Goal: Transaction & Acquisition: Book appointment/travel/reservation

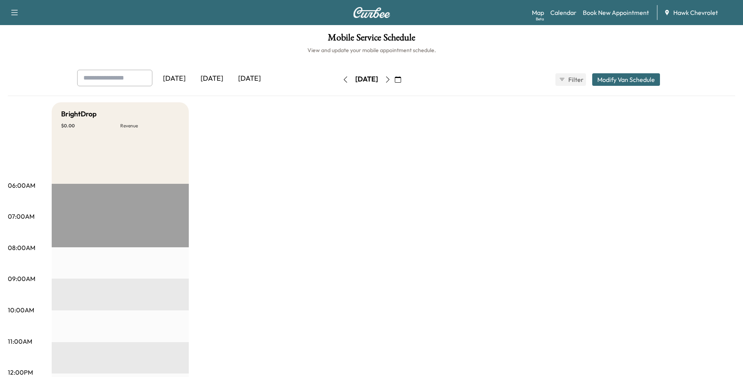
click at [401, 81] on icon "button" at bounding box center [398, 79] width 6 height 6
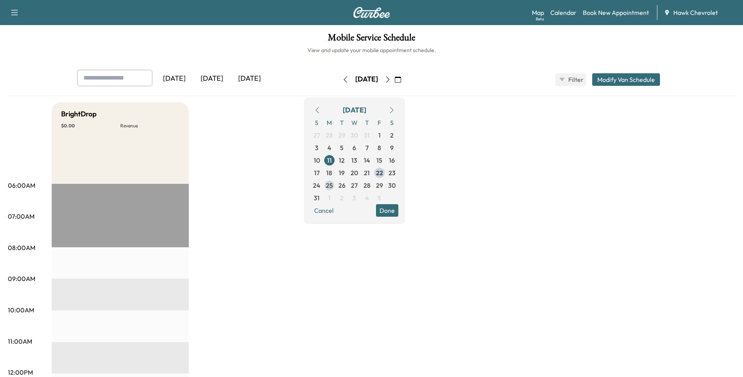
click at [333, 186] on span "25" at bounding box center [329, 184] width 7 height 9
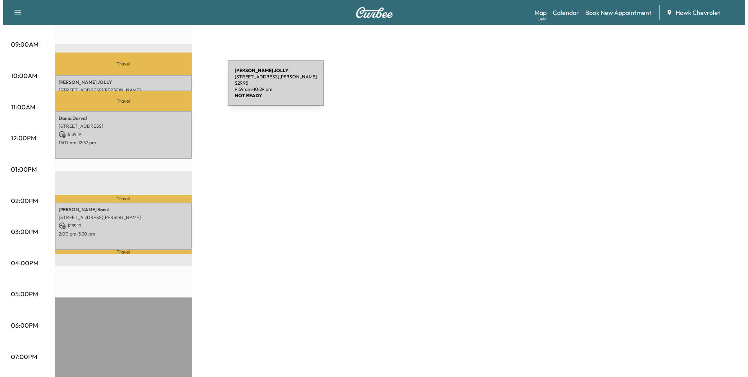
scroll to position [235, 0]
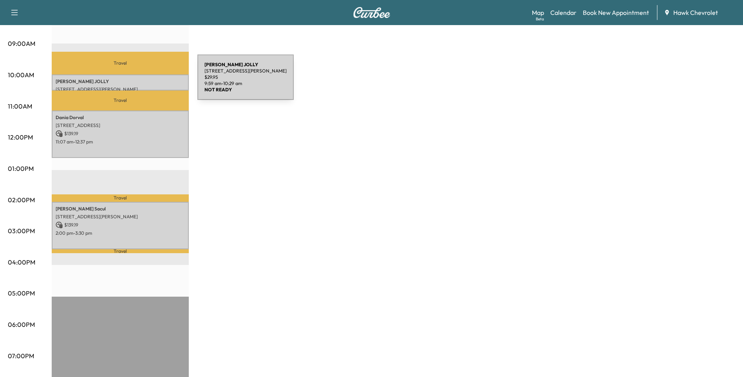
click at [139, 82] on p "[PERSON_NAME]" at bounding box center [120, 81] width 129 height 6
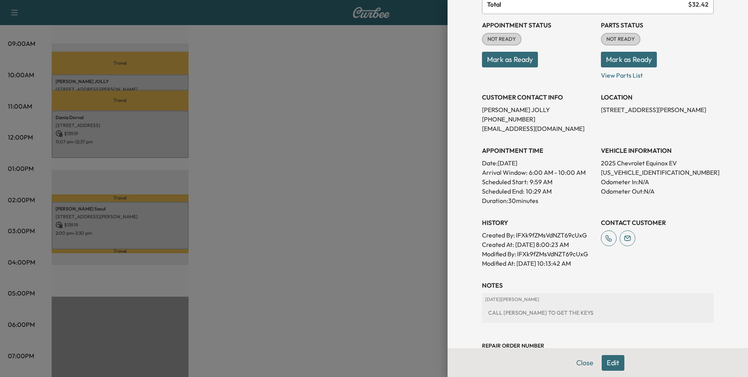
scroll to position [78, 0]
click at [117, 128] on div at bounding box center [374, 188] width 748 height 377
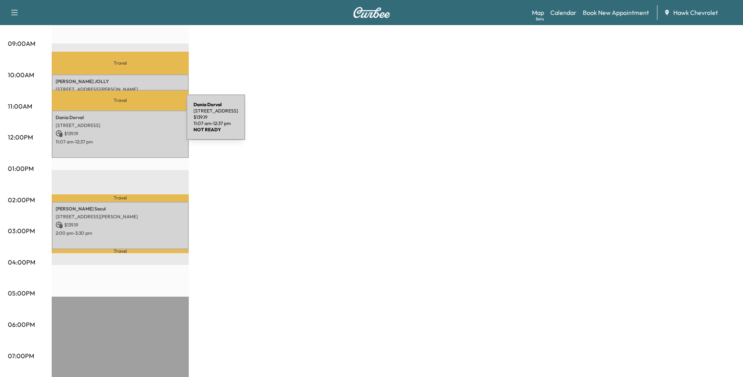
click at [128, 122] on p "[STREET_ADDRESS]" at bounding box center [120, 125] width 129 height 6
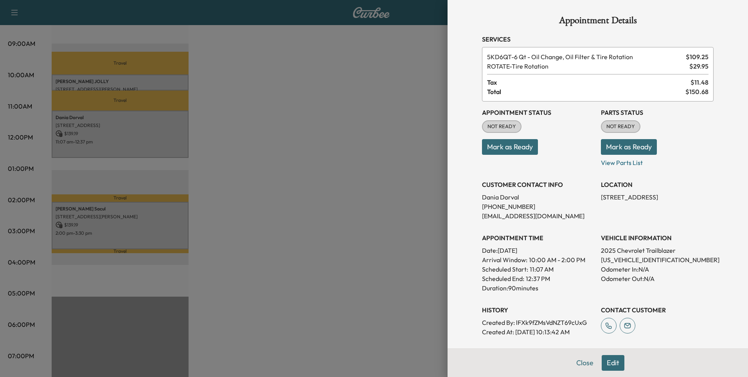
click at [132, 231] on div at bounding box center [374, 188] width 748 height 377
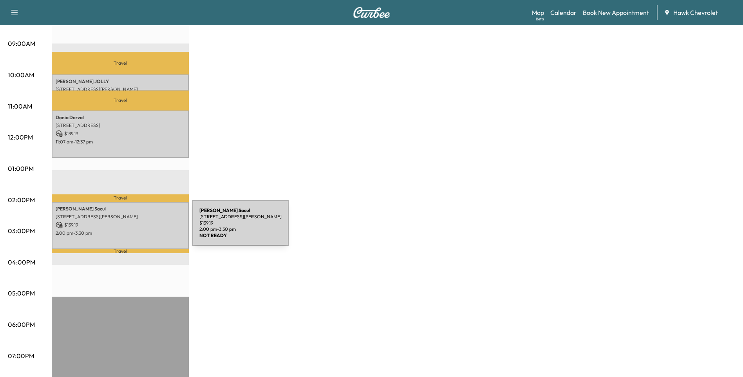
click at [133, 230] on p "2:00 pm - 3:30 pm" at bounding box center [120, 233] width 129 height 6
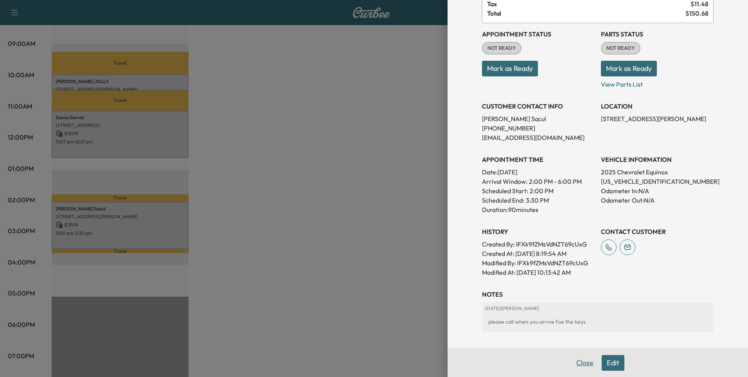
click at [579, 360] on button "Close" at bounding box center [584, 363] width 27 height 16
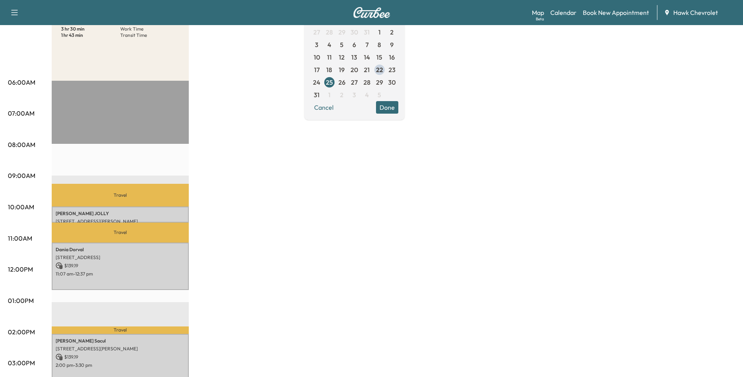
scroll to position [0, 0]
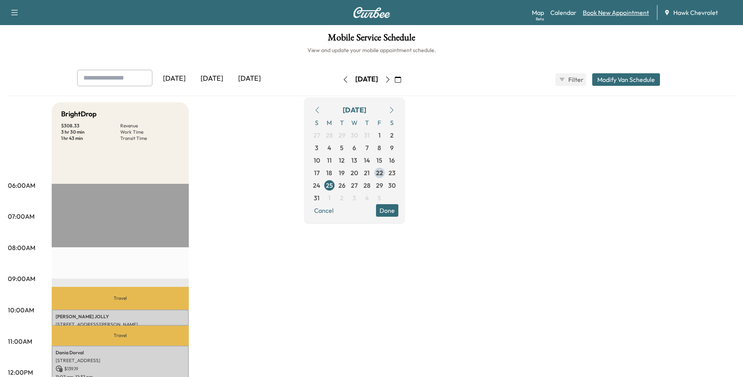
click at [612, 17] on link "Book New Appointment" at bounding box center [615, 12] width 66 height 9
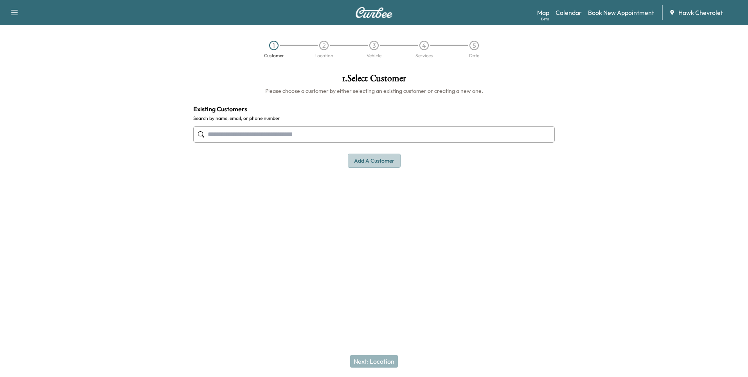
click at [379, 162] on button "Add a customer" at bounding box center [374, 160] width 53 height 14
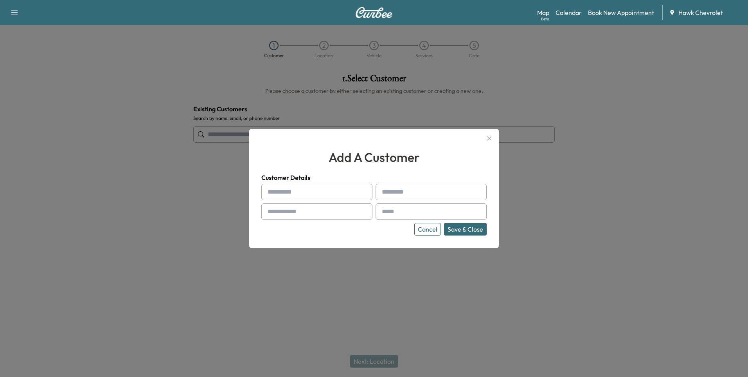
click at [288, 189] on input "text" at bounding box center [316, 192] width 111 height 16
type input "********"
type input "**********"
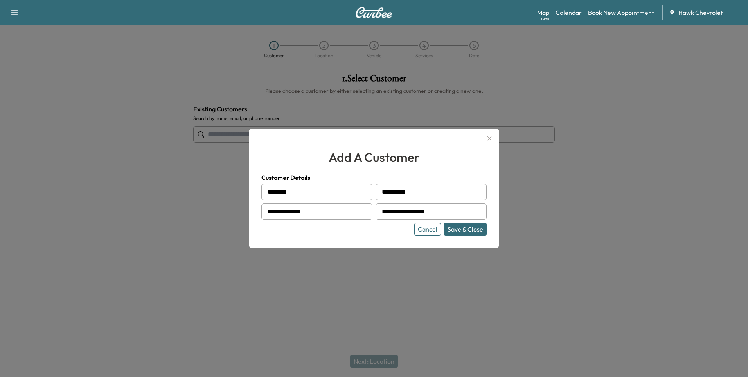
click at [482, 233] on button "Save & Close" at bounding box center [465, 229] width 43 height 13
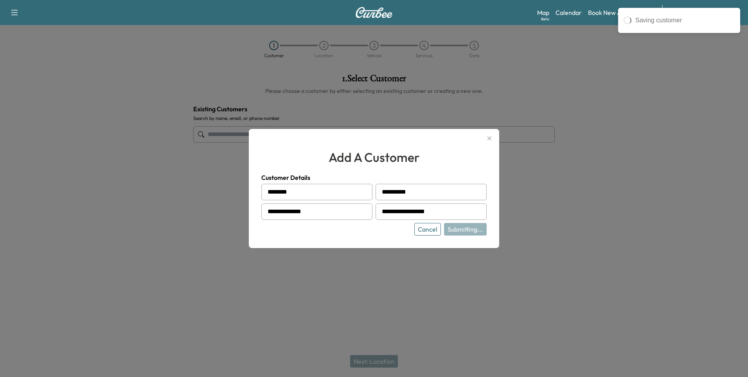
type input "**********"
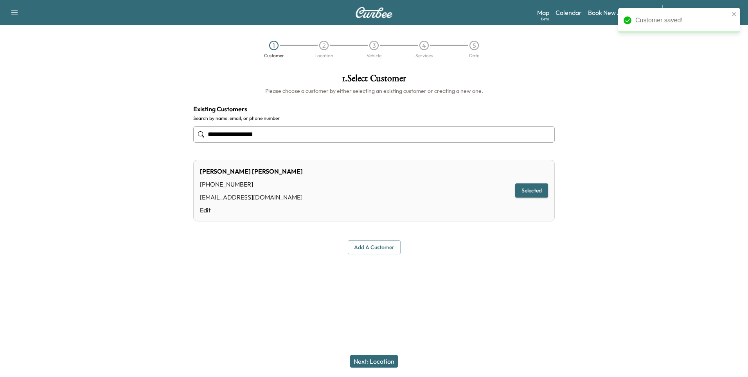
click at [395, 366] on button "Next: Location" at bounding box center [374, 361] width 48 height 13
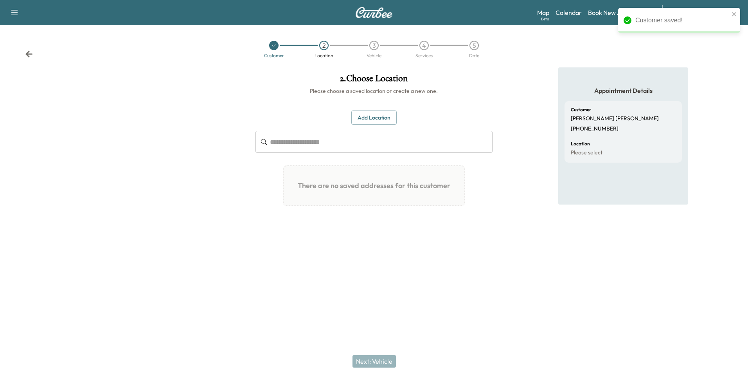
click at [387, 121] on button "Add Location" at bounding box center [374, 117] width 45 height 14
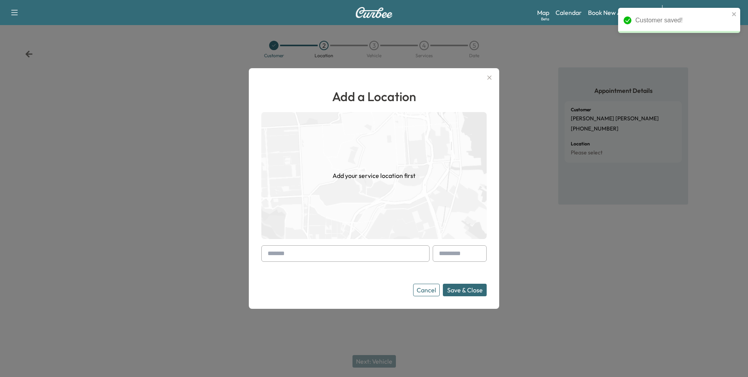
click at [285, 250] on input "text" at bounding box center [345, 253] width 168 height 16
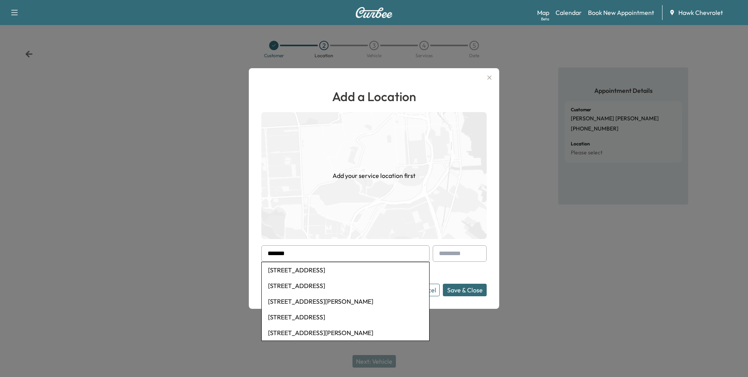
click at [382, 269] on li "[STREET_ADDRESS]" at bounding box center [346, 270] width 168 height 16
type input "**********"
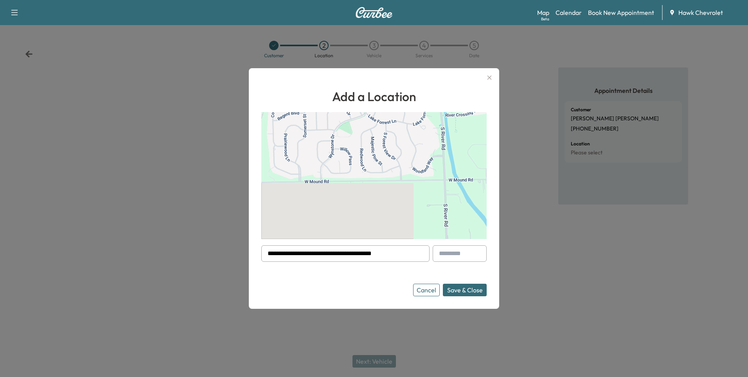
click at [478, 285] on button "Save & Close" at bounding box center [465, 289] width 44 height 13
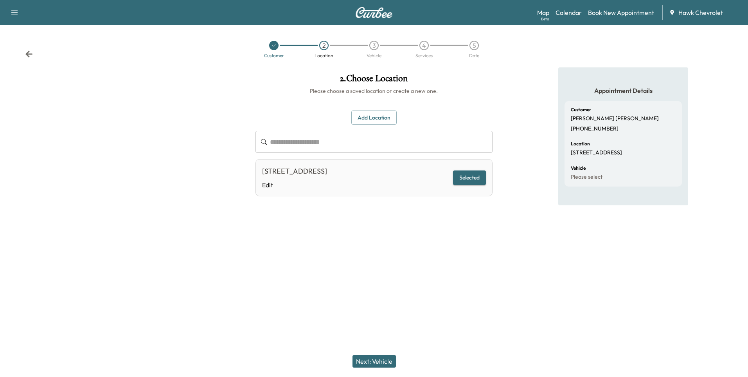
click at [393, 360] on button "Next: Vehicle" at bounding box center [374, 361] width 43 height 13
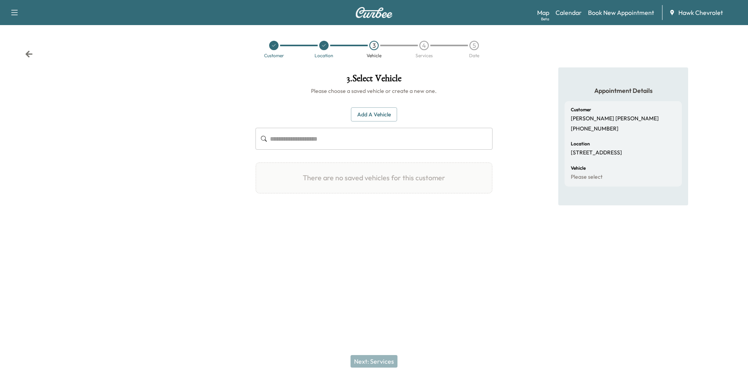
click at [373, 116] on button "Add a Vehicle" at bounding box center [374, 114] width 46 height 14
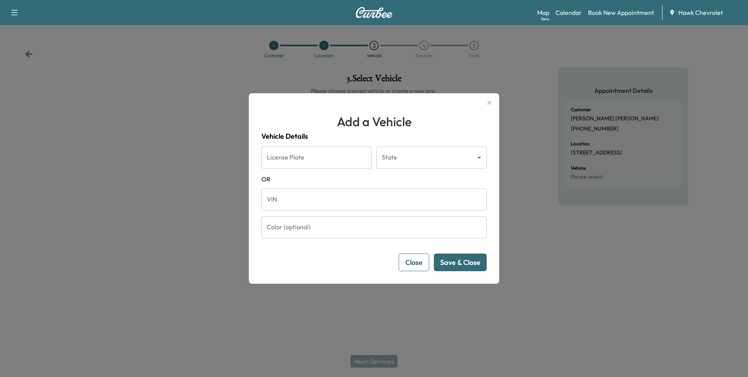
click at [330, 198] on input "VIN" at bounding box center [373, 199] width 225 height 22
paste input "**********"
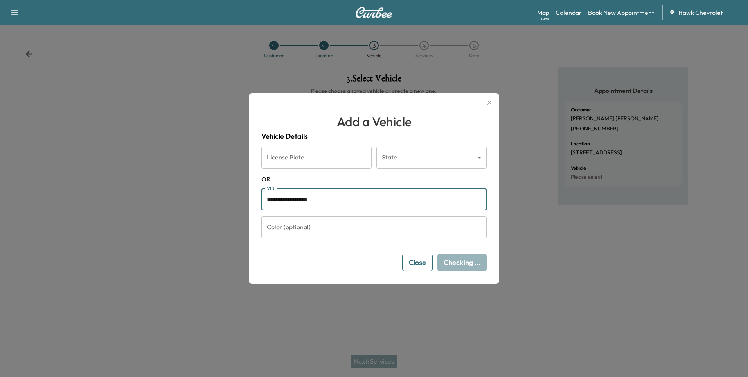
type input "**********"
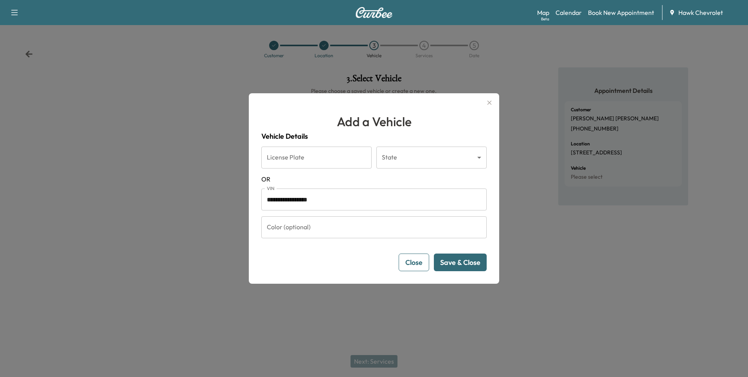
click at [472, 264] on button "Save & Close" at bounding box center [460, 262] width 53 height 18
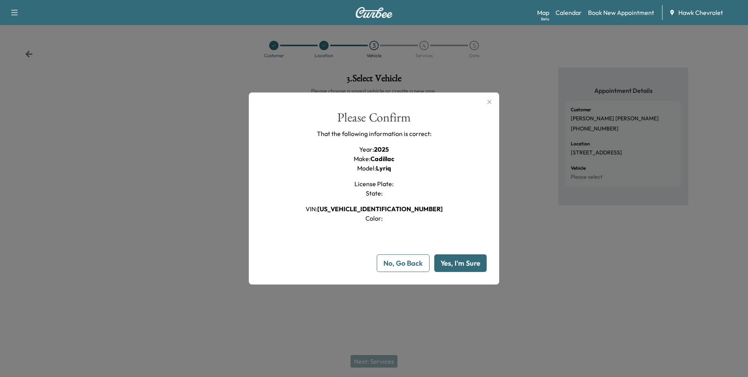
click at [465, 258] on button "Yes, I'm Sure" at bounding box center [460, 263] width 52 height 18
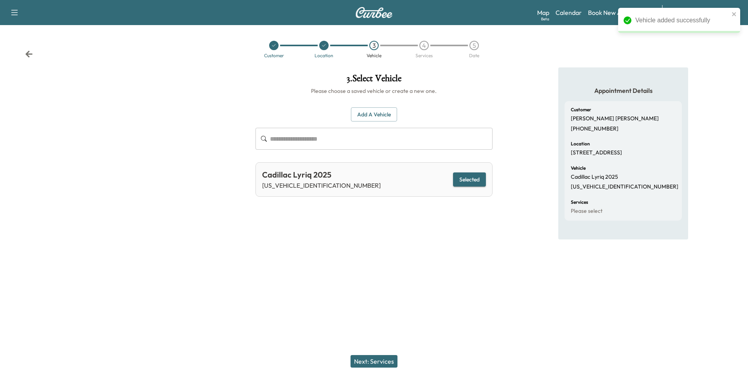
click at [387, 358] on button "Next: Services" at bounding box center [374, 361] width 47 height 13
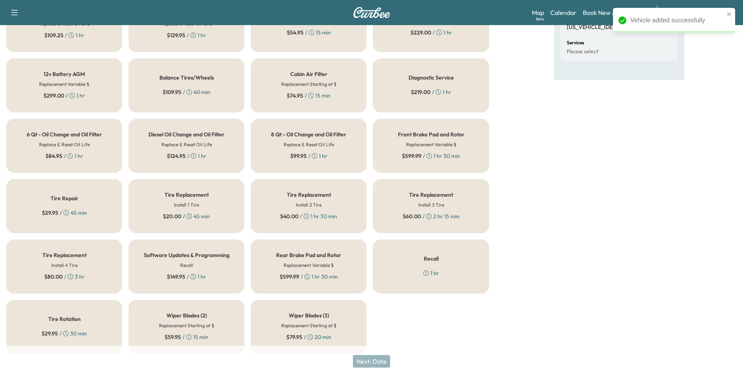
scroll to position [168, 0]
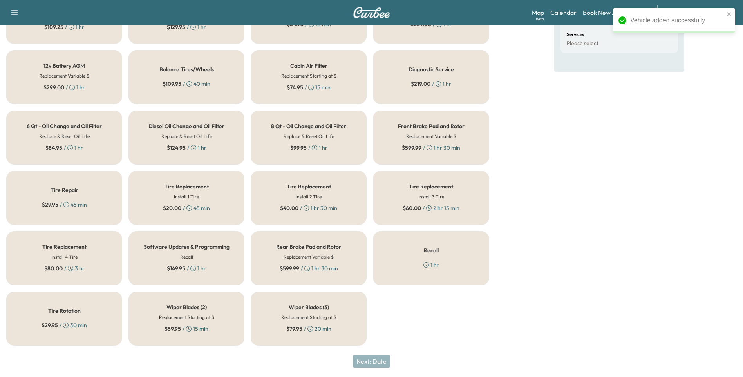
click at [75, 328] on div "$ 29.95 / 30 min" at bounding box center [63, 325] width 45 height 8
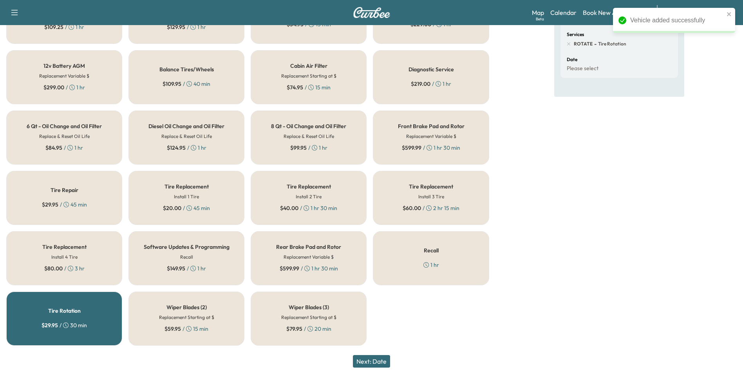
click at [369, 357] on button "Next: Date" at bounding box center [371, 361] width 37 height 13
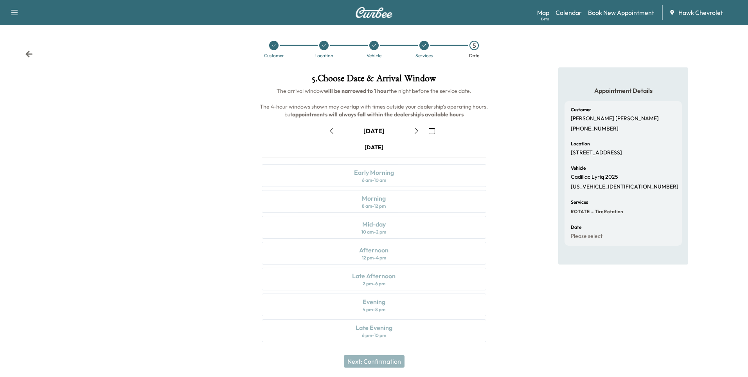
click at [436, 131] on button "button" at bounding box center [431, 130] width 13 height 13
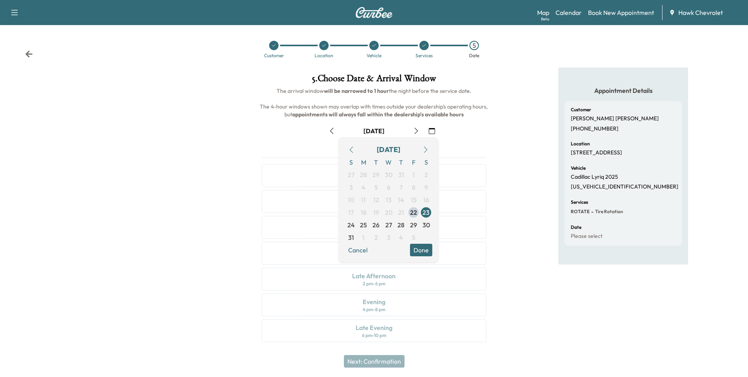
click at [422, 150] on button "button" at bounding box center [425, 149] width 13 height 13
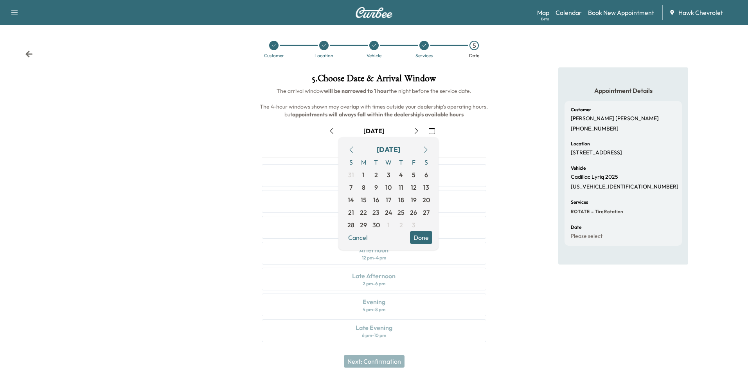
click at [422, 150] on button "button" at bounding box center [425, 149] width 13 height 13
click at [423, 150] on button "button" at bounding box center [425, 149] width 13 height 13
click at [423, 150] on icon "button" at bounding box center [426, 149] width 6 height 6
click at [368, 198] on span "12" at bounding box center [363, 199] width 13 height 13
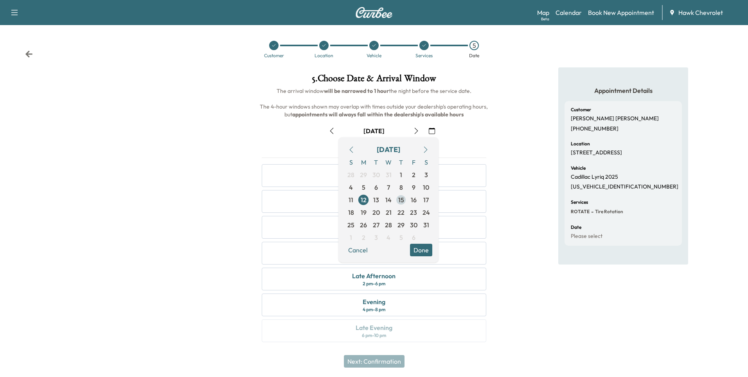
click at [401, 203] on span "15" at bounding box center [401, 199] width 6 height 9
click at [422, 247] on button "Done" at bounding box center [421, 249] width 22 height 13
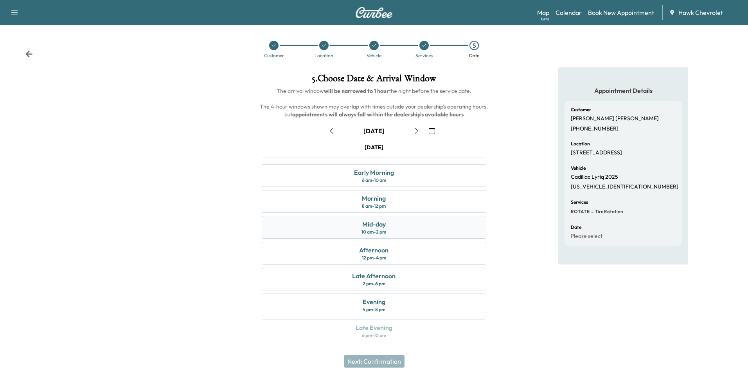
click at [391, 228] on div "Mid-day 10 am - 2 pm" at bounding box center [374, 227] width 224 height 23
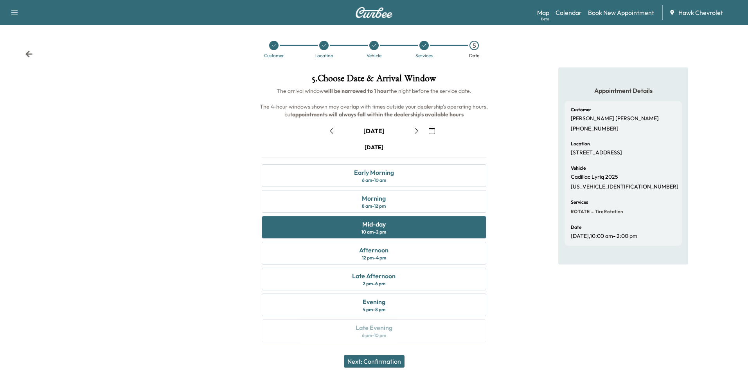
click at [373, 355] on button "Next: Confirmation" at bounding box center [374, 361] width 61 height 13
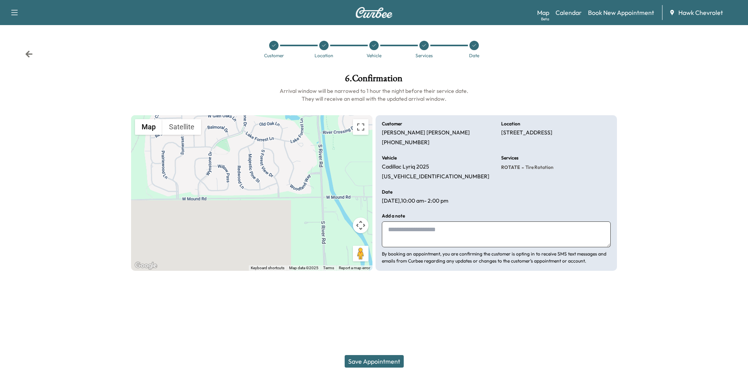
click at [381, 358] on button "Save Appointment" at bounding box center [374, 361] width 59 height 13
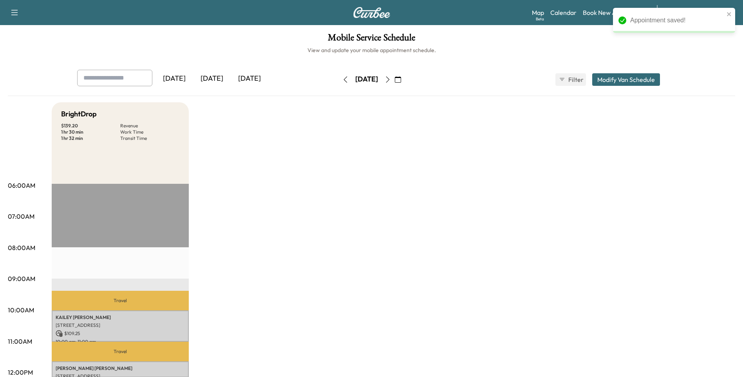
click at [598, 18] on div "Map Beta Calendar Book New Appointment Hawk Chevrolet" at bounding box center [634, 12] width 205 height 15
click at [598, 11] on link "Book New Appointment" at bounding box center [615, 12] width 66 height 9
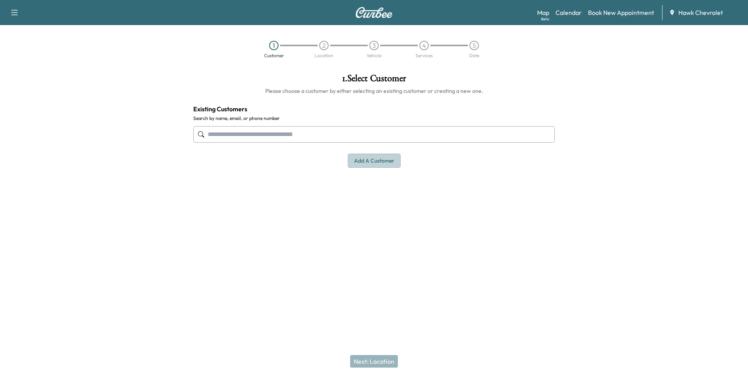
click at [351, 162] on button "Add a customer" at bounding box center [374, 160] width 53 height 14
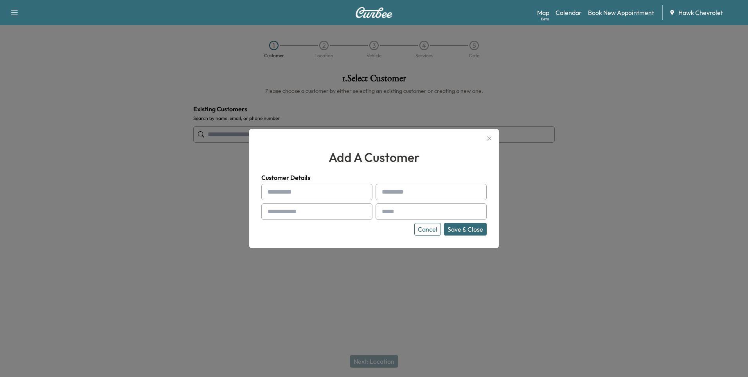
click at [296, 196] on input "text" at bounding box center [316, 192] width 111 height 16
type input "*******"
type input "******"
click at [312, 218] on input "text" at bounding box center [316, 211] width 111 height 16
type input "**********"
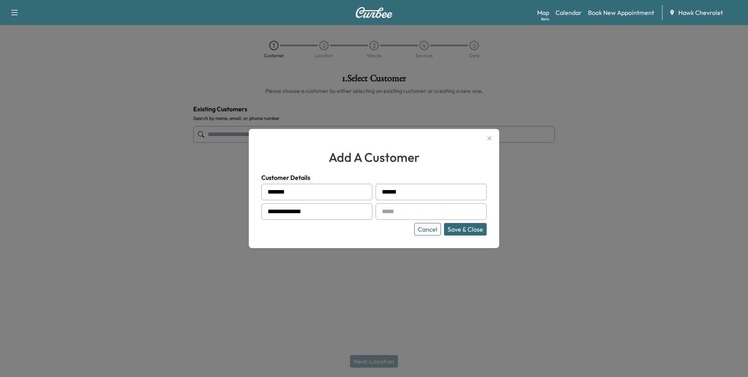
click at [412, 215] on input "text" at bounding box center [431, 211] width 111 height 16
paste input "**********"
type input "**********"
click at [473, 230] on button "Save & Close" at bounding box center [465, 229] width 43 height 13
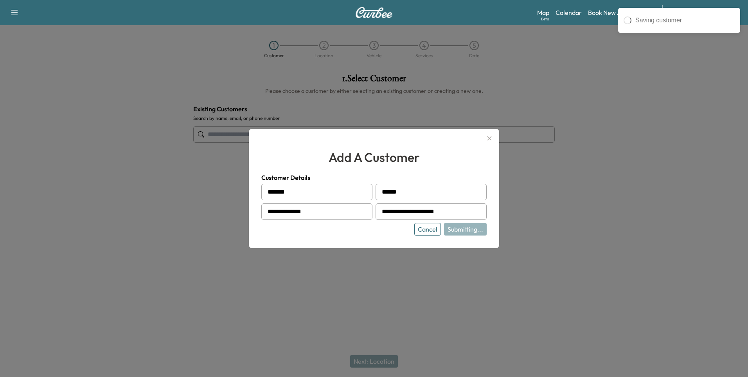
type input "**********"
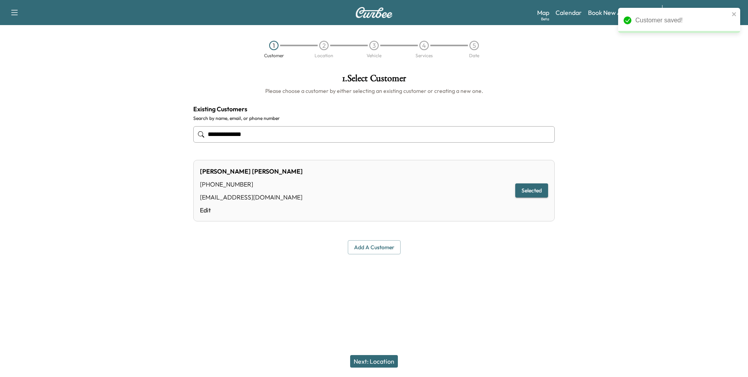
click at [382, 364] on button "Next: Location" at bounding box center [374, 361] width 48 height 13
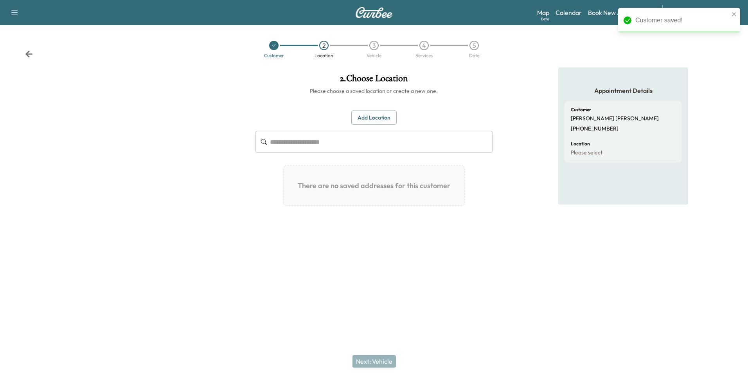
click at [372, 117] on button "Add Location" at bounding box center [374, 117] width 45 height 14
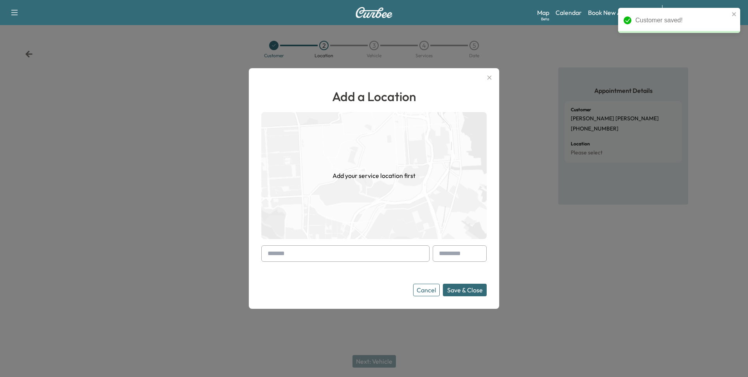
drag, startPoint x: 284, startPoint y: 251, endPoint x: 287, endPoint y: 258, distance: 7.7
click at [287, 258] on input "text" at bounding box center [345, 253] width 168 height 16
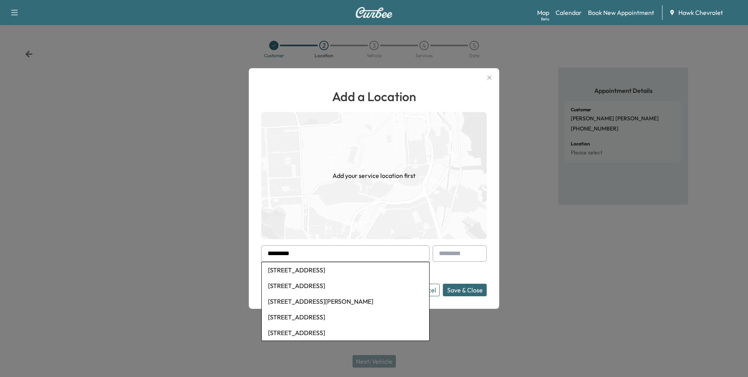
click at [295, 271] on li "[STREET_ADDRESS]" at bounding box center [346, 270] width 168 height 16
type input "**********"
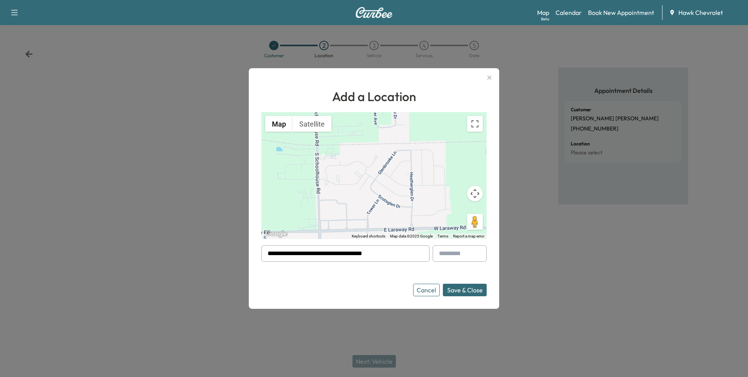
click at [466, 290] on button "Save & Close" at bounding box center [465, 289] width 44 height 13
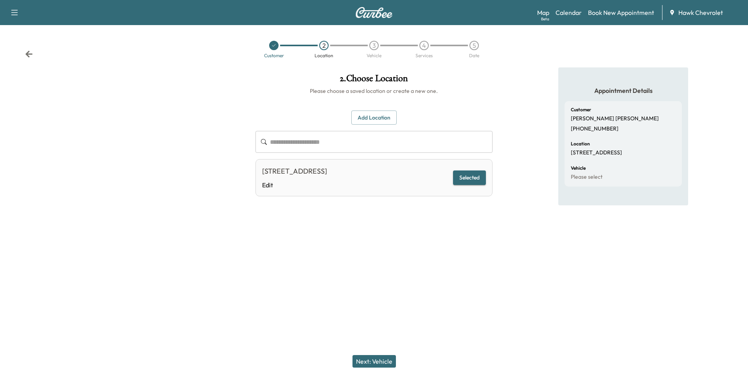
click at [389, 358] on button "Next: Vehicle" at bounding box center [374, 361] width 43 height 13
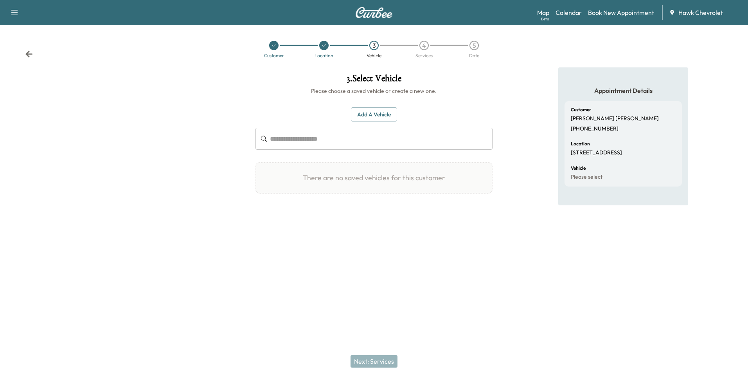
click at [384, 116] on button "Add a Vehicle" at bounding box center [374, 114] width 46 height 14
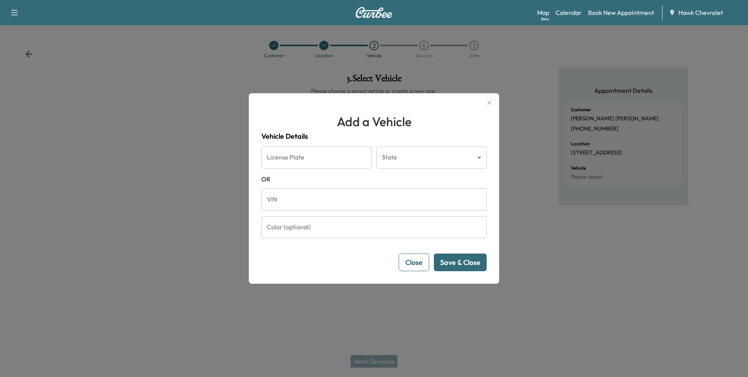
click at [342, 205] on input "VIN" at bounding box center [373, 199] width 225 height 22
paste input "**********"
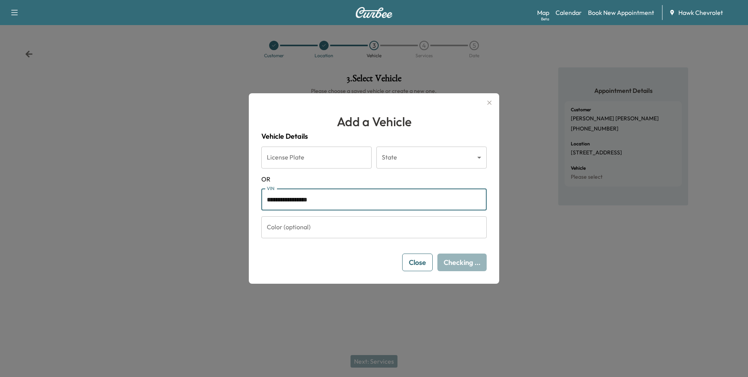
type input "**********"
click at [462, 260] on button "Save & Close" at bounding box center [460, 262] width 53 height 18
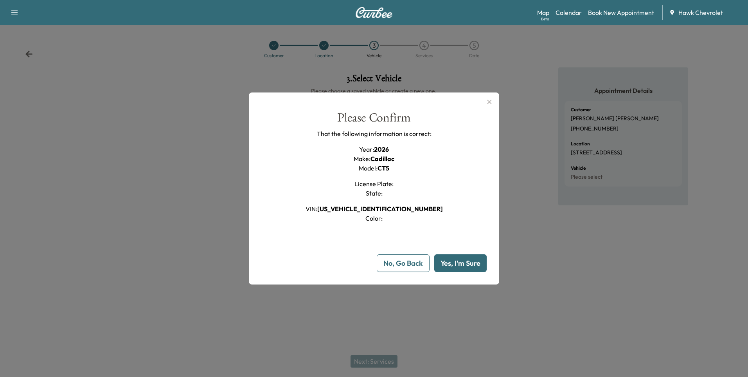
click at [462, 261] on button "Yes, I'm Sure" at bounding box center [460, 263] width 52 height 18
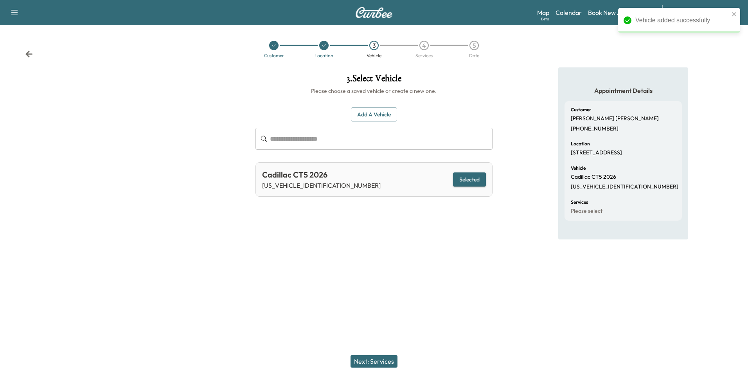
click at [377, 361] on button "Next: Services" at bounding box center [374, 361] width 47 height 13
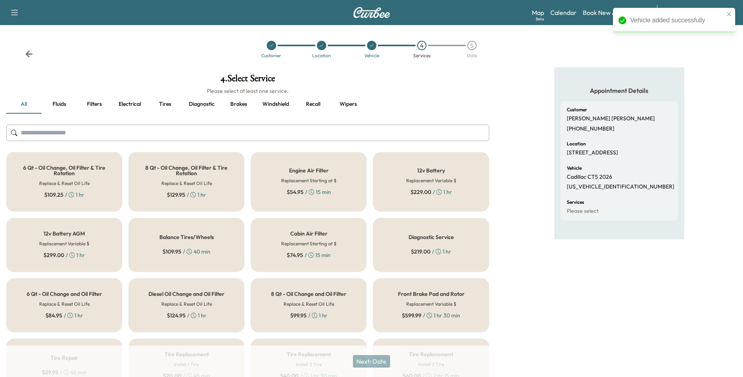
click at [79, 191] on div "$ 109.25 / 1 hr" at bounding box center [64, 195] width 40 height 8
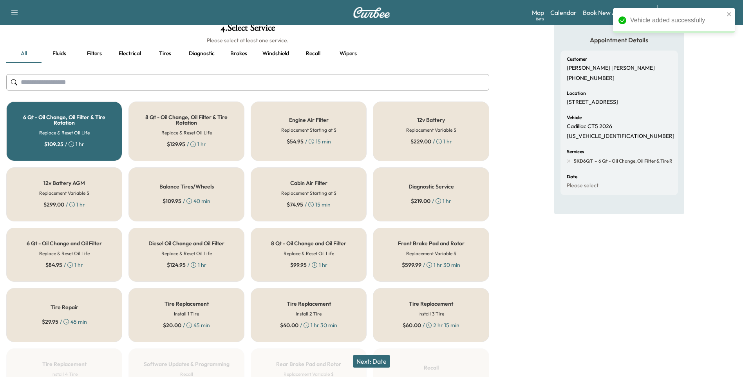
scroll to position [52, 0]
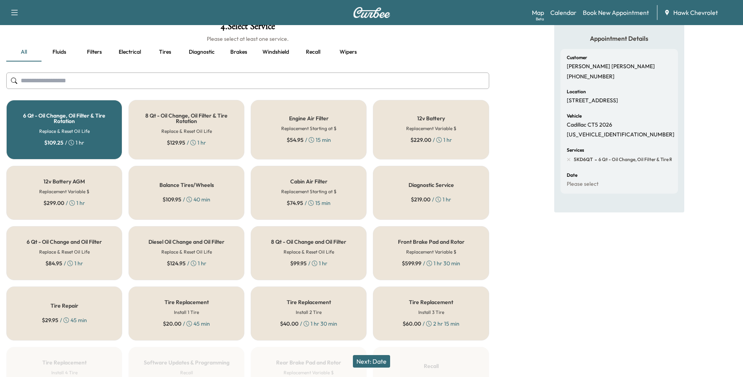
click at [377, 360] on button "Next: Date" at bounding box center [371, 361] width 37 height 13
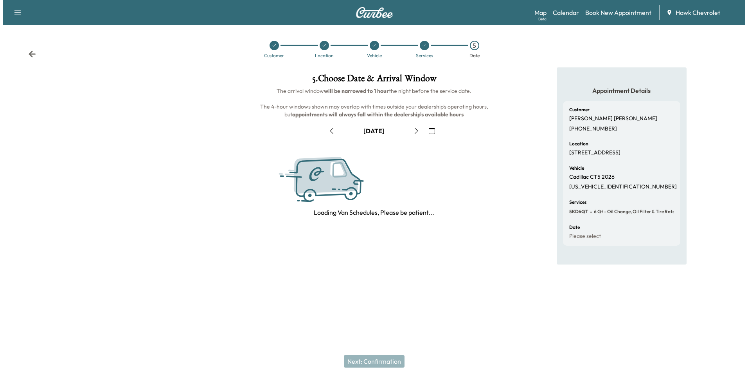
scroll to position [0, 0]
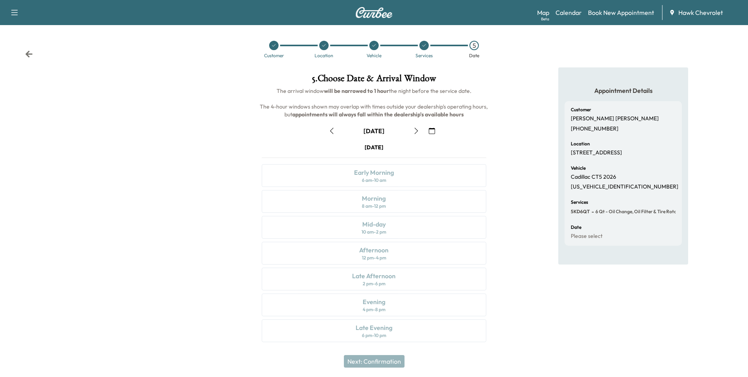
click at [431, 126] on button "button" at bounding box center [431, 130] width 13 height 13
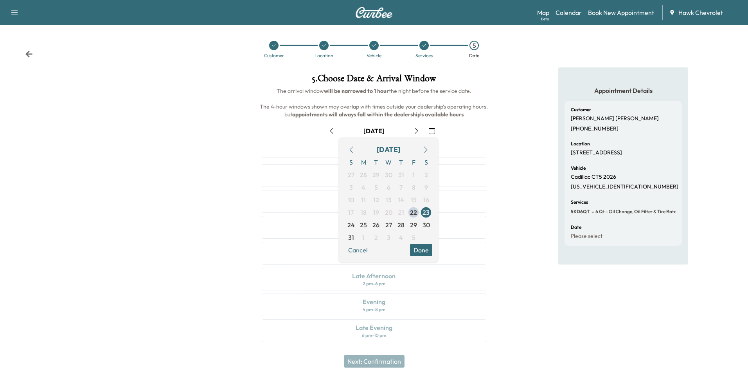
click at [431, 149] on button "button" at bounding box center [425, 149] width 13 height 13
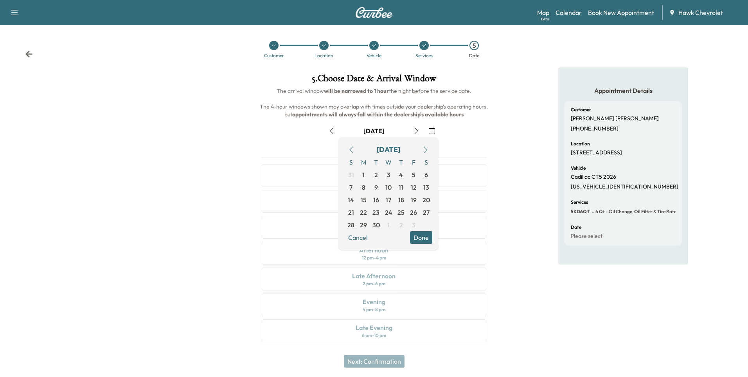
click at [431, 149] on button "button" at bounding box center [425, 149] width 13 height 13
click at [368, 199] on span "12" at bounding box center [363, 199] width 13 height 13
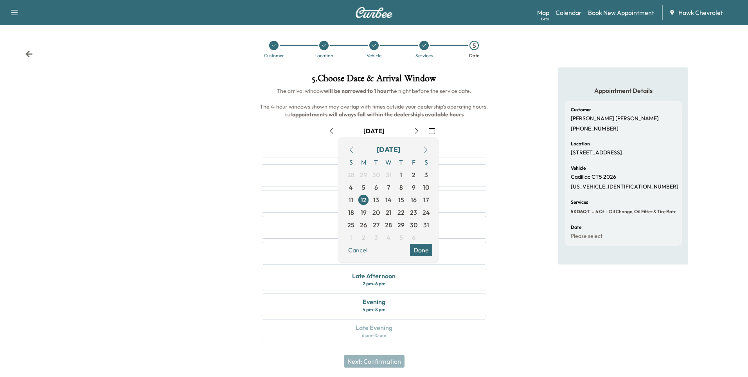
click at [423, 249] on button "Done" at bounding box center [421, 249] width 22 height 13
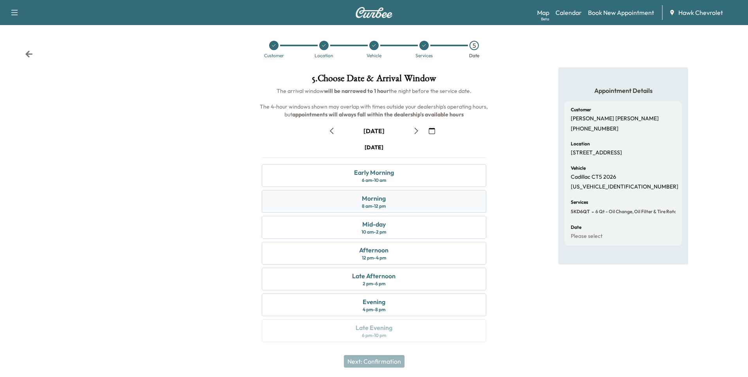
click at [380, 197] on div "Morning" at bounding box center [374, 197] width 24 height 9
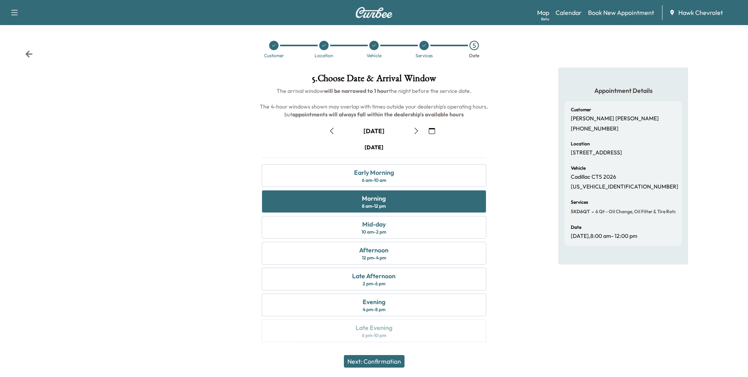
click at [395, 360] on button "Next: Confirmation" at bounding box center [374, 361] width 61 height 13
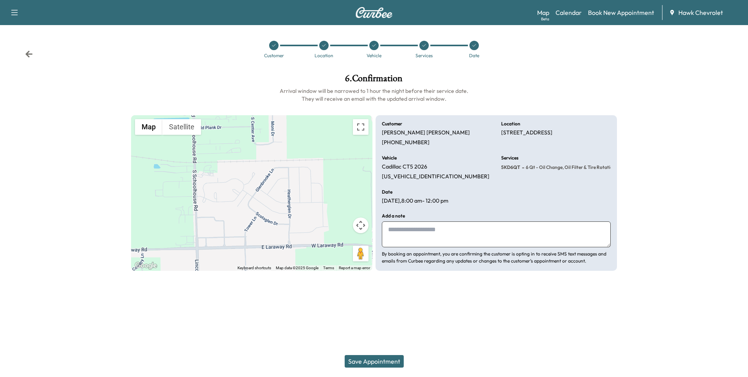
click at [395, 359] on button "Save Appointment" at bounding box center [374, 361] width 59 height 13
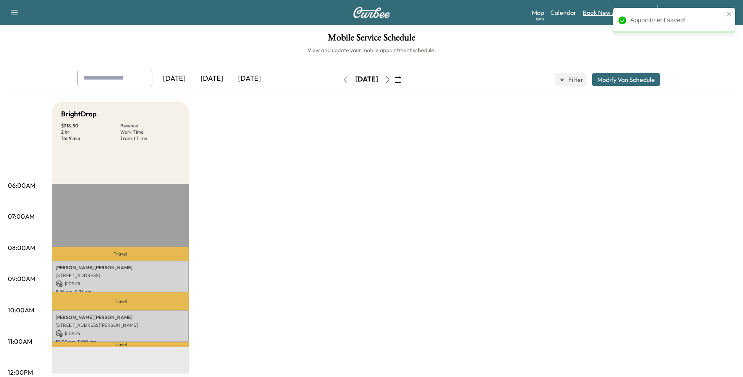
click at [593, 15] on link "Book New Appointment" at bounding box center [615, 12] width 66 height 9
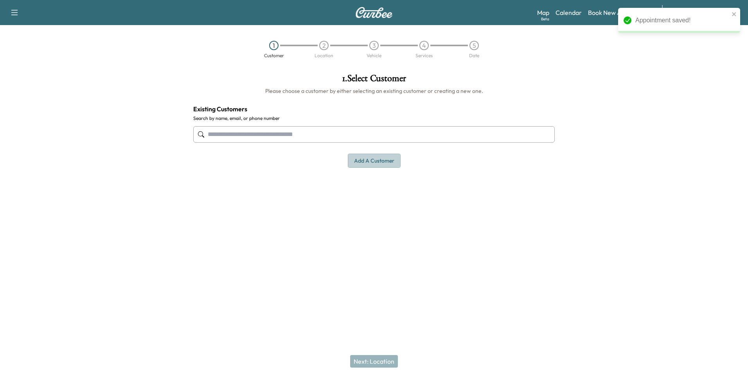
click at [359, 160] on button "Add a customer" at bounding box center [374, 160] width 53 height 14
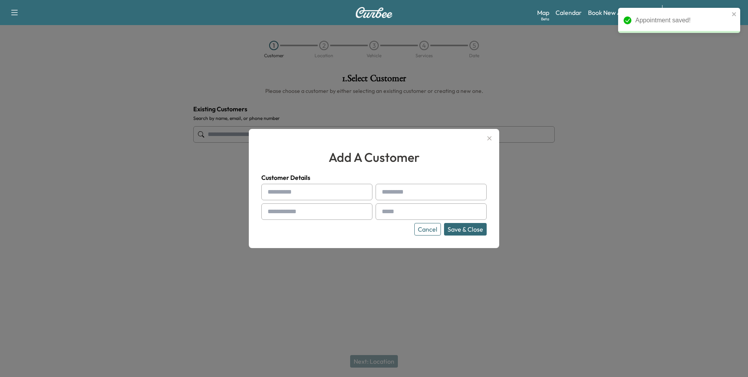
click at [293, 188] on input "text" at bounding box center [316, 192] width 111 height 16
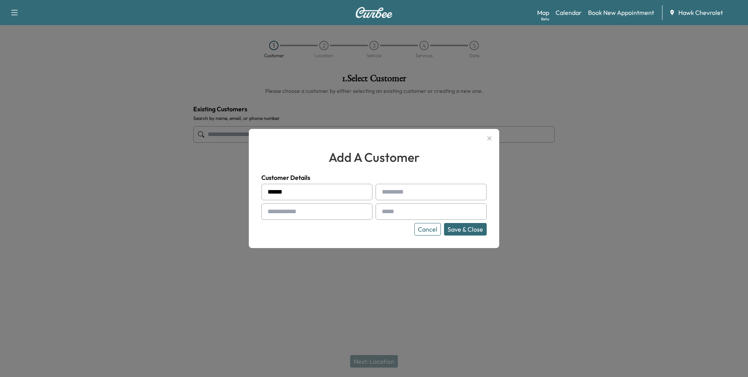
type input "******"
type input "*******"
click at [268, 210] on div at bounding box center [269, 211] width 9 height 9
click at [277, 211] on input "text" at bounding box center [316, 211] width 111 height 16
type input "**********"
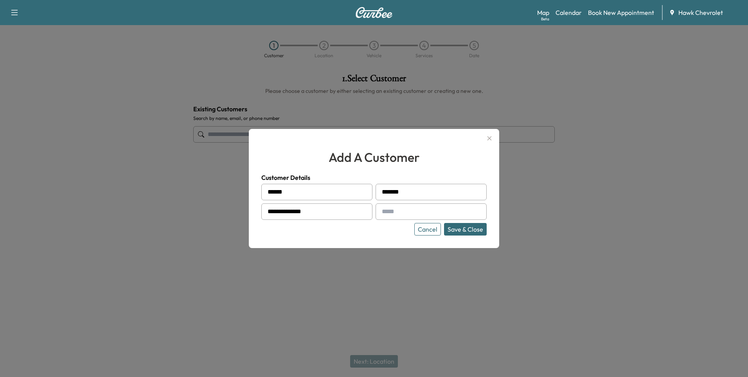
click at [400, 212] on input "text" at bounding box center [431, 211] width 111 height 16
paste input "**********"
type input "**********"
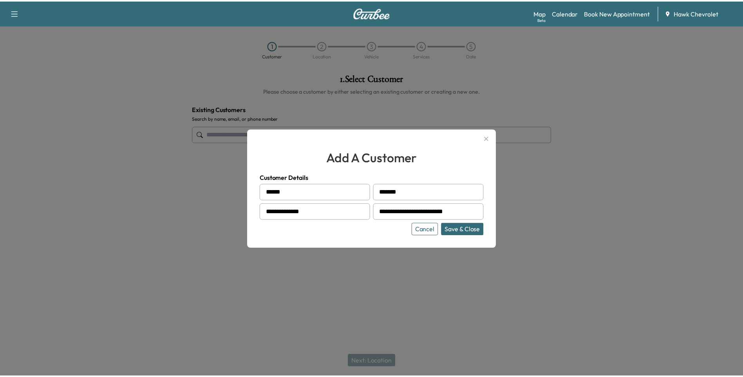
scroll to position [0, 0]
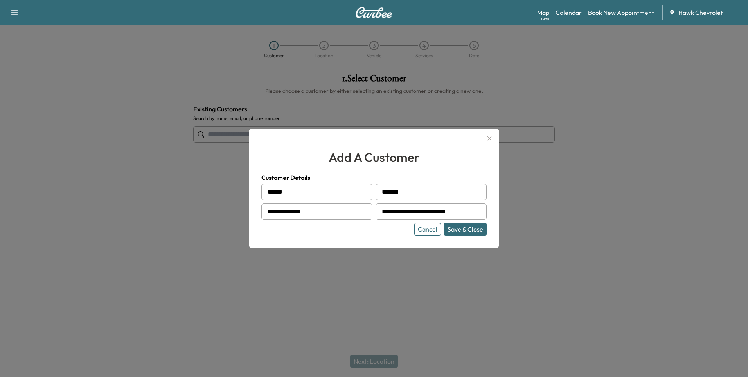
click at [458, 233] on button "Save & Close" at bounding box center [465, 229] width 43 height 13
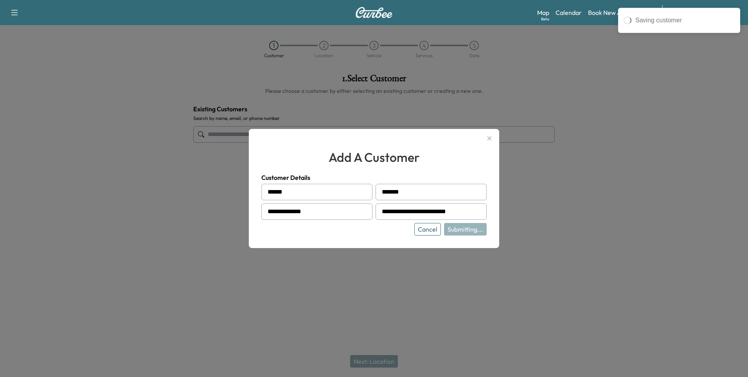
type input "**********"
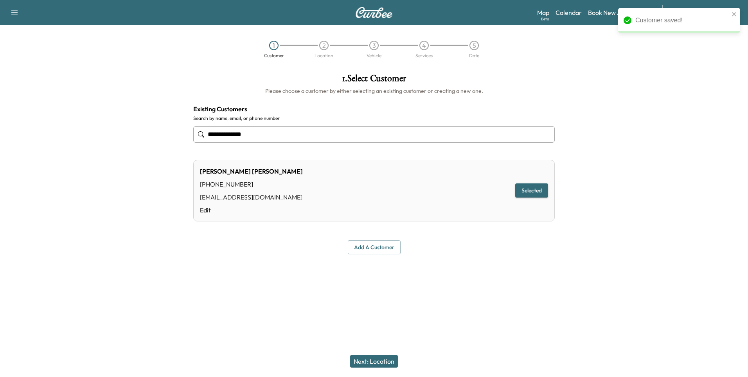
click at [382, 361] on button "Next: Location" at bounding box center [374, 361] width 48 height 13
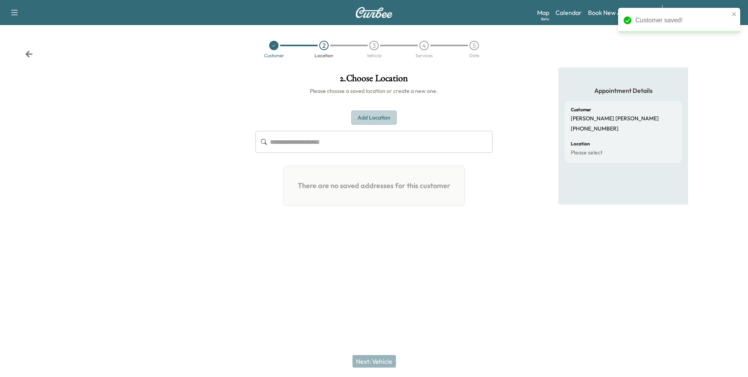
click at [376, 120] on button "Add Location" at bounding box center [374, 117] width 45 height 14
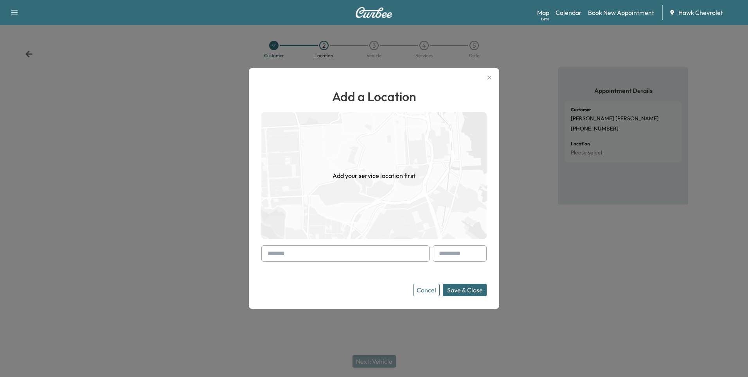
click at [296, 251] on input "text" at bounding box center [345, 253] width 168 height 16
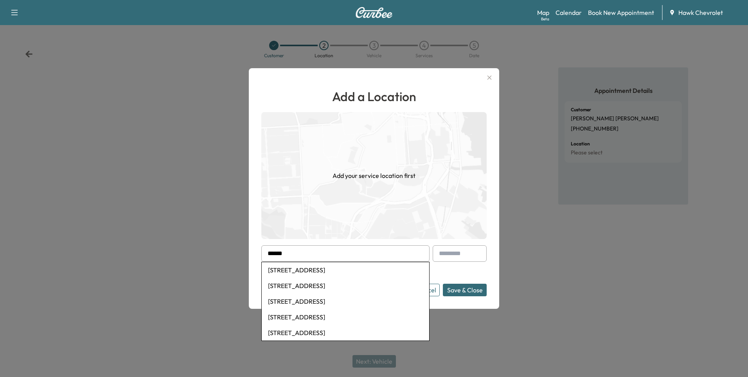
click at [322, 274] on li "[STREET_ADDRESS]" at bounding box center [346, 270] width 168 height 16
type input "**********"
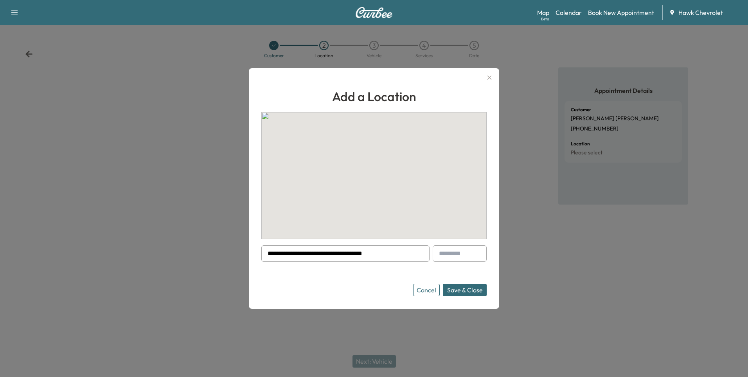
click at [465, 288] on button "Save & Close" at bounding box center [465, 289] width 44 height 13
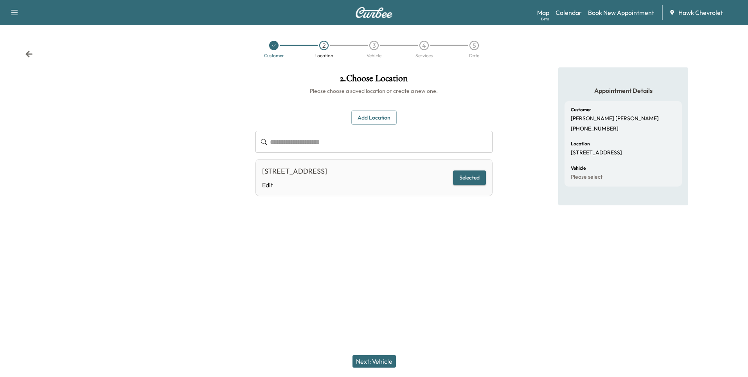
click at [388, 357] on button "Next: Vehicle" at bounding box center [374, 361] width 43 height 13
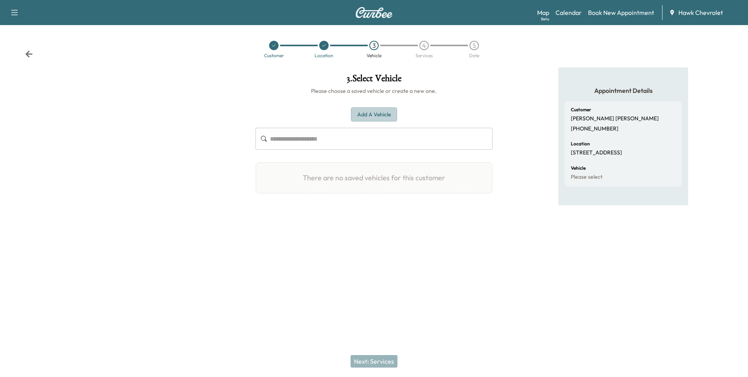
click at [377, 112] on button "Add a Vehicle" at bounding box center [374, 114] width 46 height 14
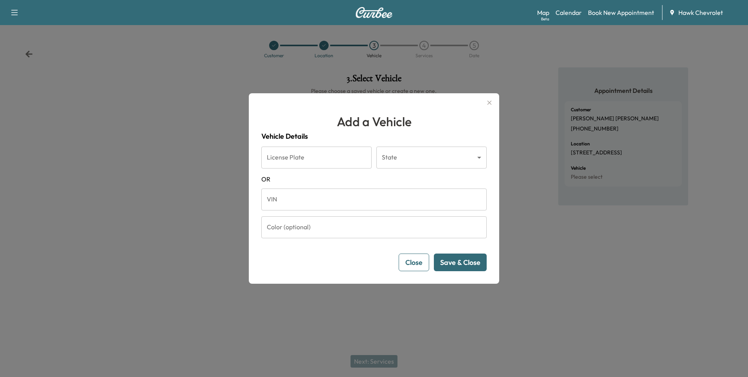
click at [282, 200] on input "VIN" at bounding box center [373, 199] width 225 height 22
paste input "**********"
type input "**********"
click at [481, 262] on button "Save & Close" at bounding box center [460, 262] width 53 height 18
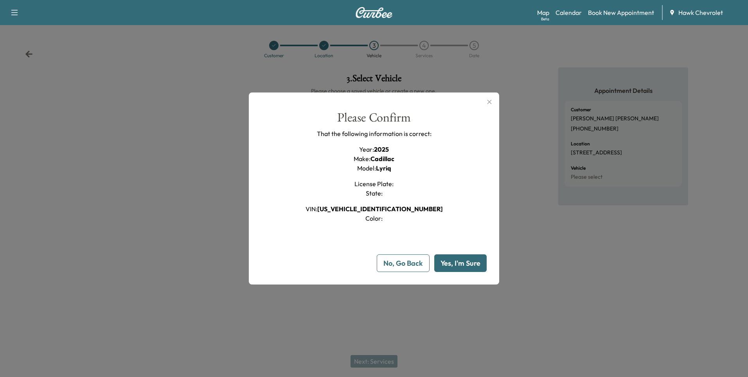
click at [448, 256] on button "Yes, I'm Sure" at bounding box center [460, 263] width 52 height 18
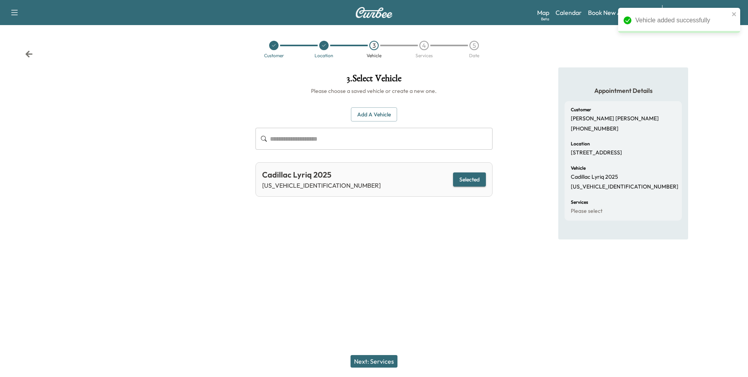
click at [368, 365] on button "Next: Services" at bounding box center [374, 361] width 47 height 13
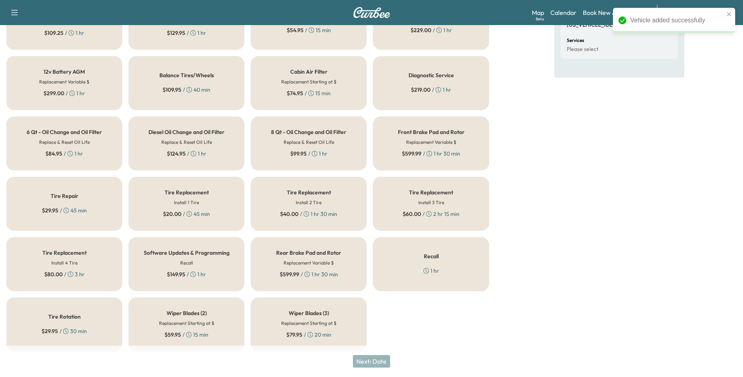
scroll to position [168, 0]
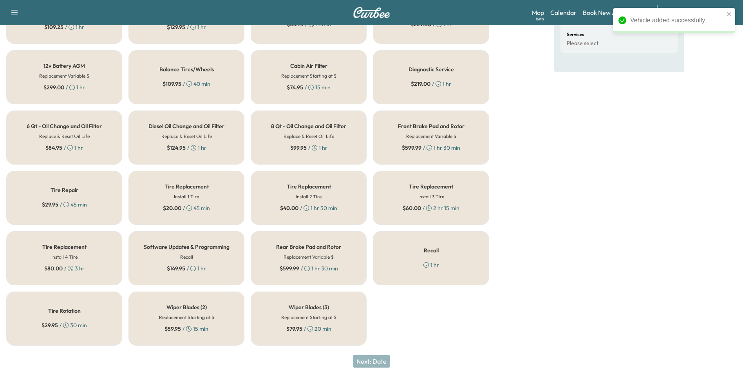
click at [71, 317] on div "Tire Rotation $ 29.95 / 30 min" at bounding box center [64, 318] width 116 height 54
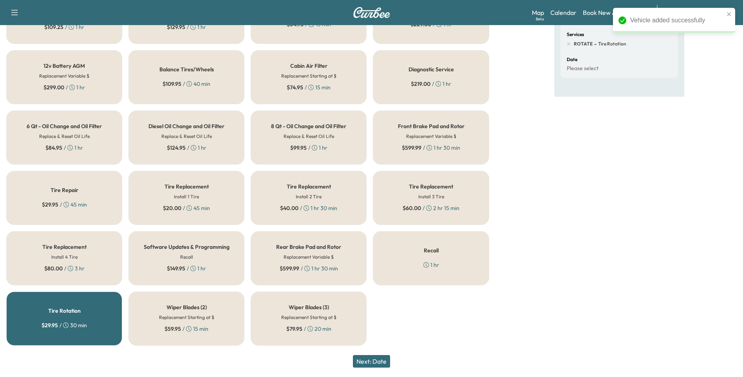
click at [379, 361] on button "Next: Date" at bounding box center [371, 361] width 37 height 13
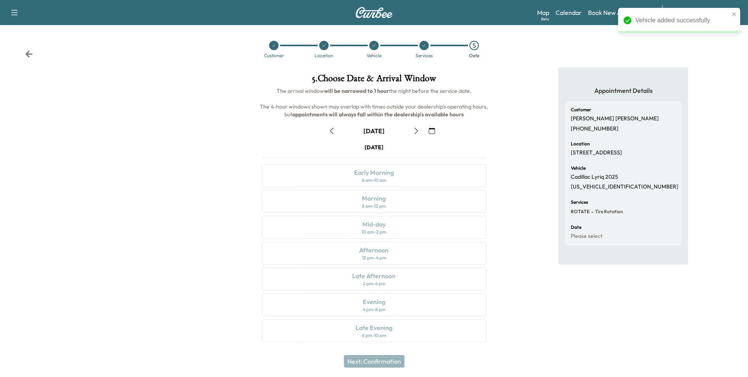
click at [430, 136] on button "button" at bounding box center [431, 130] width 13 height 13
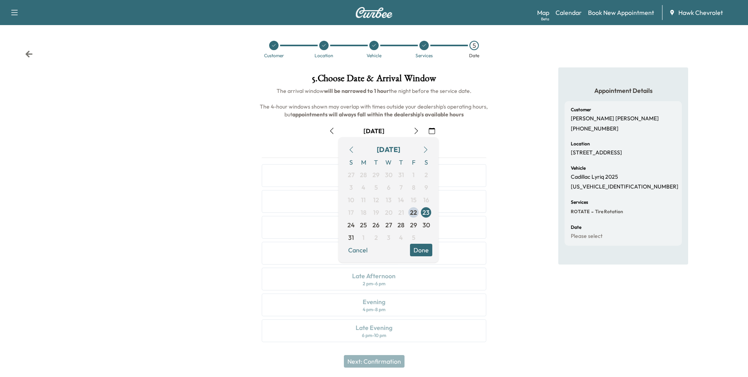
click at [414, 130] on icon "button" at bounding box center [416, 131] width 6 height 6
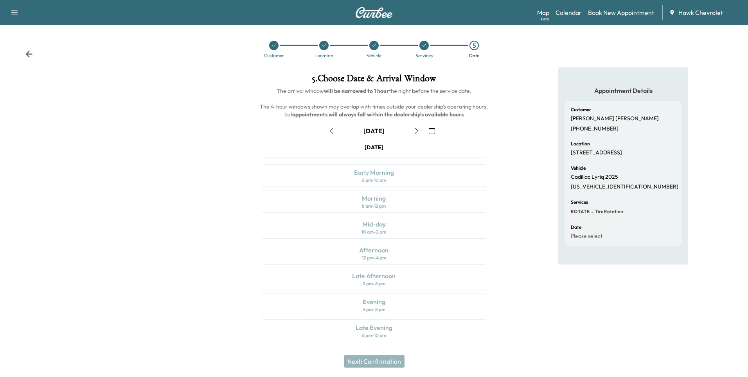
click at [431, 130] on icon "button" at bounding box center [432, 131] width 6 height 6
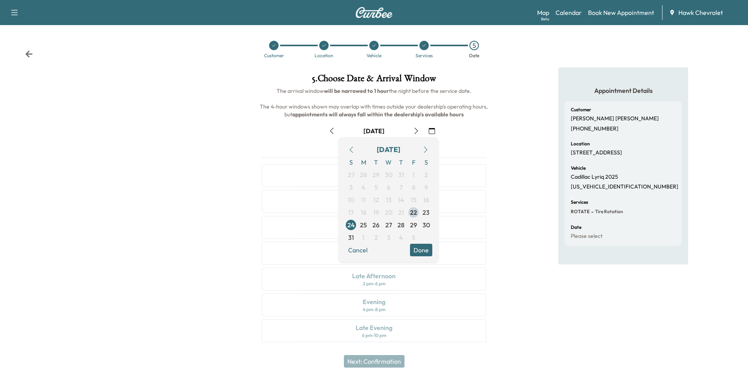
click at [428, 147] on icon "button" at bounding box center [426, 149] width 6 height 6
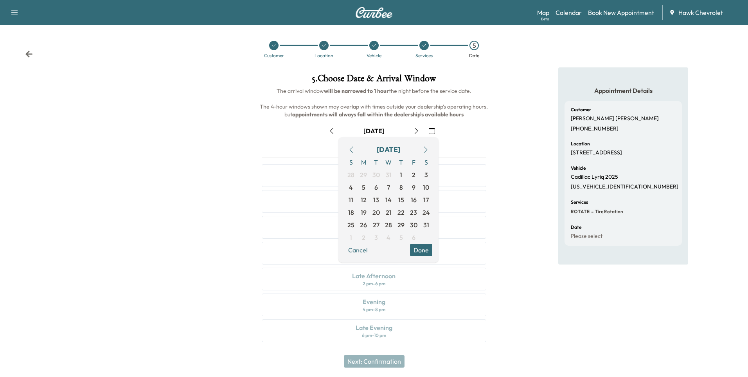
click at [427, 145] on button "button" at bounding box center [425, 149] width 13 height 13
click at [364, 210] on span "23" at bounding box center [363, 211] width 7 height 9
click at [418, 238] on button "Done" at bounding box center [421, 237] width 22 height 13
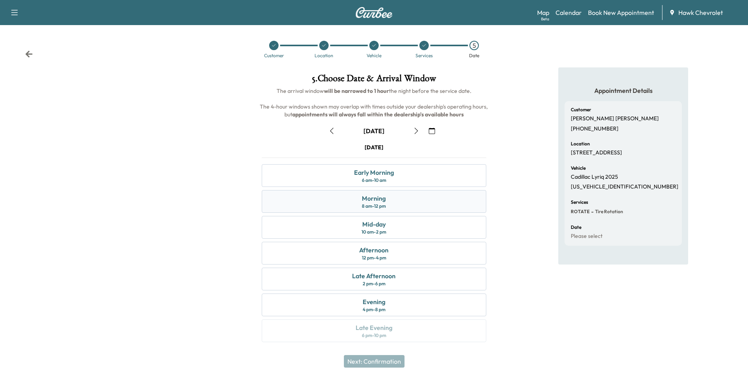
click at [397, 204] on div "Morning 8 am - 12 pm" at bounding box center [374, 201] width 224 height 23
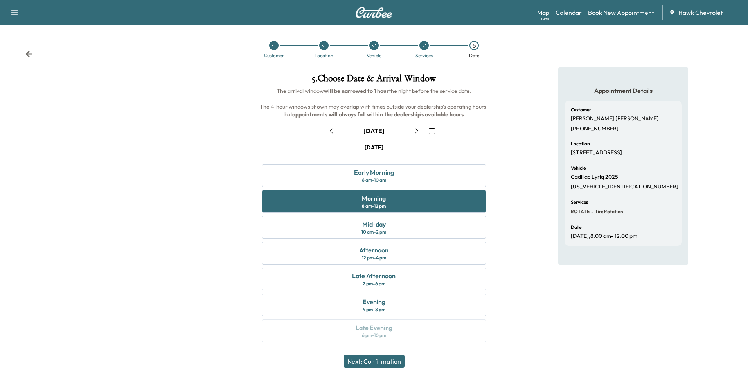
click at [380, 359] on button "Next: Confirmation" at bounding box center [374, 361] width 61 height 13
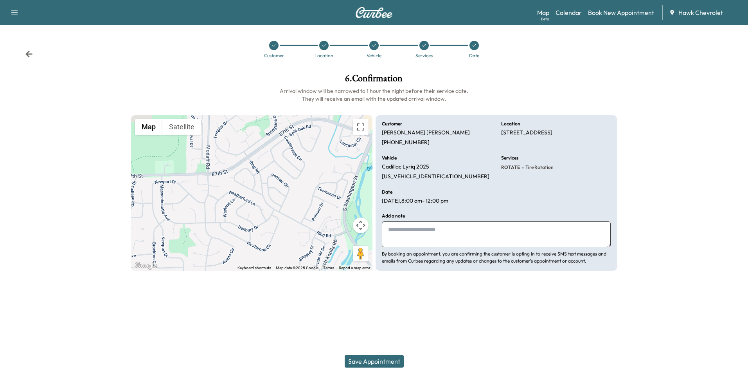
click at [380, 359] on button "Save Appointment" at bounding box center [374, 361] width 59 height 13
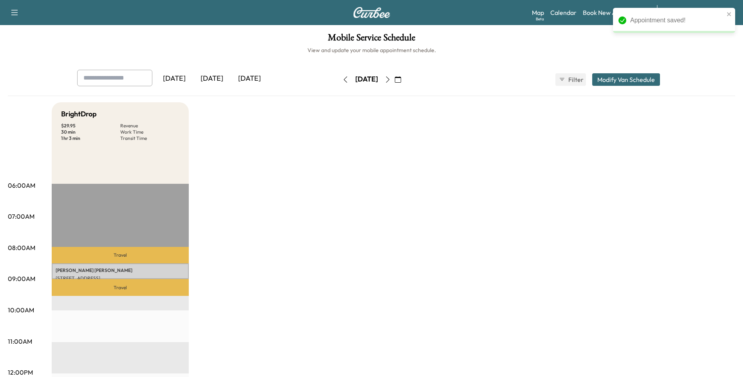
click at [401, 79] on icon "button" at bounding box center [398, 79] width 6 height 6
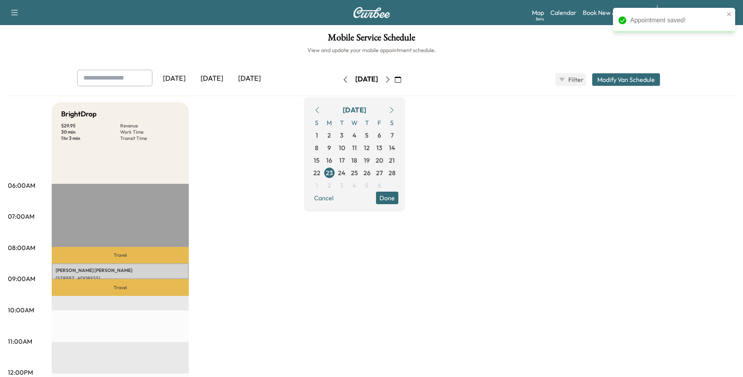
click at [320, 110] on icon "button" at bounding box center [317, 110] width 6 height 6
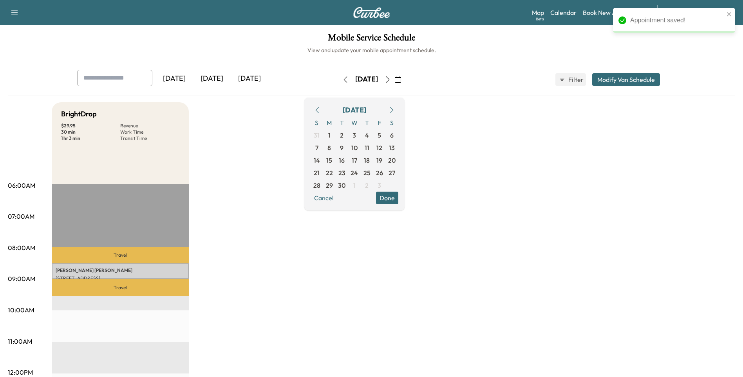
click at [320, 110] on icon "button" at bounding box center [317, 110] width 6 height 6
click at [333, 182] on span "25" at bounding box center [329, 184] width 7 height 9
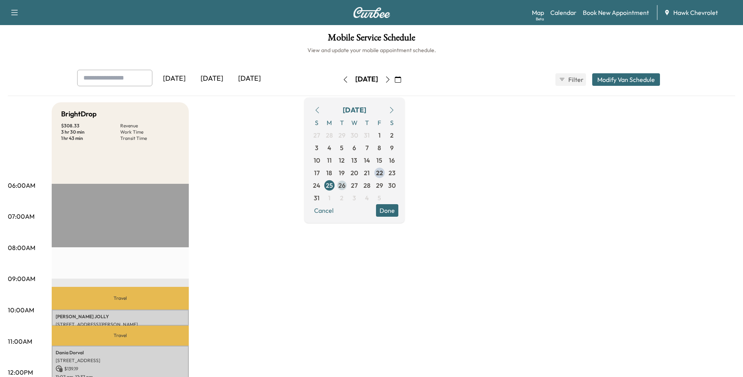
click at [345, 186] on span "26" at bounding box center [341, 184] width 7 height 9
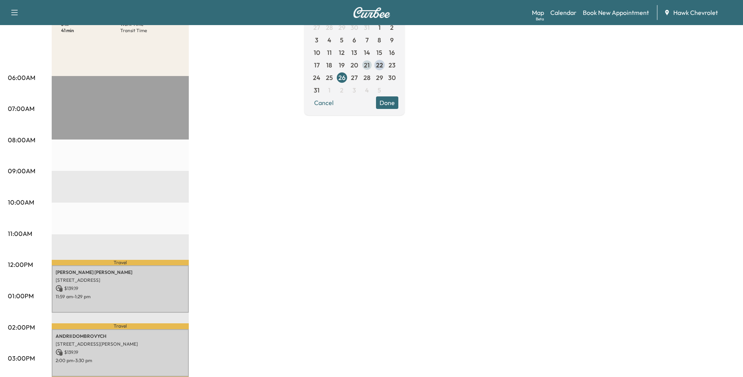
scroll to position [105, 0]
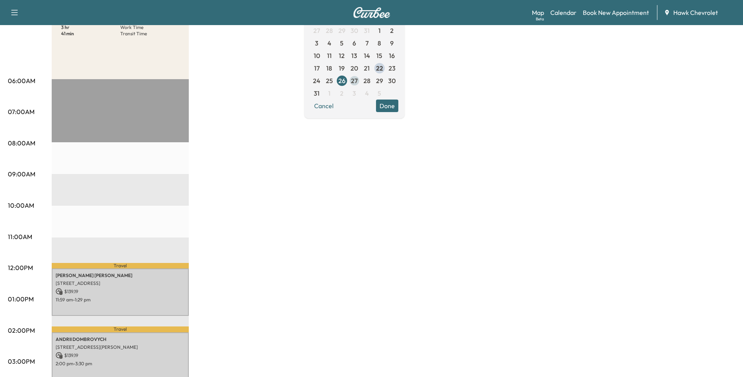
click at [357, 79] on span "27" at bounding box center [354, 80] width 7 height 9
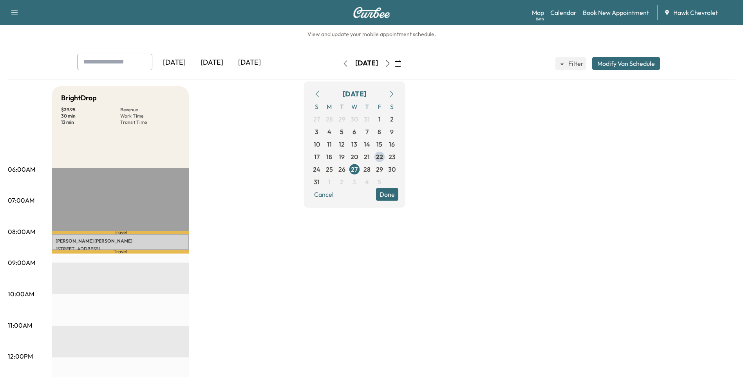
scroll to position [78, 0]
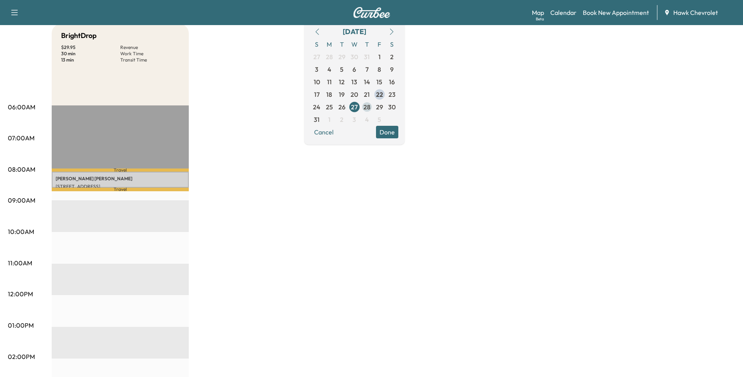
click at [370, 106] on span "28" at bounding box center [366, 106] width 7 height 9
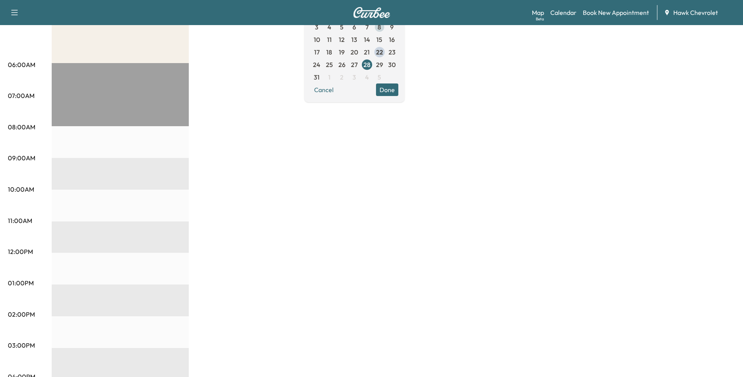
scroll to position [34, 0]
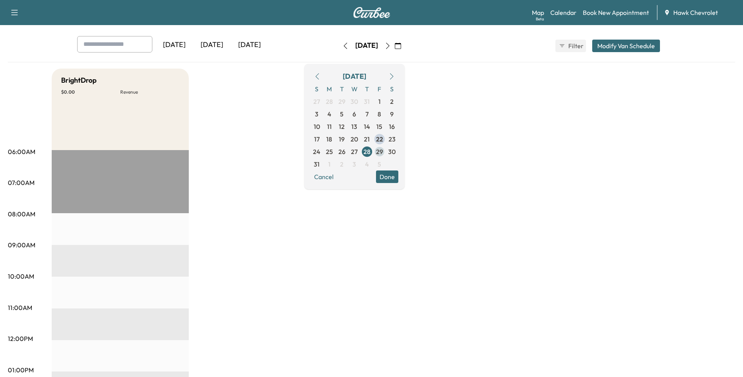
click at [383, 150] on span "29" at bounding box center [379, 151] width 7 height 9
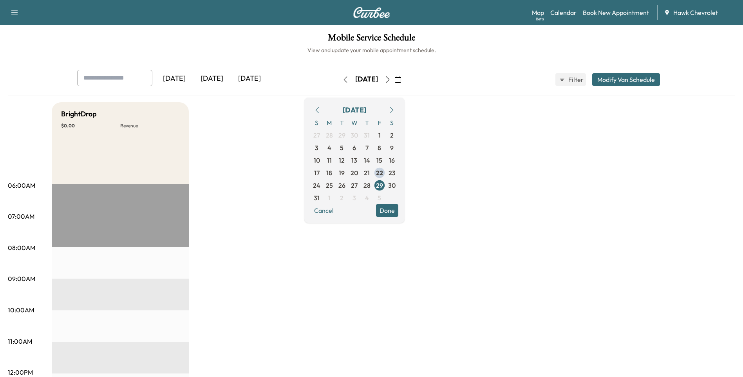
click at [395, 108] on icon "button" at bounding box center [391, 110] width 6 height 6
click at [335, 134] on span "1" at bounding box center [329, 135] width 13 height 13
click at [343, 135] on span "2" at bounding box center [342, 134] width 4 height 9
click at [356, 133] on span "3" at bounding box center [354, 134] width 4 height 9
click at [356, 135] on span "3" at bounding box center [354, 134] width 4 height 9
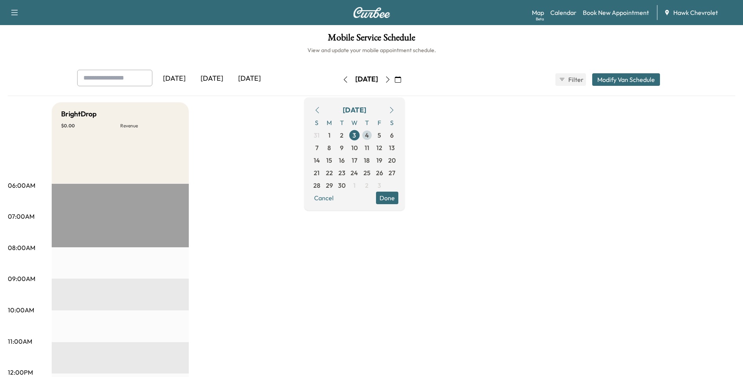
drag, startPoint x: 394, startPoint y: 135, endPoint x: 399, endPoint y: 135, distance: 5.1
click at [369, 135] on span "4" at bounding box center [367, 134] width 4 height 9
click at [386, 136] on span "5" at bounding box center [379, 135] width 13 height 13
click at [331, 146] on span "8" at bounding box center [329, 147] width 4 height 9
click at [343, 146] on span "9" at bounding box center [342, 147] width 4 height 9
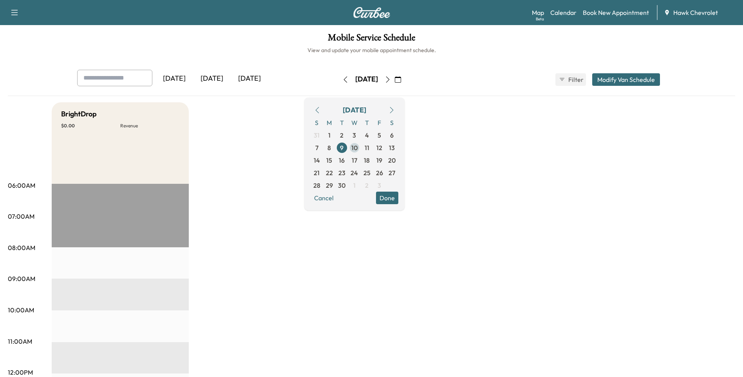
click at [357, 147] on span "10" at bounding box center [354, 147] width 6 height 9
click at [373, 148] on span "11" at bounding box center [367, 147] width 13 height 13
click at [382, 148] on span "12" at bounding box center [379, 147] width 6 height 9
click at [332, 161] on span "15" at bounding box center [329, 159] width 6 height 9
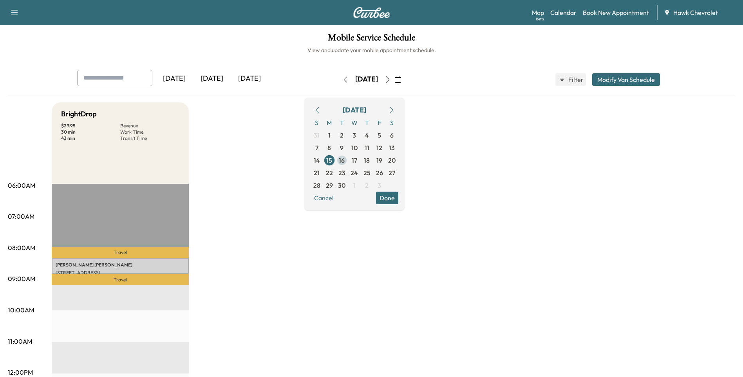
click at [344, 160] on span "16" at bounding box center [342, 159] width 6 height 9
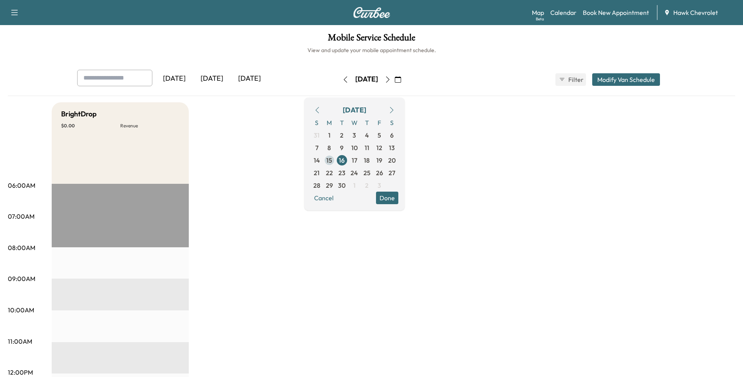
click at [332, 161] on span "15" at bounding box center [329, 159] width 6 height 9
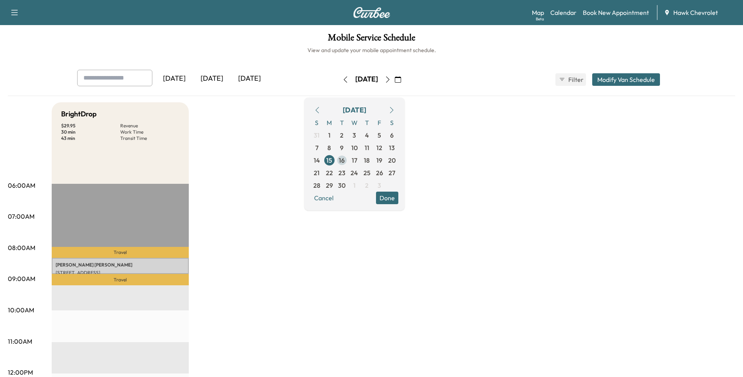
click at [348, 159] on span "16" at bounding box center [341, 160] width 13 height 13
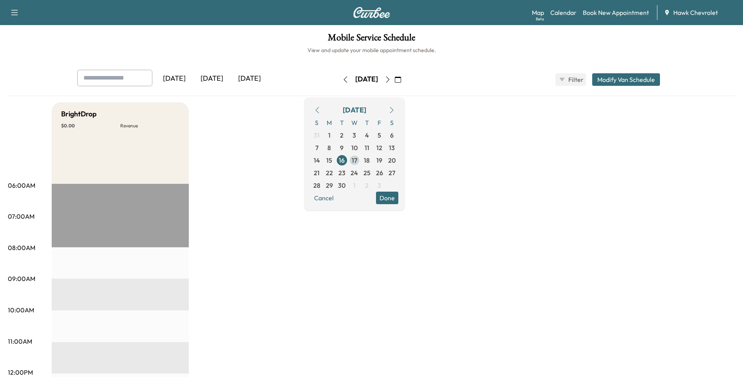
drag, startPoint x: 377, startPoint y: 160, endPoint x: 386, endPoint y: 160, distance: 8.6
click at [357, 160] on span "17" at bounding box center [354, 159] width 5 height 9
click at [370, 160] on span "18" at bounding box center [367, 159] width 6 height 9
click at [382, 160] on span "19" at bounding box center [379, 159] width 6 height 9
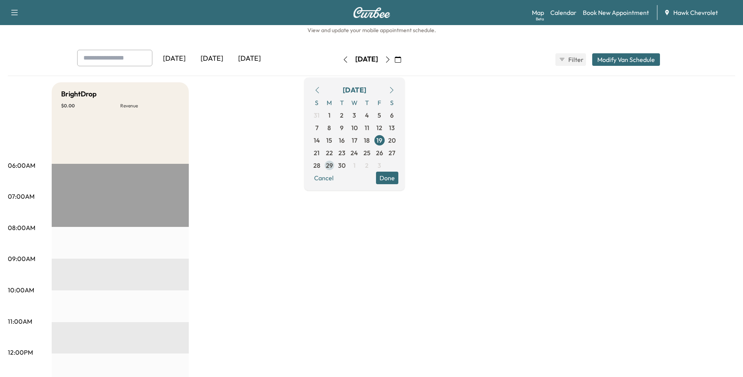
scroll to position [26, 0]
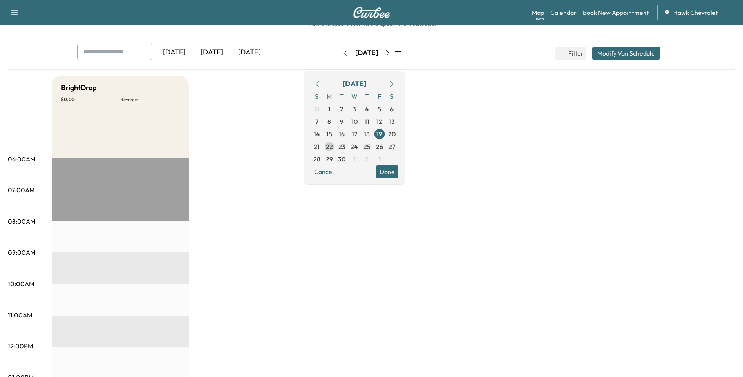
click at [333, 147] on span "22" at bounding box center [329, 146] width 7 height 9
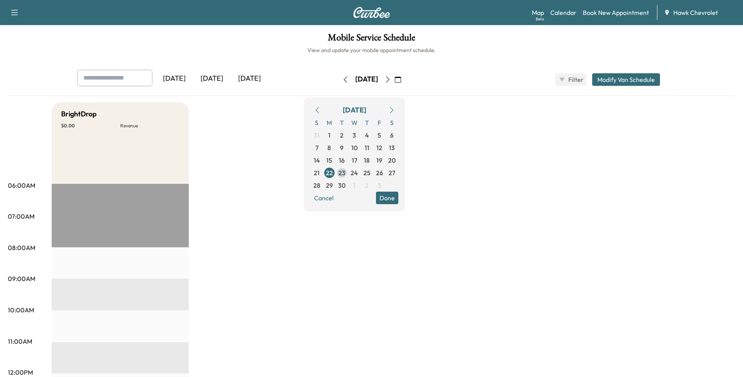
click at [345, 171] on span "23" at bounding box center [341, 172] width 7 height 9
click at [358, 172] on span "24" at bounding box center [353, 172] width 7 height 9
click at [370, 173] on span "25" at bounding box center [366, 172] width 7 height 9
click at [383, 173] on span "26" at bounding box center [379, 172] width 7 height 9
click at [398, 105] on button "button" at bounding box center [391, 110] width 13 height 13
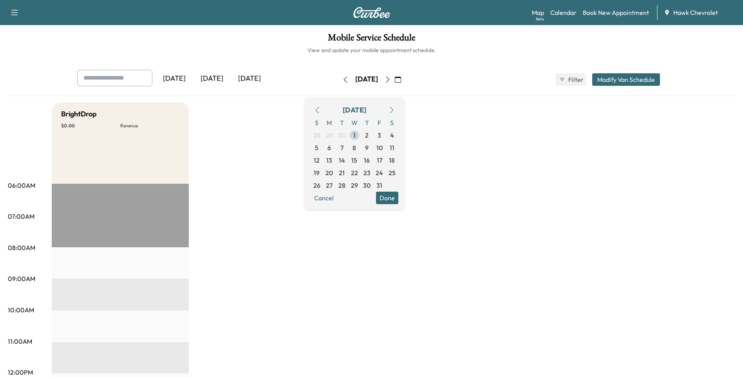
click at [361, 137] on span "1" at bounding box center [354, 135] width 13 height 13
drag, startPoint x: 388, startPoint y: 135, endPoint x: 397, endPoint y: 136, distance: 9.4
click at [373, 135] on span "2" at bounding box center [367, 135] width 13 height 13
click at [386, 137] on span "3" at bounding box center [379, 135] width 13 height 13
click at [331, 146] on span "6" at bounding box center [329, 147] width 4 height 9
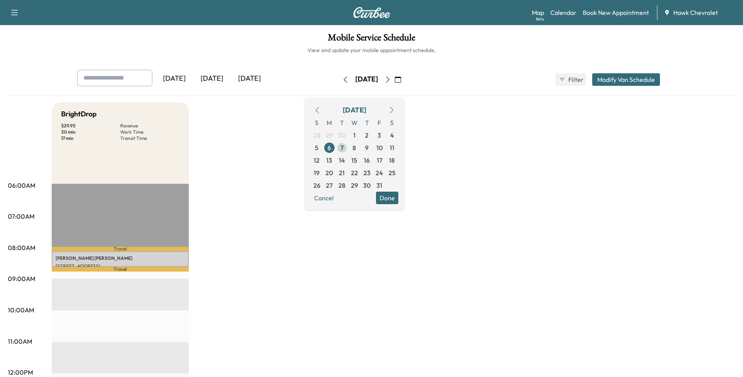
click at [343, 146] on span "7" at bounding box center [341, 147] width 3 height 9
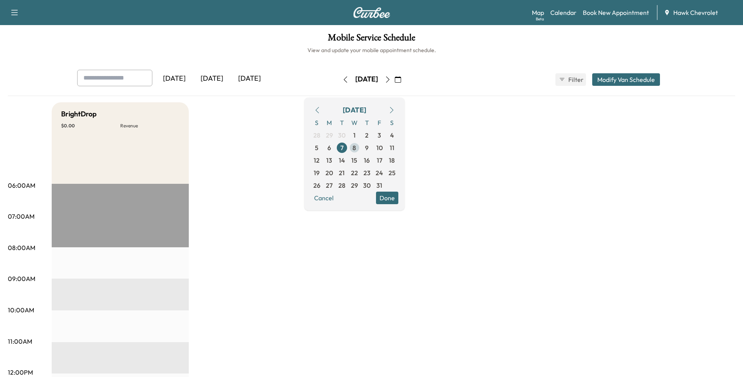
click at [356, 147] on span "8" at bounding box center [354, 147] width 4 height 9
click at [373, 147] on span "9" at bounding box center [367, 147] width 13 height 13
click at [382, 148] on span "10" at bounding box center [379, 147] width 6 height 9
drag, startPoint x: 350, startPoint y: 159, endPoint x: 358, endPoint y: 159, distance: 8.3
click at [335, 159] on span "13" at bounding box center [329, 160] width 13 height 13
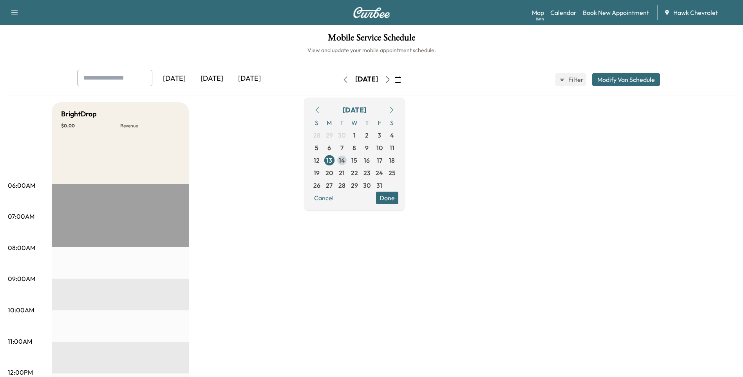
click at [345, 159] on span "14" at bounding box center [342, 159] width 6 height 9
click at [357, 159] on span "15" at bounding box center [354, 159] width 6 height 9
click at [386, 160] on div "S M T W T F S 28 29 30 1 2 3 4 5 6 7 8 9 10 11 12 13 14 15 16 17 18 19 20 21 22…" at bounding box center [354, 153] width 88 height 75
click at [370, 160] on span "16" at bounding box center [367, 159] width 6 height 9
click at [382, 159] on span "17" at bounding box center [379, 159] width 5 height 9
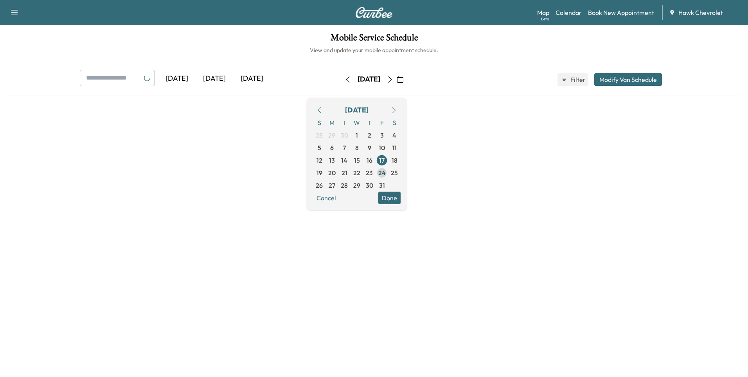
click at [388, 169] on span "24" at bounding box center [382, 172] width 13 height 13
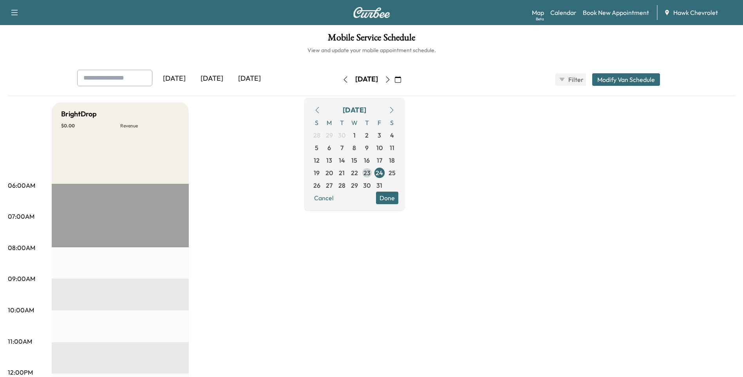
click at [373, 174] on span "23" at bounding box center [367, 172] width 13 height 13
click at [358, 171] on span "22" at bounding box center [354, 172] width 7 height 9
click at [344, 173] on span "21" at bounding box center [342, 172] width 6 height 9
click at [348, 172] on span "21" at bounding box center [341, 172] width 13 height 13
click at [333, 172] on span "20" at bounding box center [328, 172] width 7 height 9
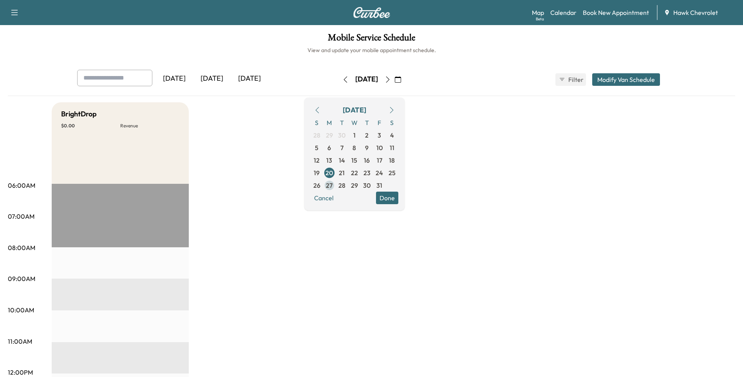
click at [332, 184] on span "27" at bounding box center [329, 184] width 7 height 9
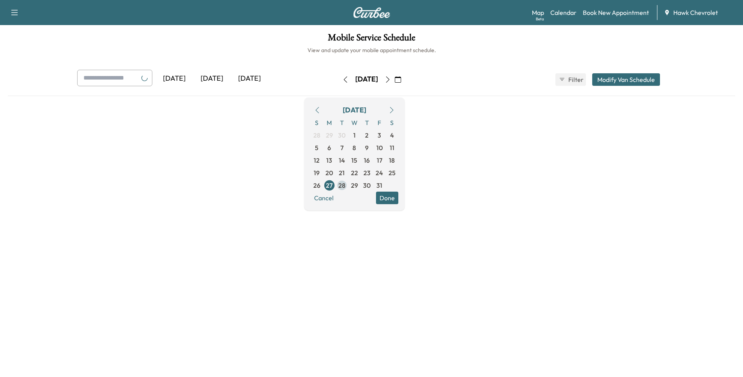
click at [348, 184] on span "28" at bounding box center [341, 185] width 13 height 13
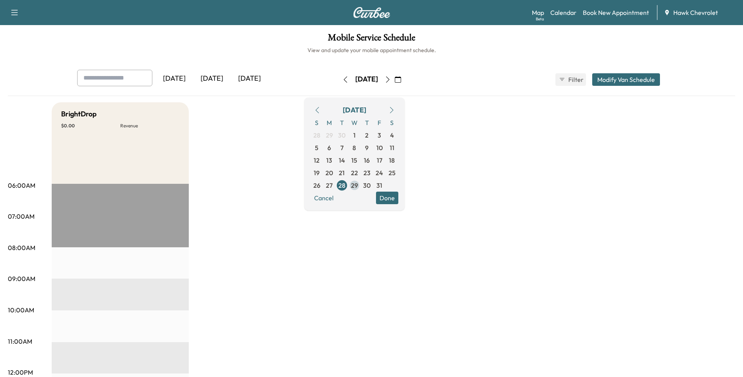
click at [358, 183] on span "29" at bounding box center [354, 184] width 7 height 9
click at [370, 184] on span "30" at bounding box center [366, 184] width 7 height 9
click at [398, 108] on button "button" at bounding box center [391, 110] width 13 height 13
click at [335, 150] on span "3" at bounding box center [329, 147] width 13 height 13
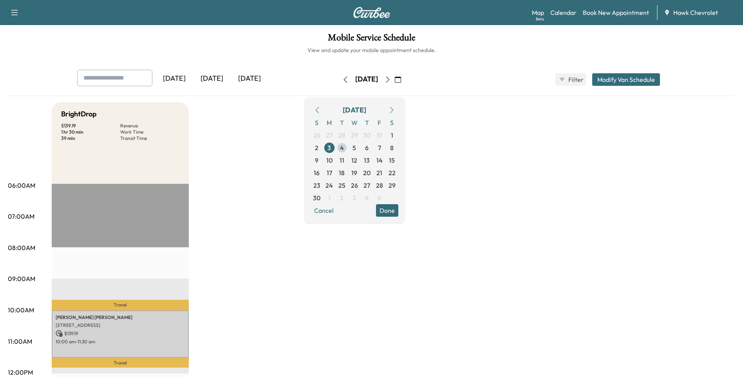
click at [344, 148] on span "4" at bounding box center [342, 147] width 4 height 9
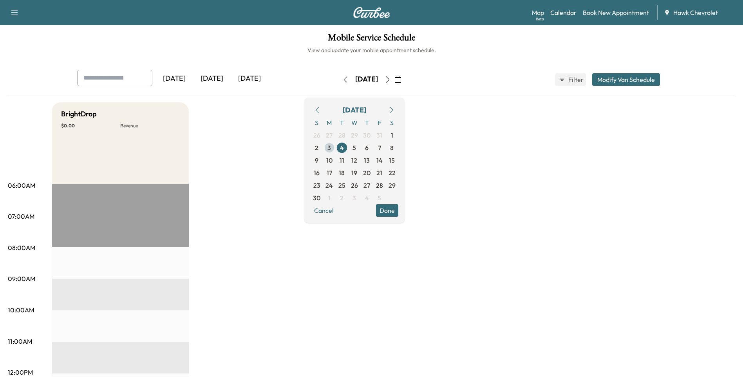
click at [335, 148] on span "3" at bounding box center [329, 147] width 13 height 13
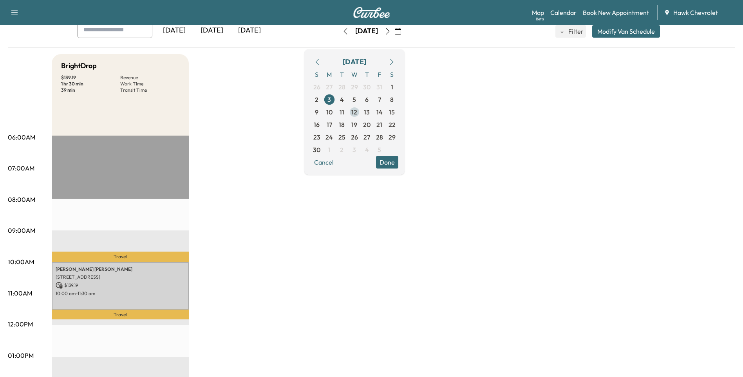
scroll to position [26, 0]
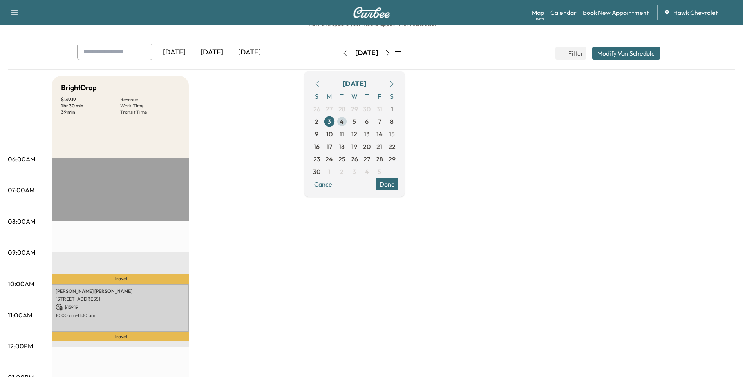
click at [344, 123] on span "4" at bounding box center [342, 121] width 4 height 9
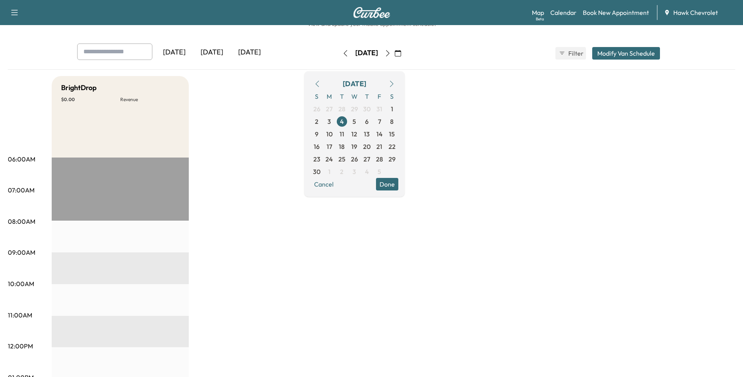
drag, startPoint x: 375, startPoint y: 124, endPoint x: 380, endPoint y: 124, distance: 5.1
click at [356, 124] on span "5" at bounding box center [354, 121] width 4 height 9
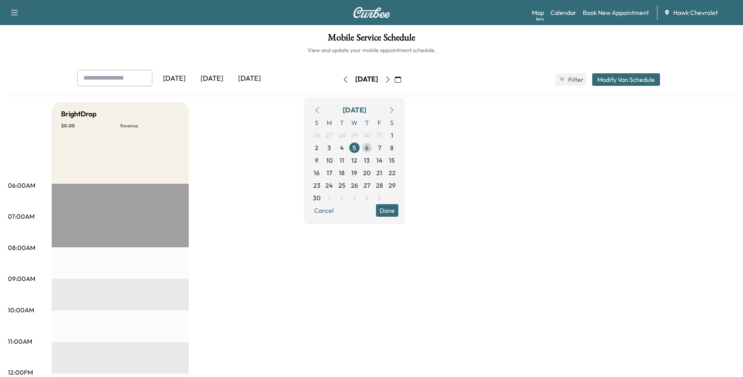
drag, startPoint x: 395, startPoint y: 148, endPoint x: 400, endPoint y: 148, distance: 5.1
click at [368, 148] on span "6" at bounding box center [367, 147] width 4 height 9
click at [381, 148] on span "7" at bounding box center [379, 147] width 3 height 9
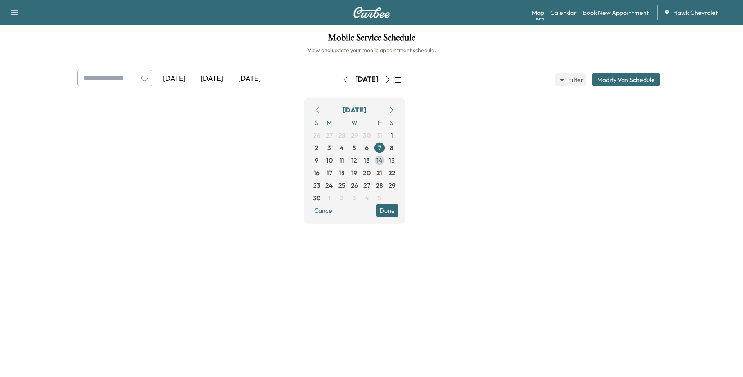
click at [386, 159] on span "14" at bounding box center [379, 160] width 13 height 13
click at [373, 162] on span "13" at bounding box center [367, 160] width 13 height 13
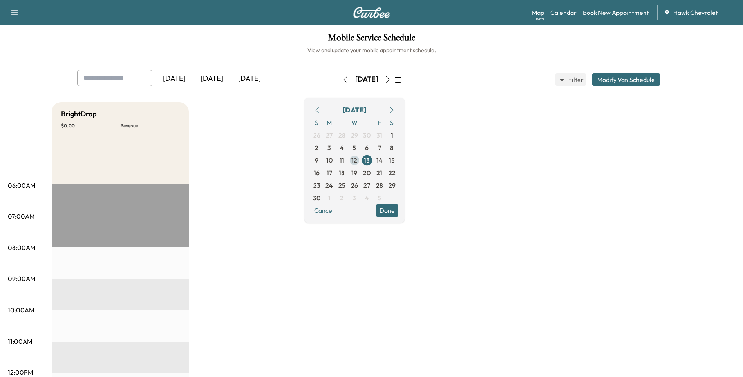
click at [357, 162] on span "12" at bounding box center [354, 159] width 6 height 9
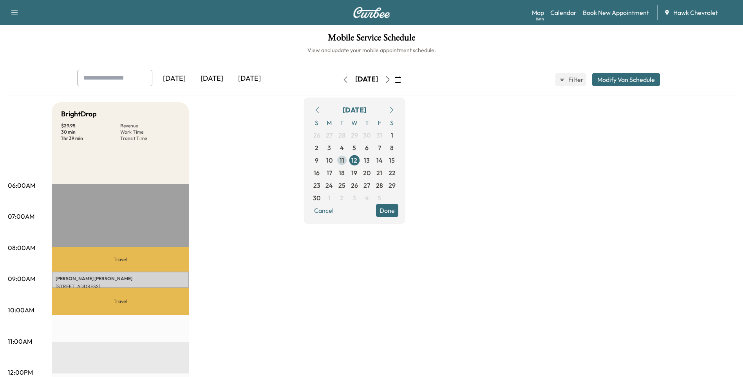
click at [344, 161] on span "11" at bounding box center [341, 159] width 5 height 9
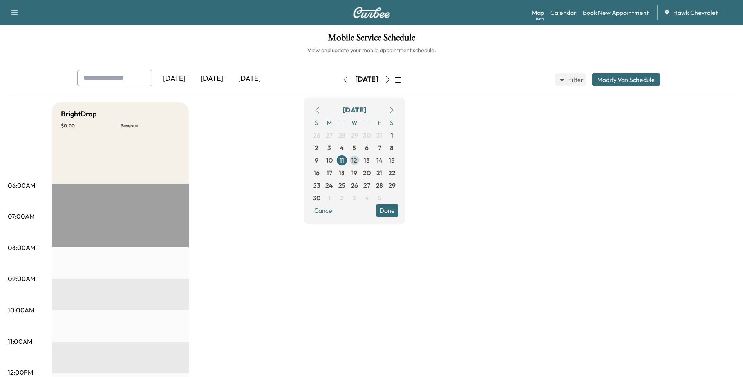
click at [357, 160] on span "12" at bounding box center [354, 159] width 6 height 9
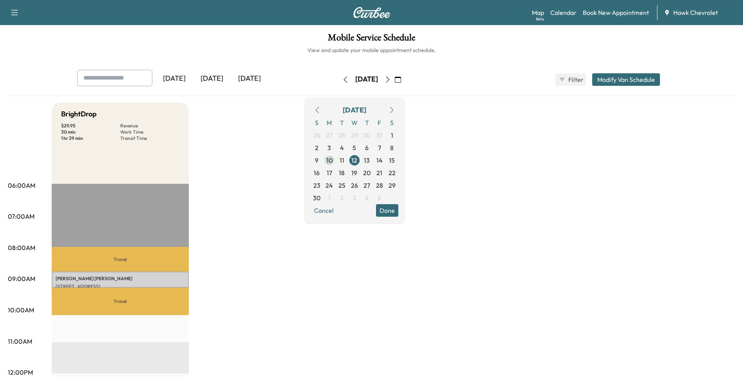
click at [332, 162] on span "10" at bounding box center [329, 159] width 6 height 9
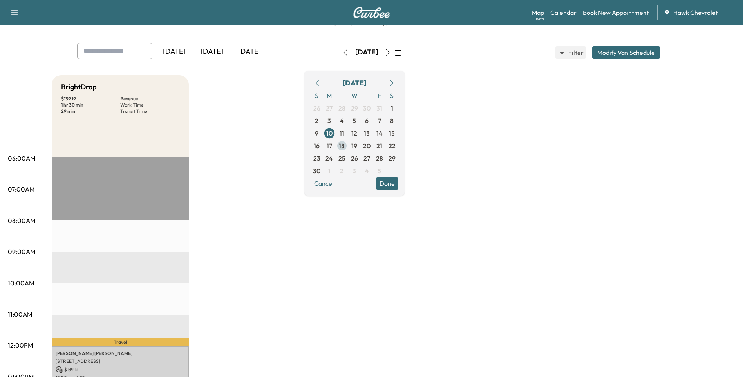
scroll to position [26, 0]
click at [332, 149] on span "17" at bounding box center [328, 146] width 5 height 9
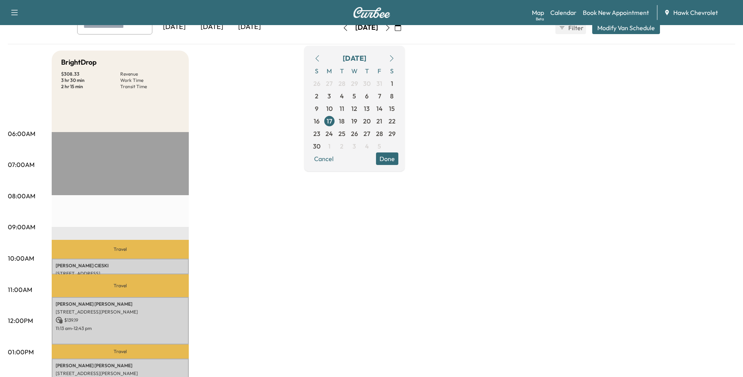
scroll to position [130, 0]
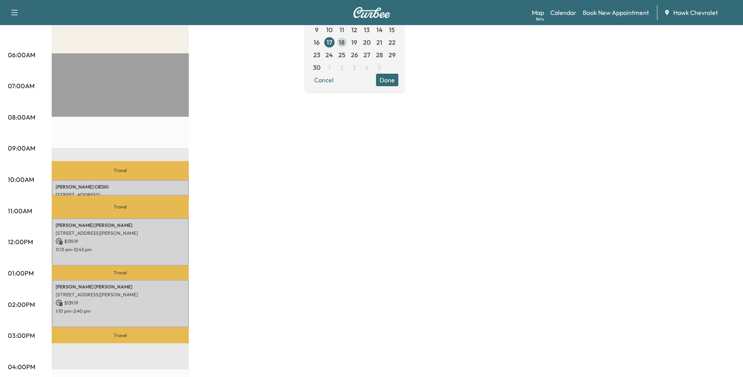
click at [344, 43] on span "18" at bounding box center [342, 42] width 6 height 9
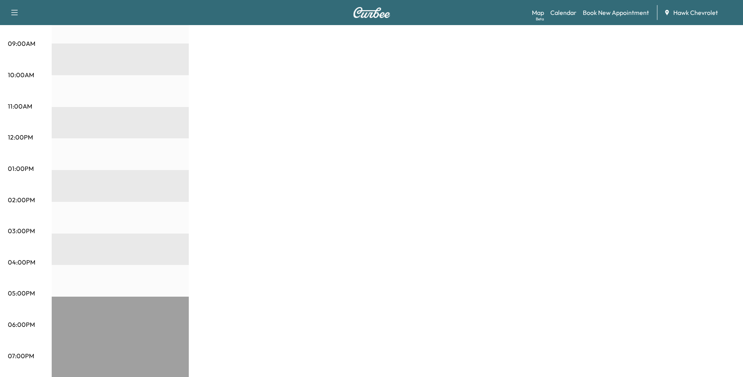
scroll to position [105, 0]
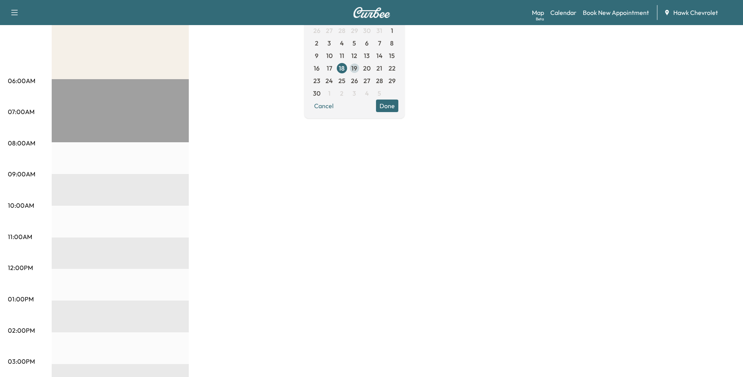
click at [357, 69] on span "19" at bounding box center [354, 67] width 6 height 9
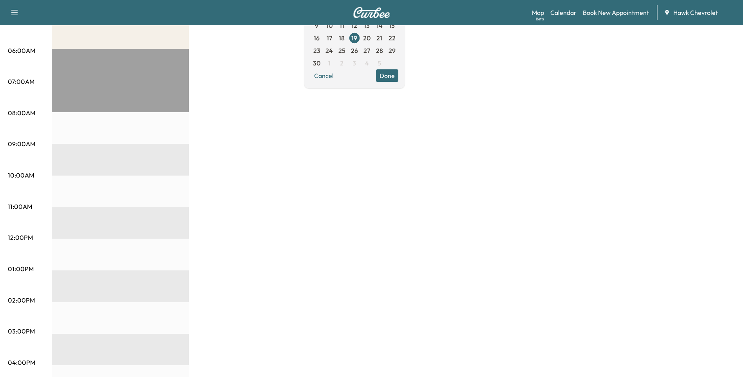
scroll to position [78, 0]
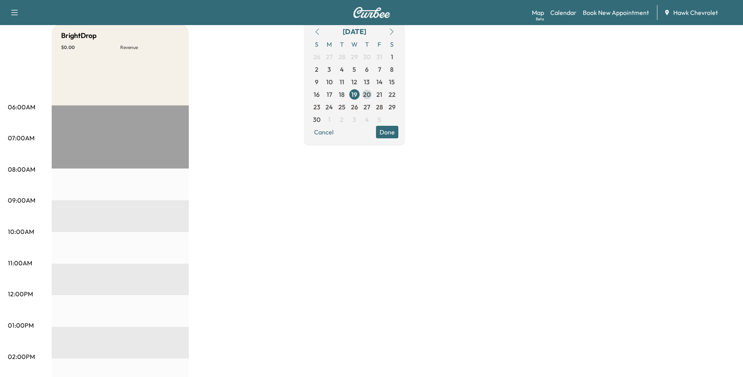
click at [370, 96] on span "20" at bounding box center [366, 94] width 7 height 9
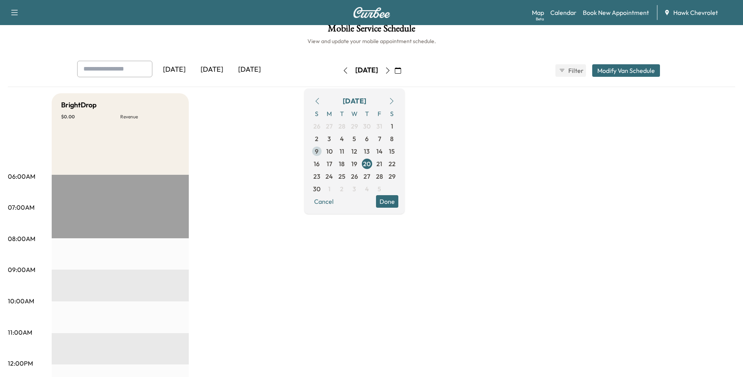
scroll to position [7, 0]
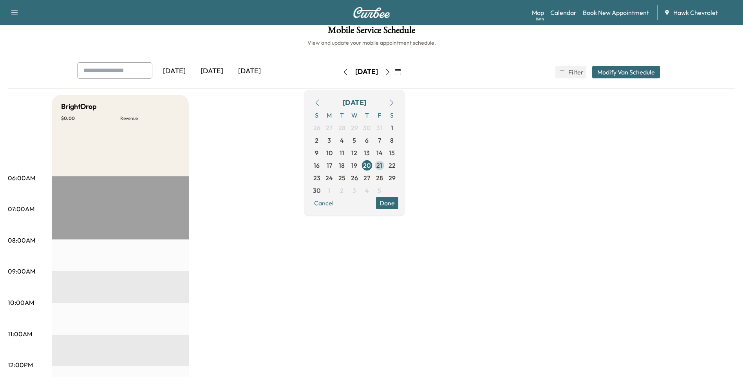
click at [382, 167] on span "21" at bounding box center [379, 164] width 6 height 9
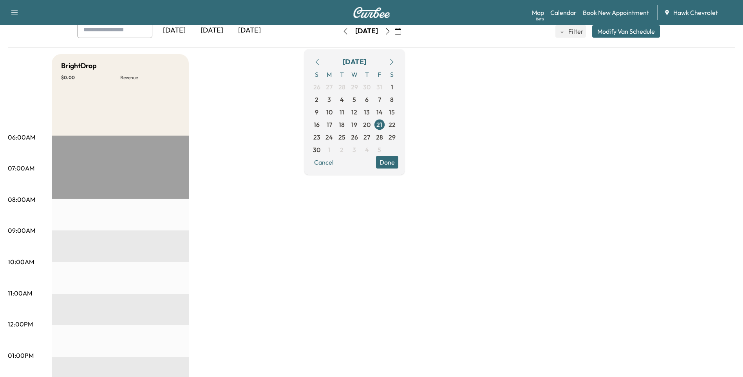
scroll to position [130, 0]
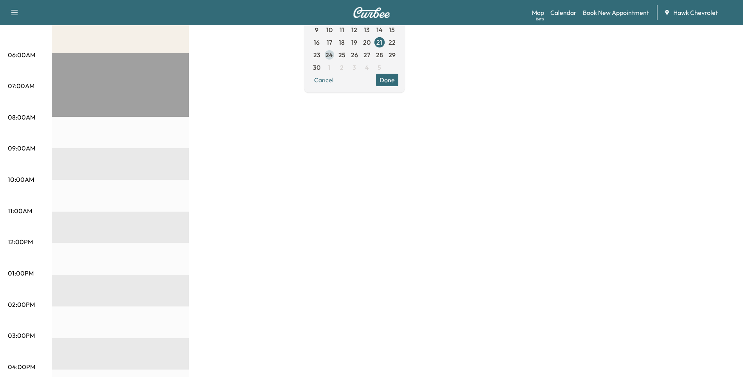
click at [333, 58] on span "24" at bounding box center [328, 54] width 7 height 9
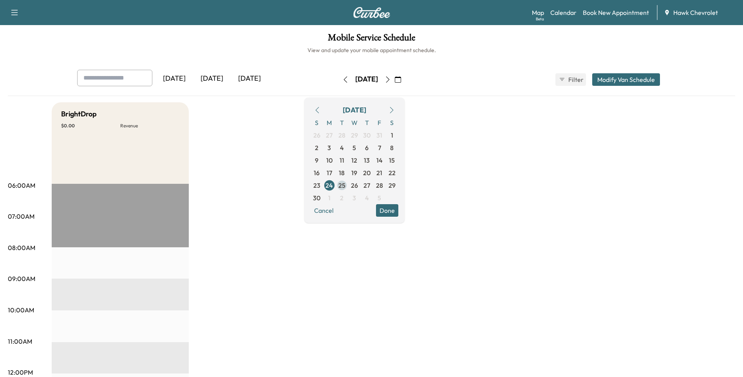
click at [345, 184] on span "25" at bounding box center [341, 184] width 7 height 9
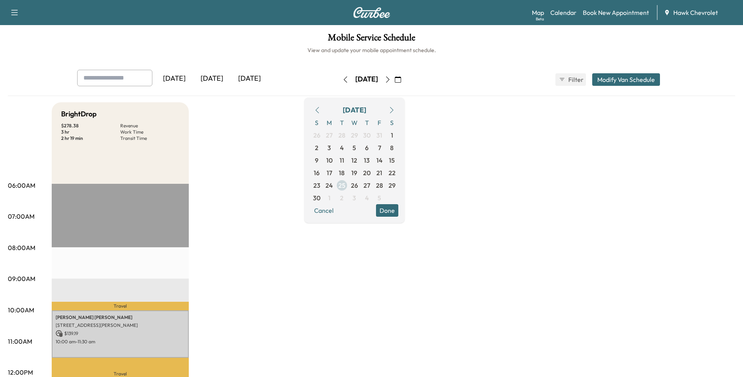
click at [358, 186] on span "26" at bounding box center [354, 184] width 7 height 9
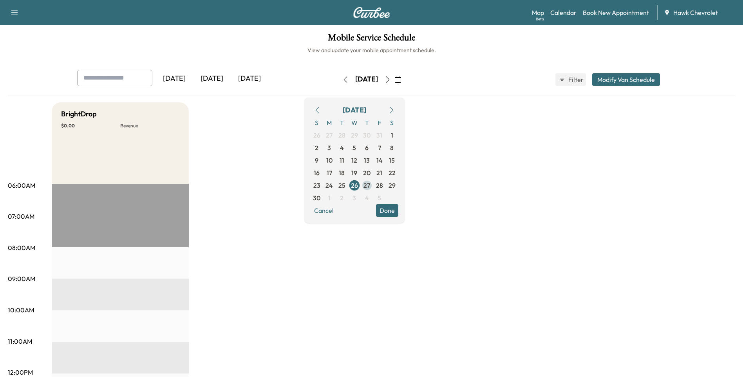
click at [370, 186] on span "27" at bounding box center [366, 184] width 7 height 9
click at [383, 185] on span "28" at bounding box center [379, 184] width 7 height 9
click at [393, 110] on icon "button" at bounding box center [391, 110] width 4 height 6
click at [348, 136] on span "2" at bounding box center [341, 135] width 13 height 13
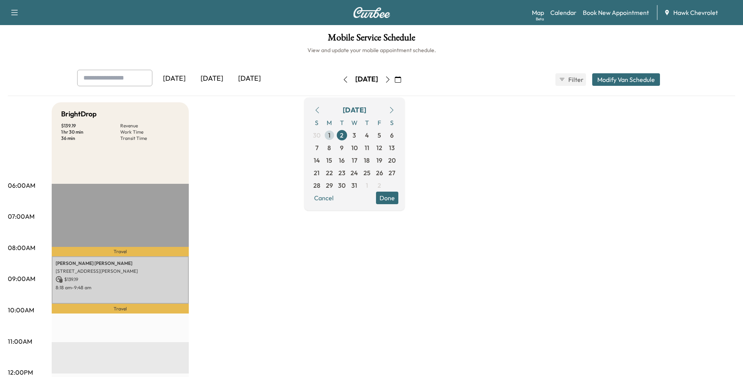
click at [335, 135] on span "1" at bounding box center [329, 135] width 13 height 13
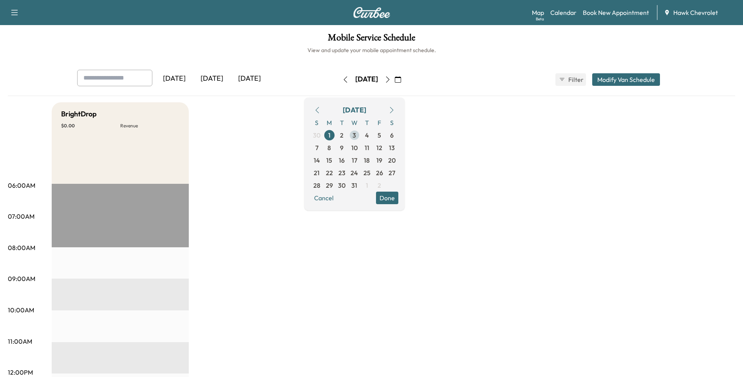
click at [356, 137] on span "3" at bounding box center [354, 134] width 4 height 9
click at [369, 135] on span "4" at bounding box center [367, 134] width 4 height 9
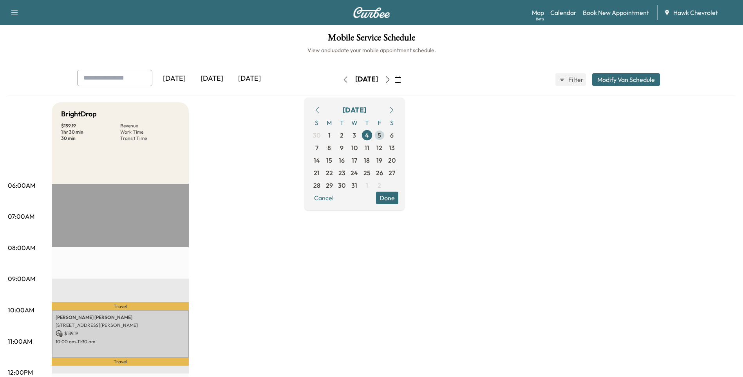
click at [381, 136] on span "5" at bounding box center [379, 134] width 4 height 9
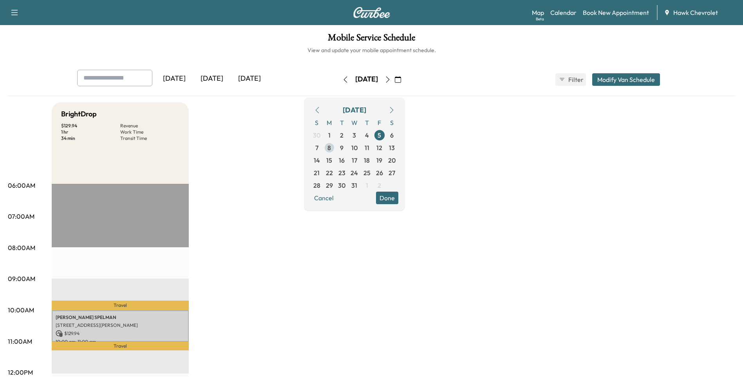
click at [331, 147] on span "8" at bounding box center [329, 147] width 4 height 9
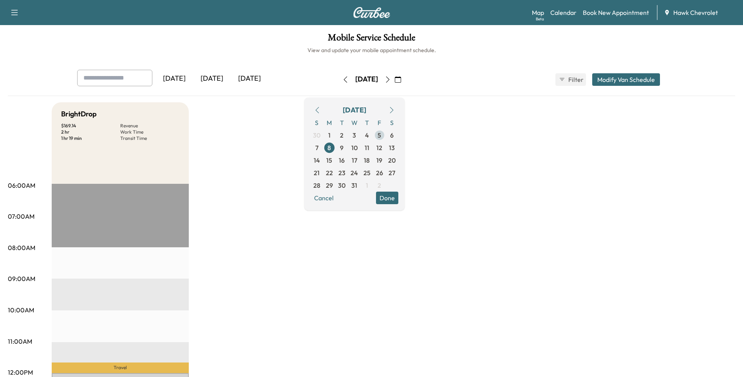
click at [381, 136] on span "5" at bounding box center [379, 134] width 4 height 9
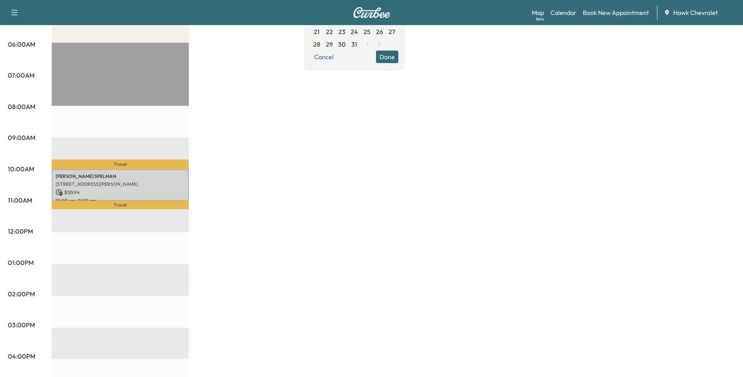
scroll to position [52, 0]
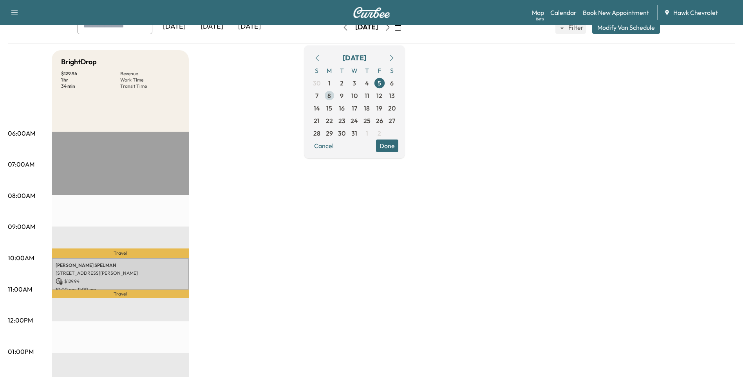
click at [331, 96] on span "8" at bounding box center [329, 95] width 4 height 9
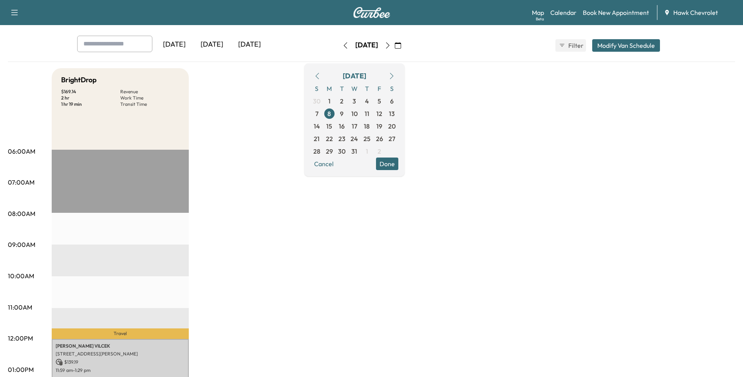
scroll to position [26, 0]
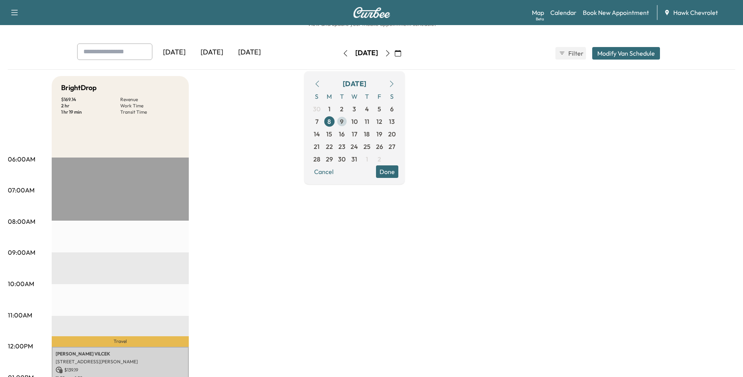
click at [343, 123] on span "9" at bounding box center [342, 121] width 4 height 9
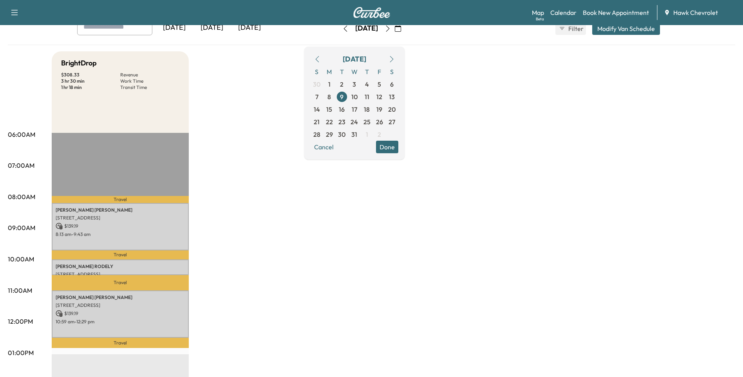
scroll to position [52, 0]
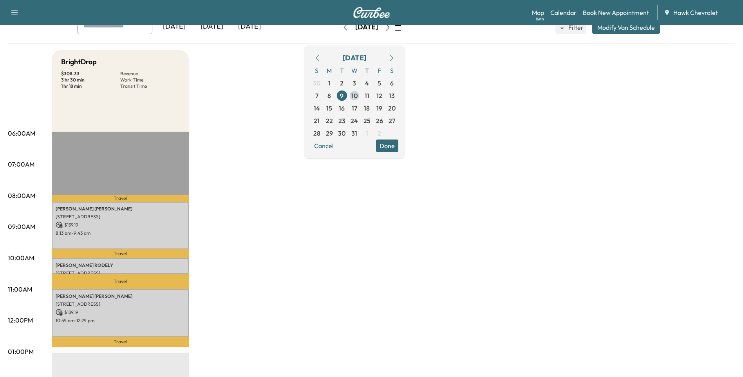
click at [357, 92] on span "10" at bounding box center [354, 95] width 6 height 9
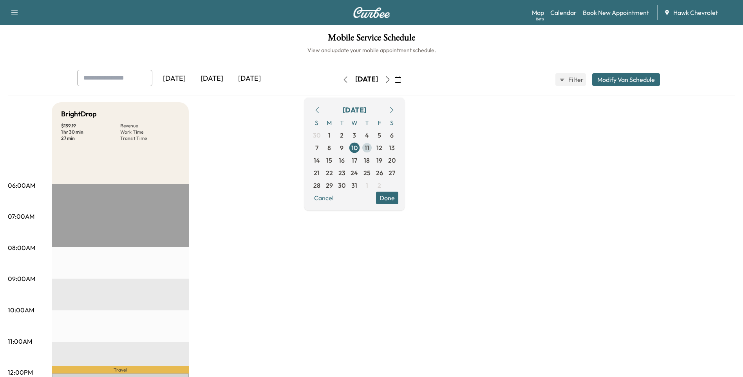
click at [369, 148] on span "11" at bounding box center [366, 147] width 5 height 9
click at [361, 148] on span "10" at bounding box center [354, 147] width 13 height 13
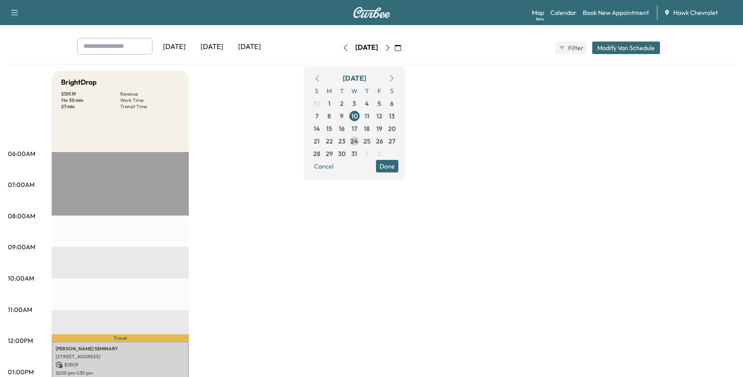
scroll to position [26, 0]
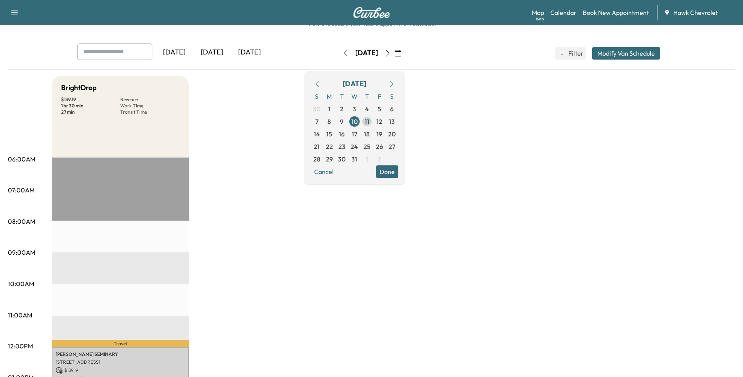
click at [369, 121] on span "11" at bounding box center [366, 121] width 5 height 9
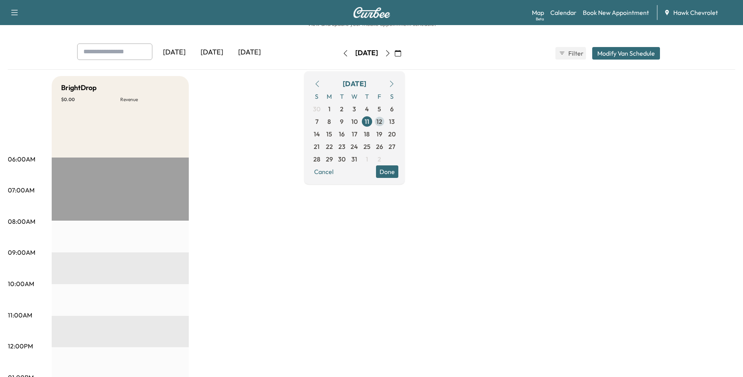
click at [382, 124] on span "12" at bounding box center [379, 121] width 6 height 9
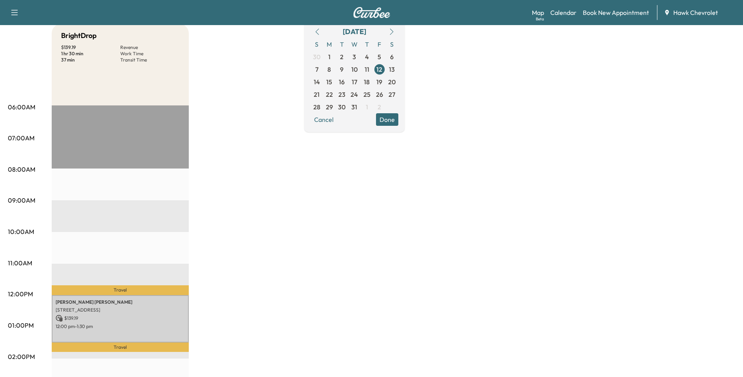
scroll to position [105, 0]
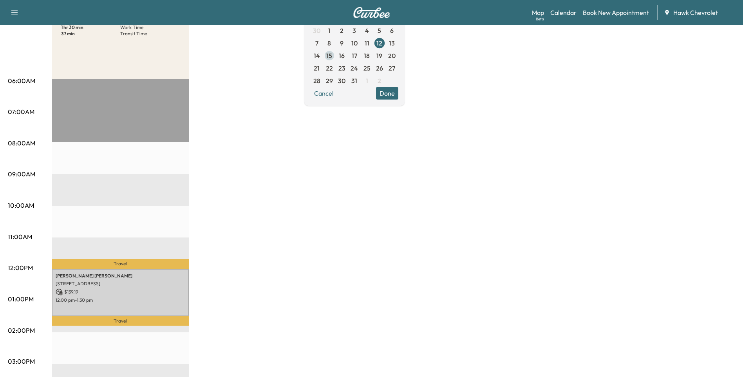
click at [332, 55] on span "15" at bounding box center [329, 55] width 6 height 9
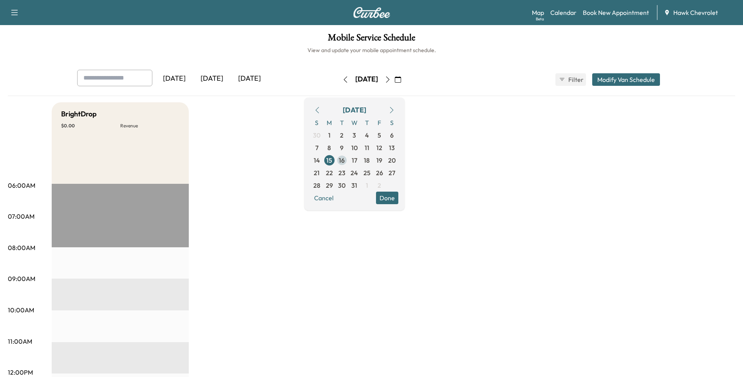
click at [344, 161] on span "16" at bounding box center [342, 159] width 6 height 9
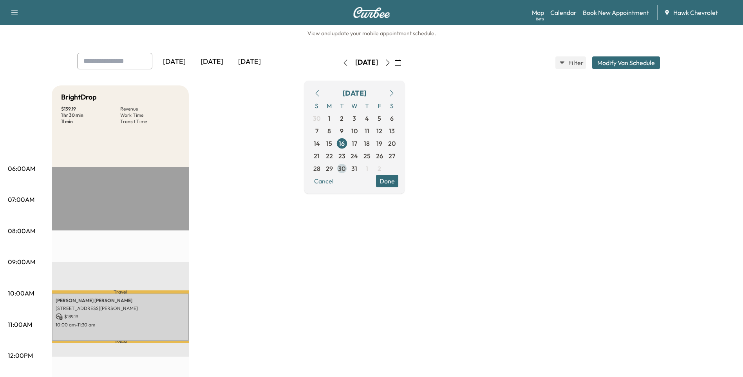
scroll to position [26, 0]
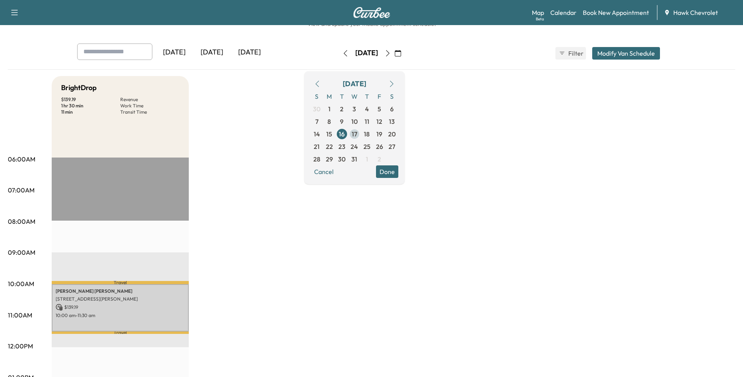
click at [357, 133] on span "17" at bounding box center [354, 133] width 5 height 9
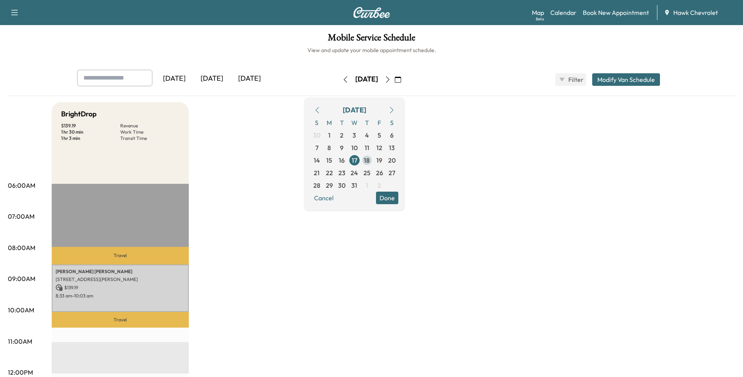
click at [370, 162] on span "18" at bounding box center [367, 159] width 6 height 9
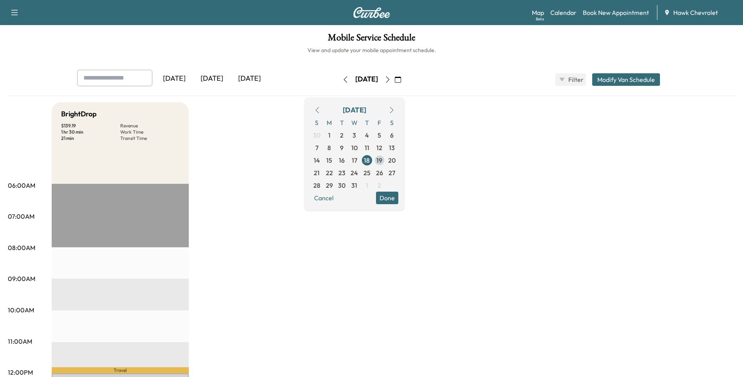
click at [382, 162] on span "19" at bounding box center [379, 159] width 6 height 9
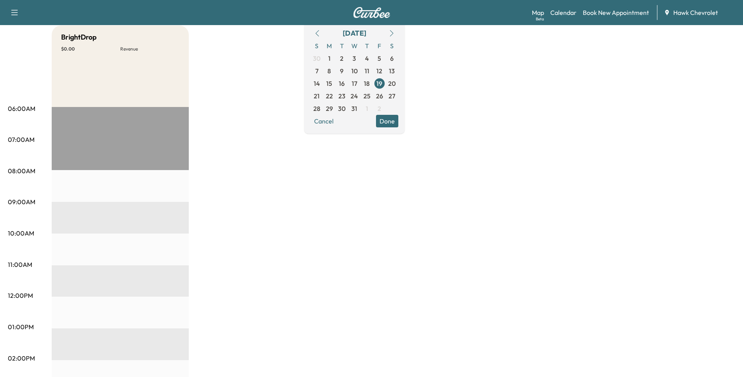
scroll to position [78, 0]
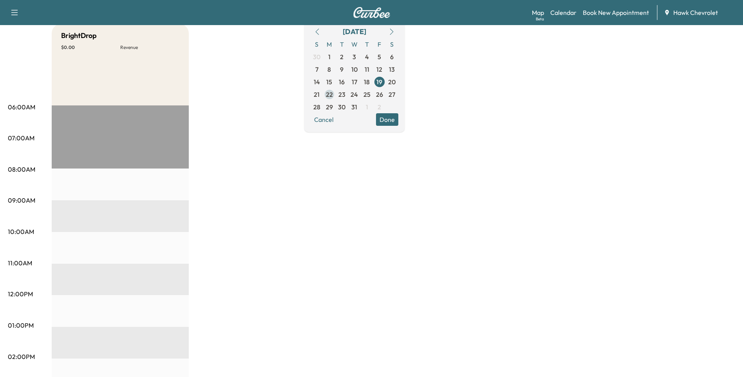
click at [335, 92] on span "22" at bounding box center [329, 94] width 13 height 13
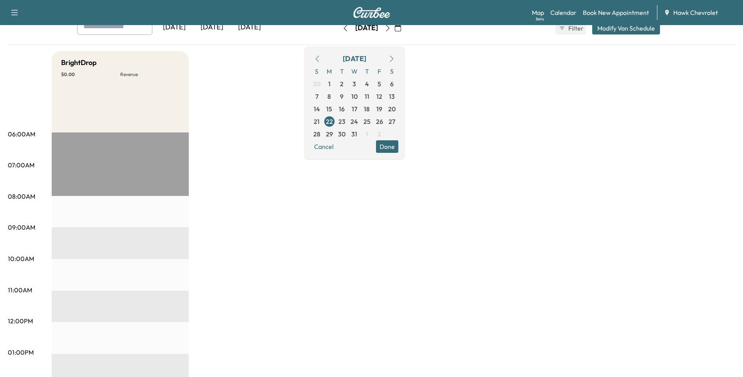
scroll to position [130, 0]
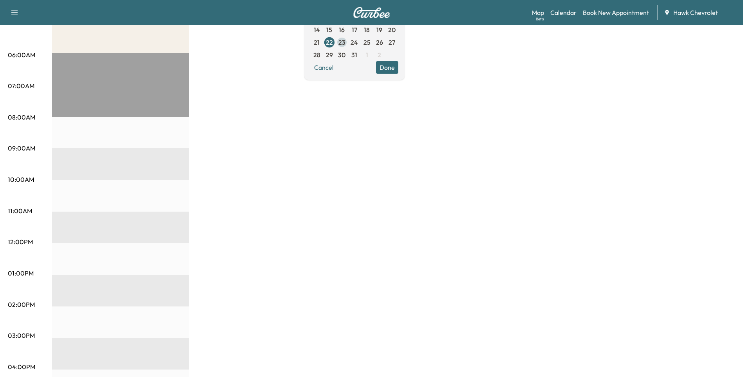
click at [345, 45] on span "23" at bounding box center [341, 42] width 7 height 9
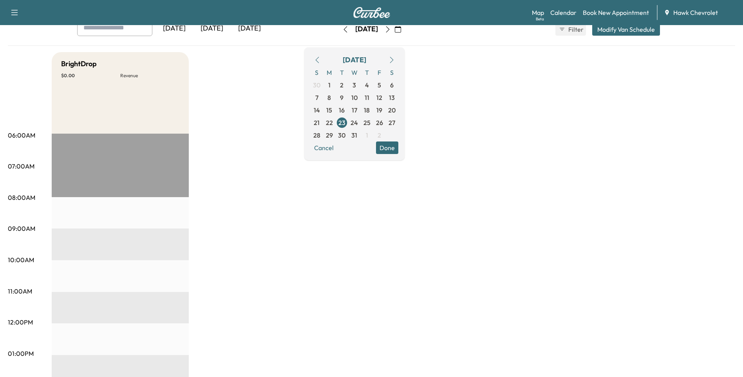
scroll to position [105, 0]
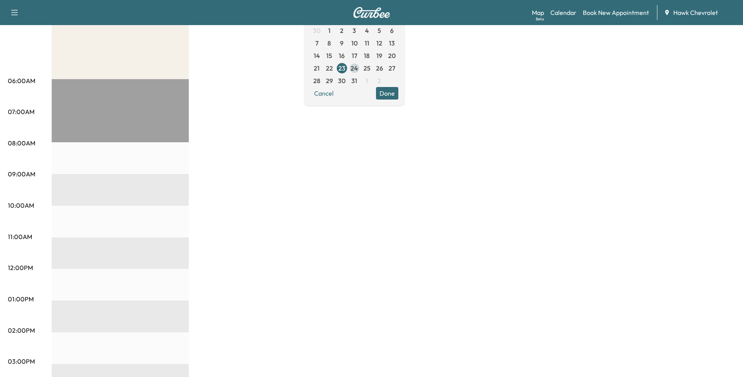
click at [358, 69] on span "24" at bounding box center [353, 67] width 7 height 9
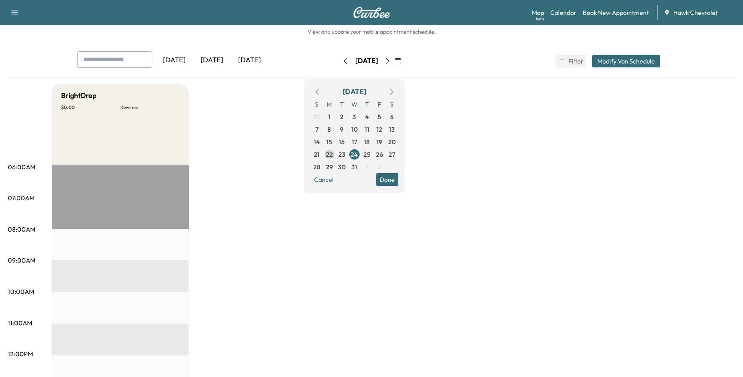
scroll to position [26, 0]
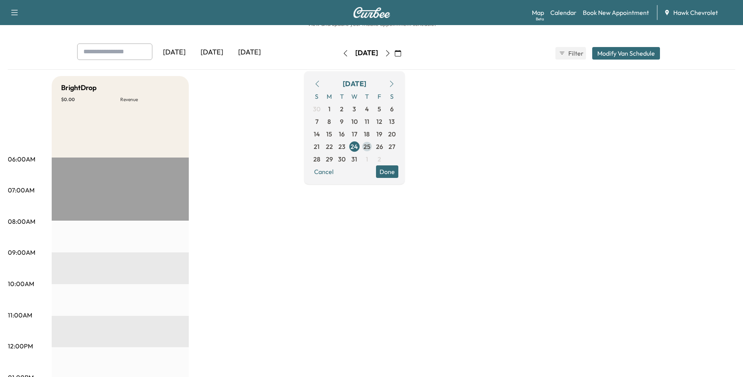
click at [370, 145] on span "25" at bounding box center [366, 146] width 7 height 9
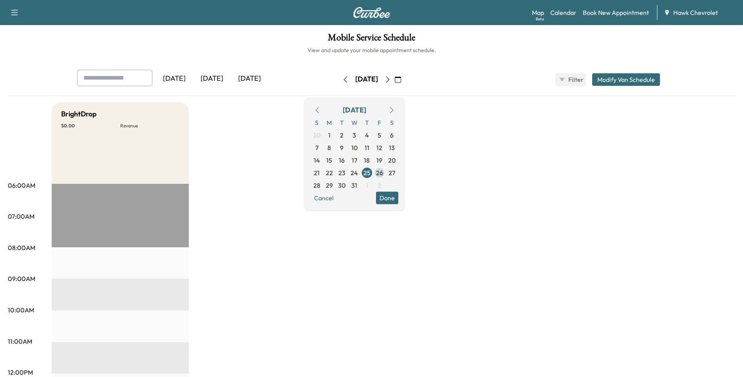
click at [386, 171] on span "26" at bounding box center [379, 172] width 13 height 13
click at [393, 108] on icon "button" at bounding box center [391, 110] width 4 height 6
click at [368, 136] on span "1" at bounding box center [367, 134] width 2 height 9
click at [386, 135] on span "2" at bounding box center [379, 135] width 13 height 13
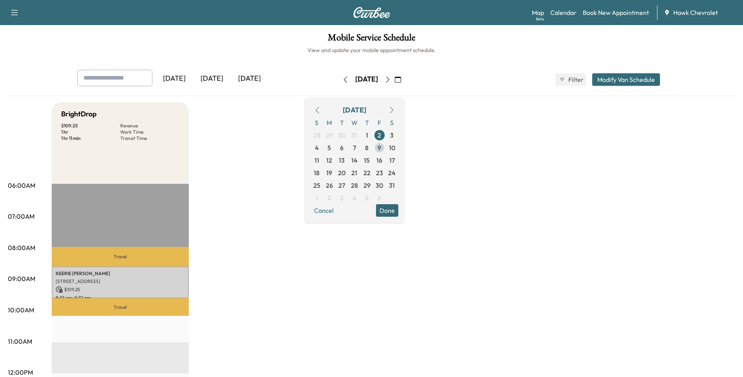
click at [386, 149] on span "9" at bounding box center [379, 147] width 13 height 13
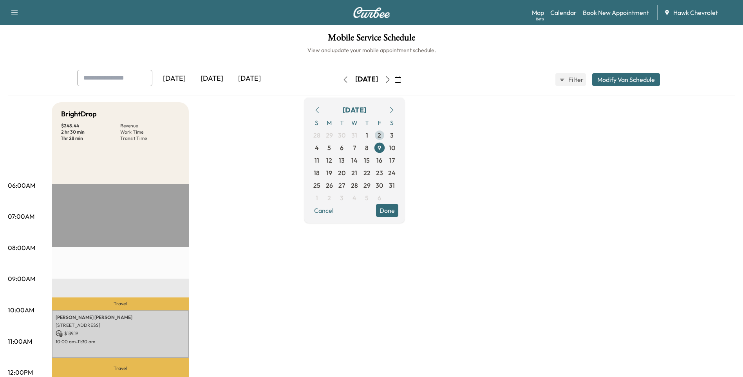
click at [386, 135] on span "2" at bounding box center [379, 135] width 13 height 13
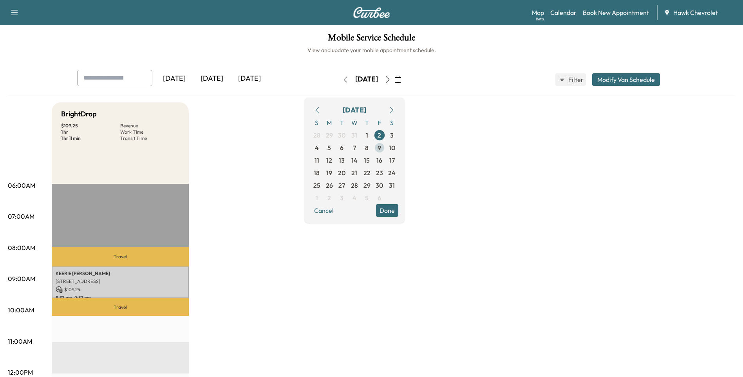
click at [381, 148] on span "9" at bounding box center [379, 147] width 4 height 9
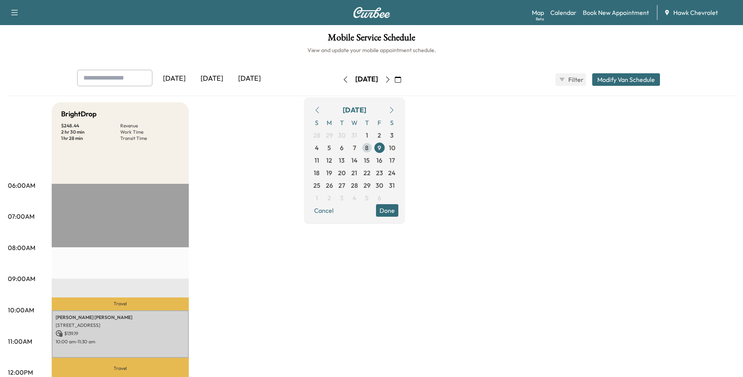
click at [373, 149] on span "8" at bounding box center [367, 147] width 13 height 13
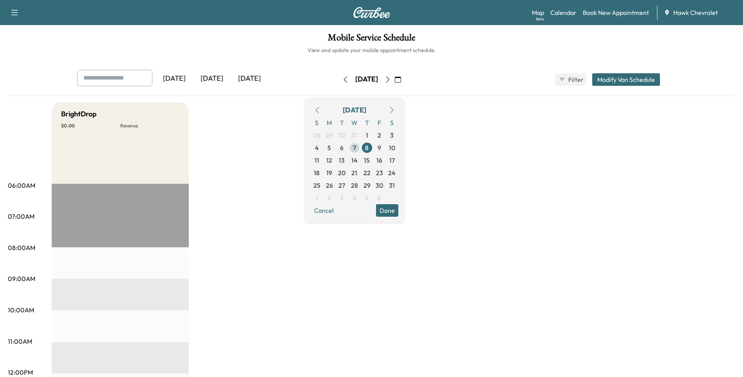
click at [356, 150] on span "7" at bounding box center [354, 147] width 3 height 9
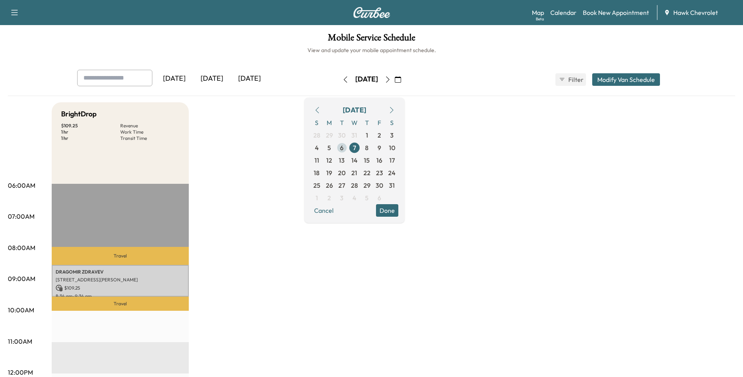
click at [348, 150] on span "6" at bounding box center [341, 147] width 13 height 13
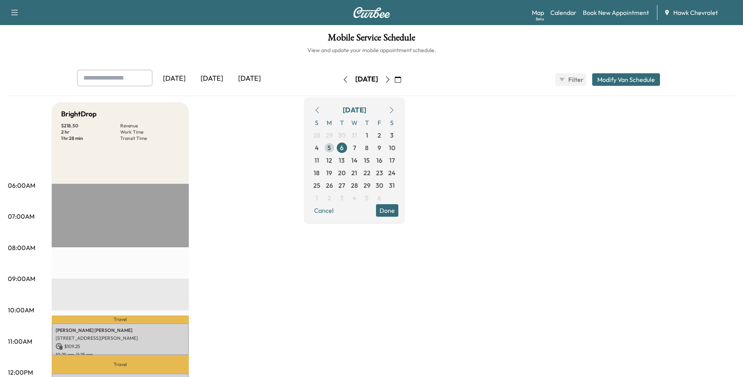
click at [331, 148] on span "5" at bounding box center [329, 147] width 4 height 9
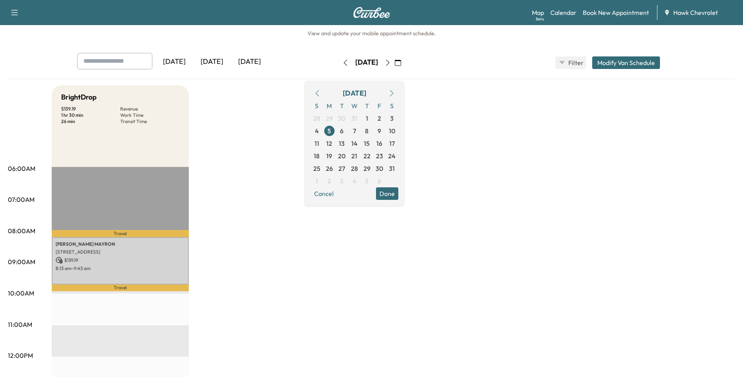
scroll to position [26, 0]
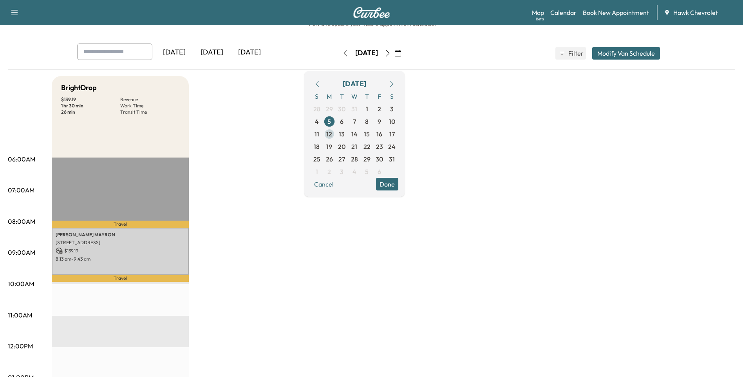
click at [332, 135] on span "12" at bounding box center [329, 133] width 6 height 9
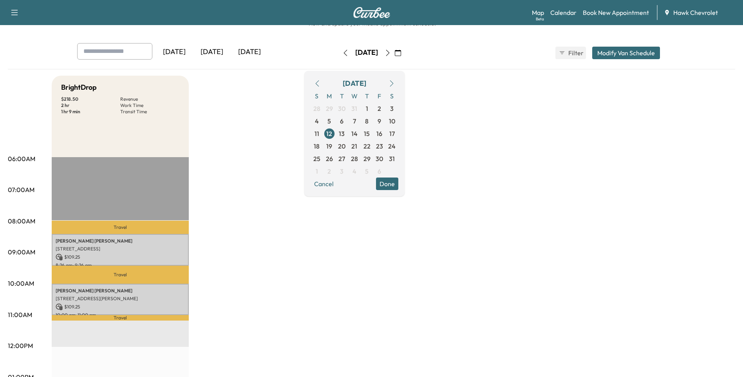
scroll to position [78, 0]
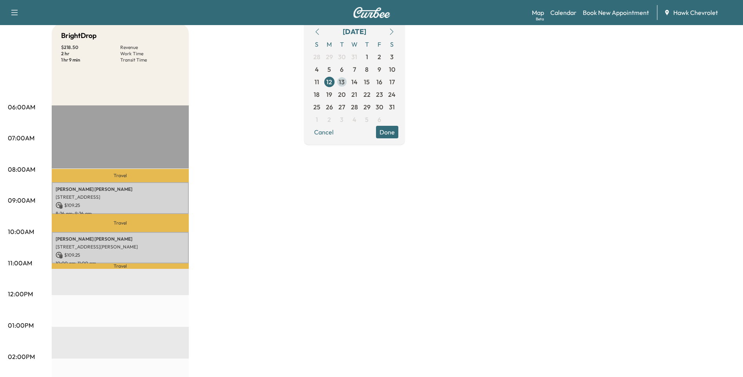
click at [344, 81] on span "13" at bounding box center [342, 81] width 6 height 9
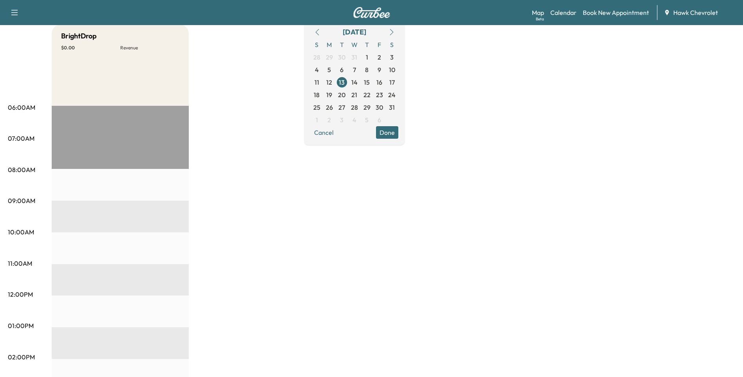
scroll to position [78, 0]
click at [357, 83] on span "14" at bounding box center [354, 81] width 6 height 9
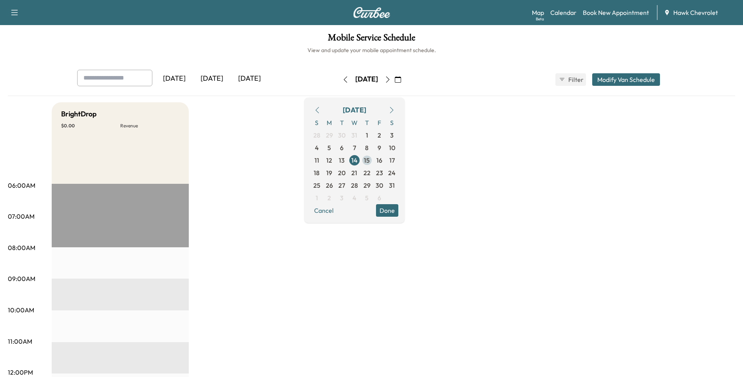
click at [370, 160] on span "15" at bounding box center [367, 159] width 6 height 9
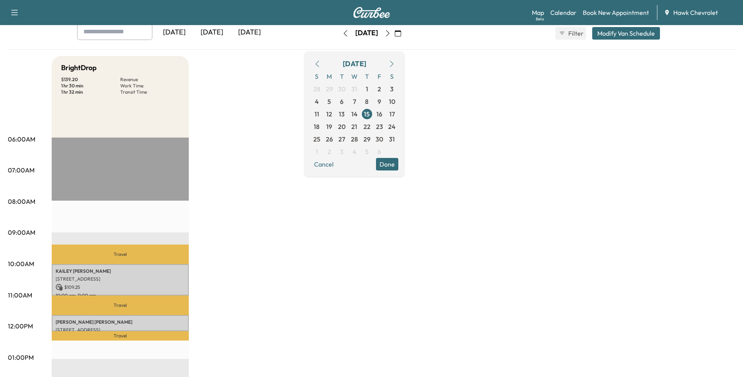
scroll to position [52, 0]
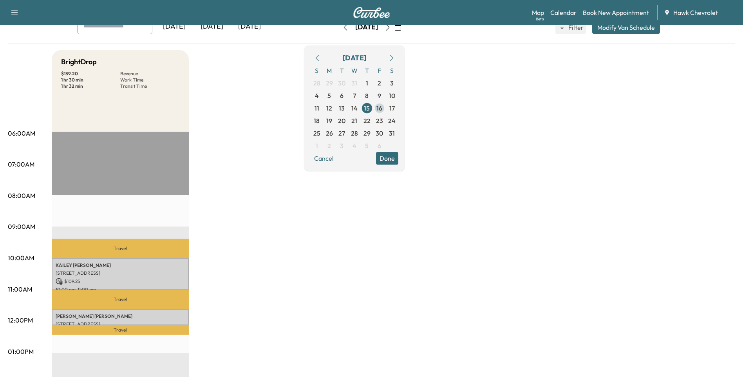
click at [382, 110] on span "16" at bounding box center [379, 107] width 6 height 9
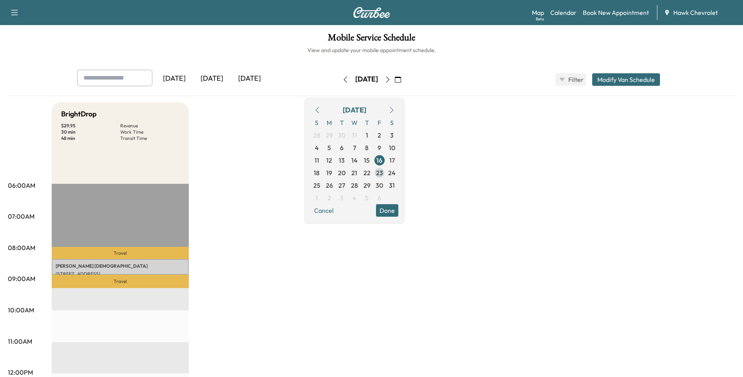
click at [383, 171] on span "23" at bounding box center [379, 172] width 7 height 9
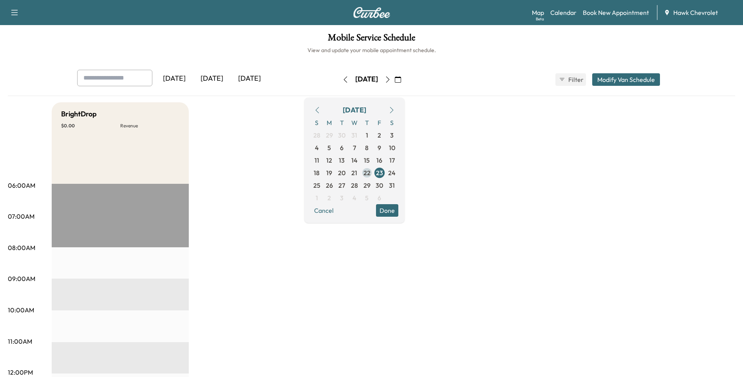
click at [373, 172] on span "22" at bounding box center [367, 172] width 13 height 13
click at [357, 173] on span "21" at bounding box center [354, 172] width 6 height 9
click at [345, 173] on span "20" at bounding box center [341, 172] width 7 height 9
click at [335, 173] on span "19" at bounding box center [329, 172] width 13 height 13
click at [333, 183] on span "26" at bounding box center [329, 184] width 7 height 9
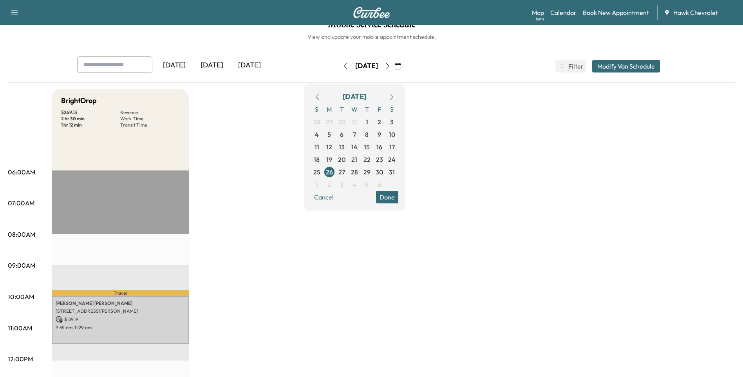
scroll to position [26, 0]
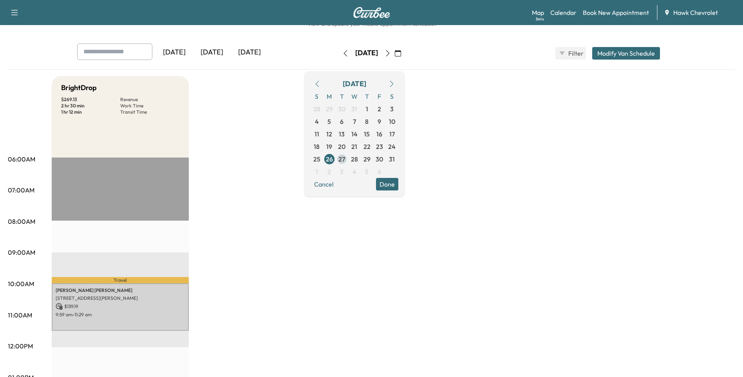
click at [345, 160] on span "27" at bounding box center [341, 158] width 7 height 9
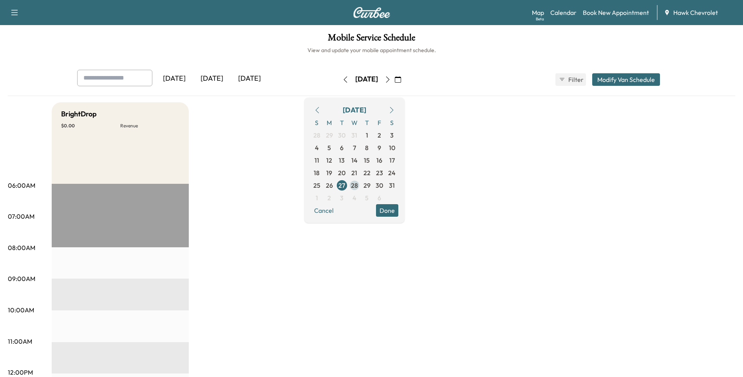
click at [358, 184] on span "28" at bounding box center [354, 184] width 7 height 9
click at [373, 185] on span "29" at bounding box center [367, 185] width 13 height 13
click at [383, 185] on span "30" at bounding box center [378, 184] width 7 height 9
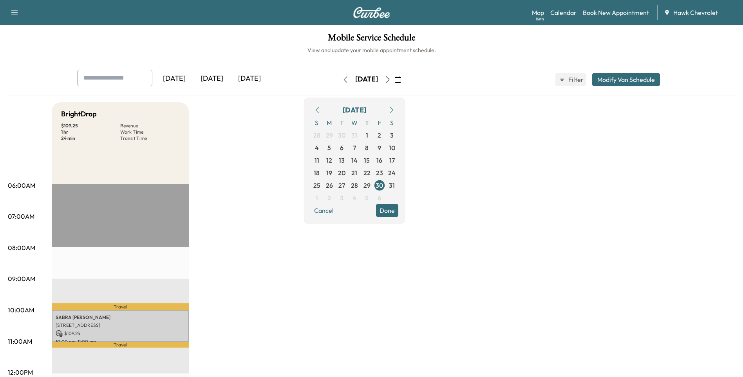
click at [398, 113] on button "button" at bounding box center [391, 110] width 13 height 13
click at [335, 132] on span "2" at bounding box center [329, 135] width 13 height 13
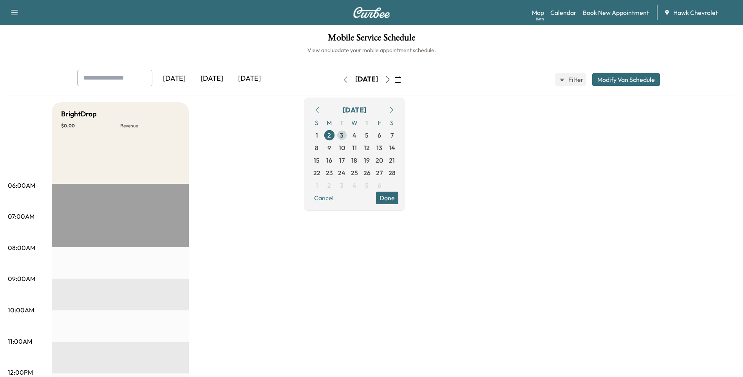
click at [343, 135] on span "3" at bounding box center [342, 134] width 4 height 9
click at [361, 135] on span "4" at bounding box center [354, 135] width 13 height 13
click at [373, 135] on span "5" at bounding box center [367, 135] width 13 height 13
click at [381, 133] on span "6" at bounding box center [379, 134] width 4 height 9
click at [620, 18] on div "Map Beta Calendar Book New Appointment Hawk Chevrolet" at bounding box center [634, 12] width 205 height 15
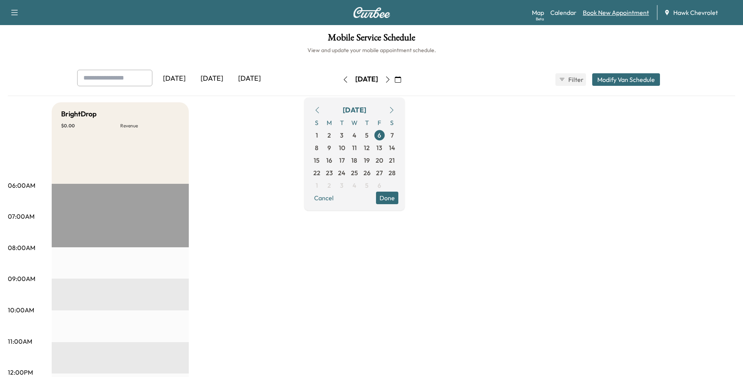
click at [621, 15] on link "Book New Appointment" at bounding box center [615, 12] width 66 height 9
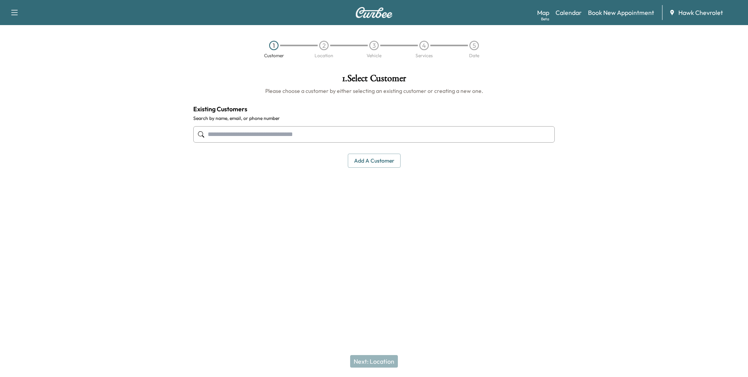
click at [375, 160] on button "Add a customer" at bounding box center [374, 160] width 53 height 14
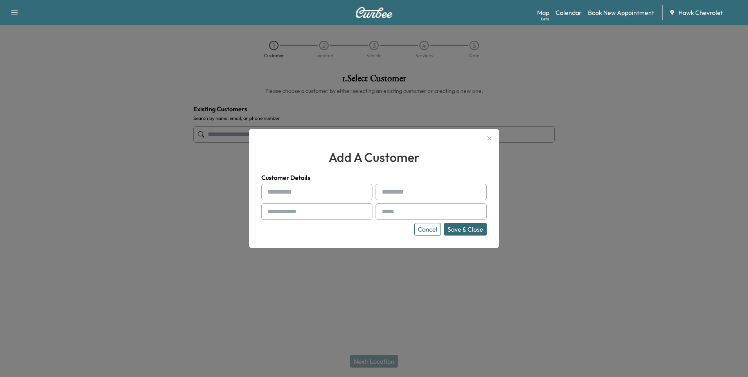
click at [281, 196] on input "text" at bounding box center [316, 192] width 111 height 16
type input "******"
type input "*****"
type input "**********"
click at [275, 192] on input "******" at bounding box center [316, 192] width 111 height 16
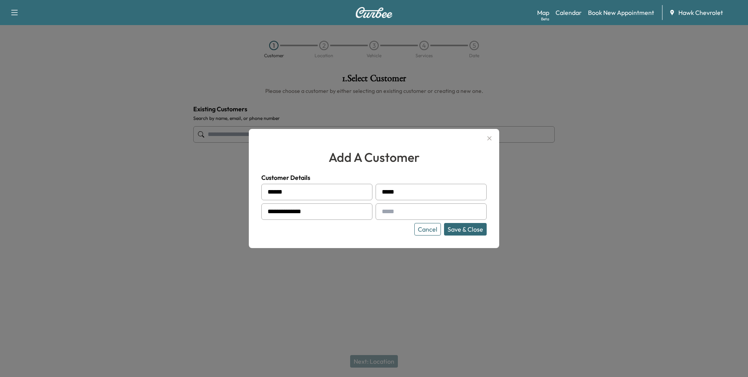
type input "******"
click at [425, 213] on input "text" at bounding box center [431, 211] width 111 height 16
paste input "**********"
type input "**********"
click at [454, 231] on button "Save & Close" at bounding box center [465, 229] width 43 height 13
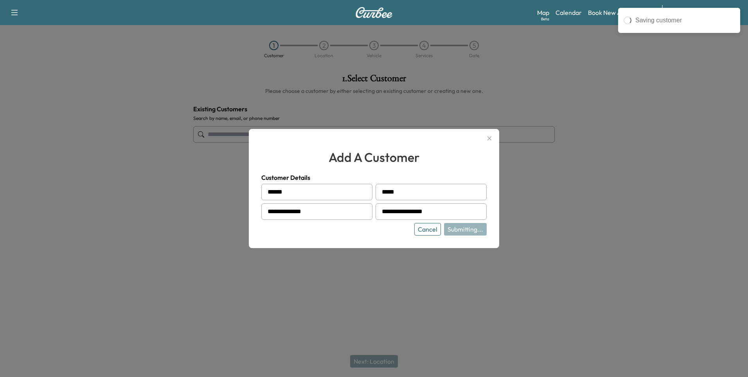
type input "**********"
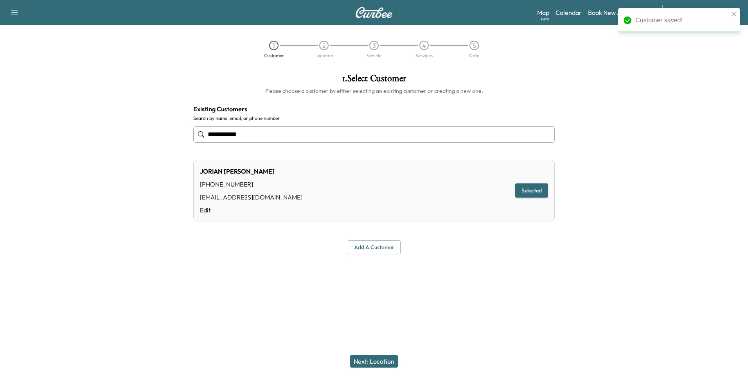
click at [386, 358] on button "Next: Location" at bounding box center [374, 361] width 48 height 13
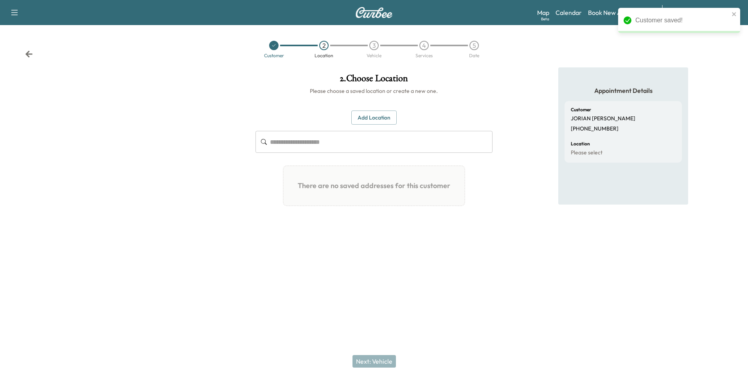
click at [390, 124] on button "Add Location" at bounding box center [374, 117] width 45 height 14
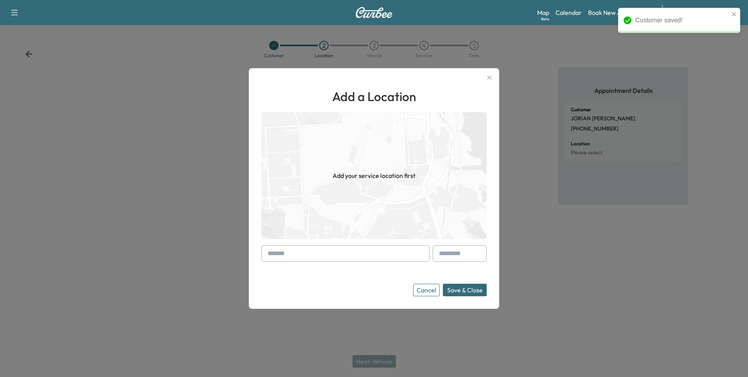
click at [317, 254] on input "text" at bounding box center [345, 253] width 168 height 16
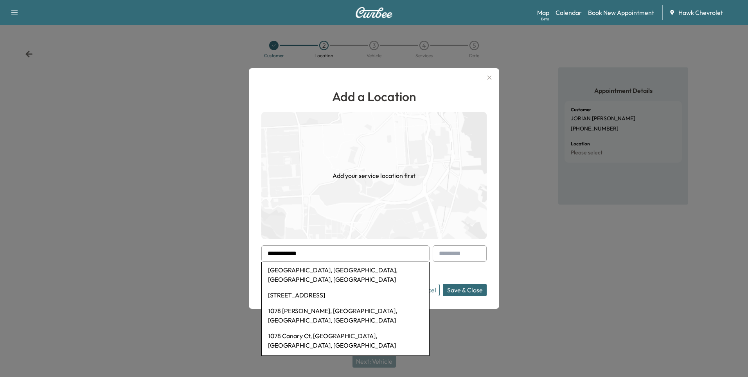
click at [381, 271] on li "[GEOGRAPHIC_DATA], [GEOGRAPHIC_DATA], [GEOGRAPHIC_DATA], [GEOGRAPHIC_DATA]" at bounding box center [346, 274] width 168 height 25
type input "**********"
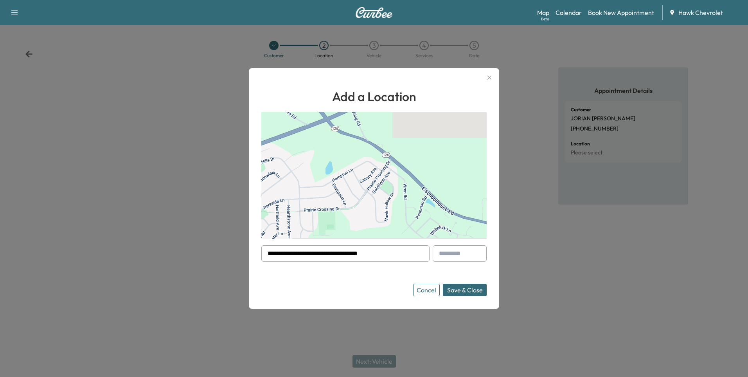
click at [474, 287] on button "Save & Close" at bounding box center [465, 289] width 44 height 13
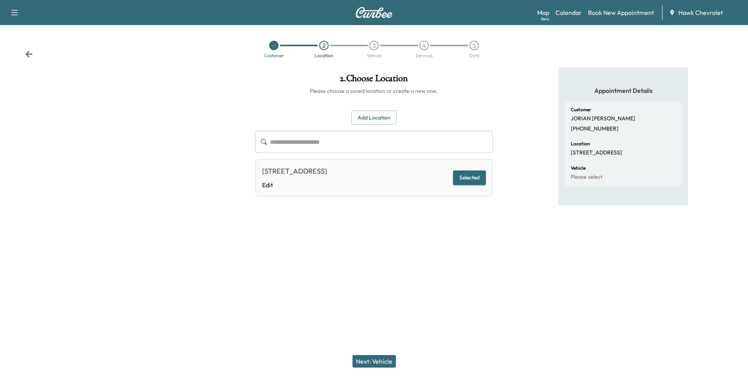
click at [390, 360] on button "Next: Vehicle" at bounding box center [374, 361] width 43 height 13
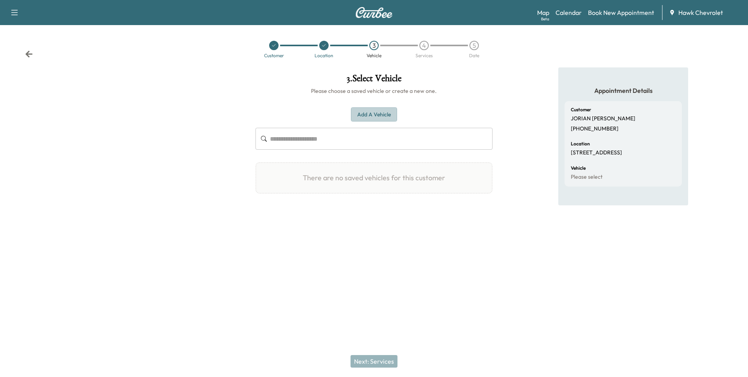
click at [373, 117] on button "Add a Vehicle" at bounding box center [374, 114] width 46 height 14
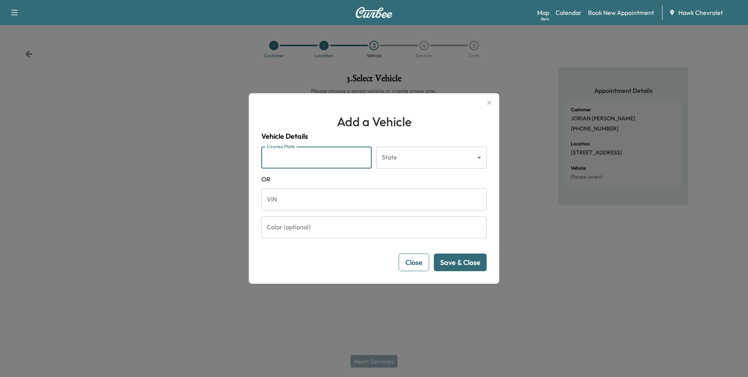
click at [314, 161] on input "License Plate" at bounding box center [316, 157] width 110 height 22
click at [327, 210] on div "VIN VIN" at bounding box center [373, 199] width 225 height 23
click at [326, 206] on input "VIN" at bounding box center [373, 199] width 225 height 22
click at [344, 205] on input "VIN" at bounding box center [373, 199] width 225 height 22
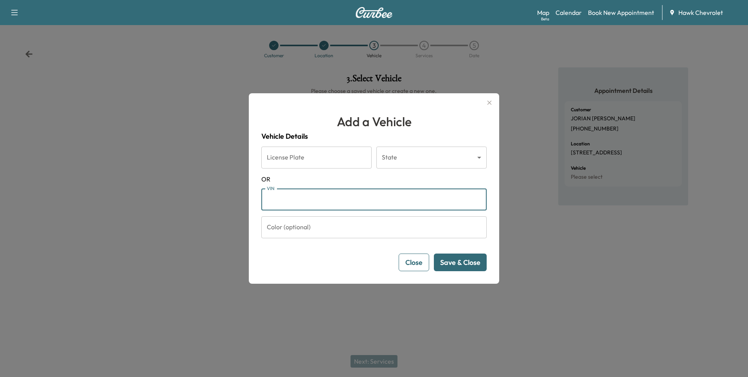
paste input "**********"
type input "**********"
click at [465, 263] on button "Save & Close" at bounding box center [460, 262] width 53 height 18
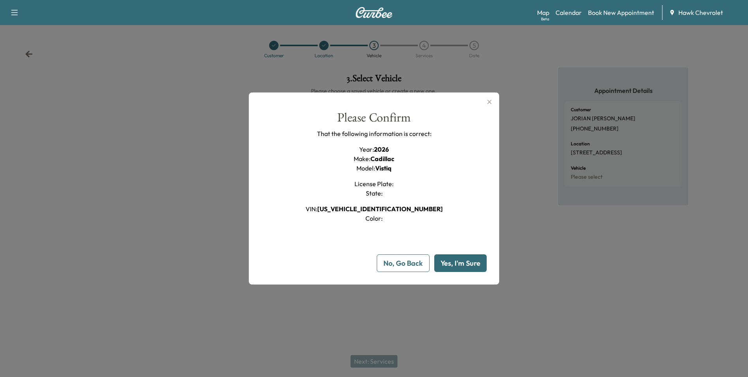
click at [462, 264] on button "Yes, I'm Sure" at bounding box center [460, 263] width 52 height 18
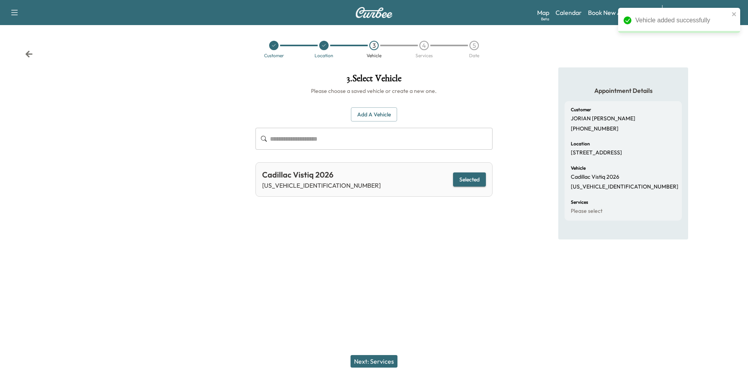
click at [375, 358] on button "Next: Services" at bounding box center [374, 361] width 47 height 13
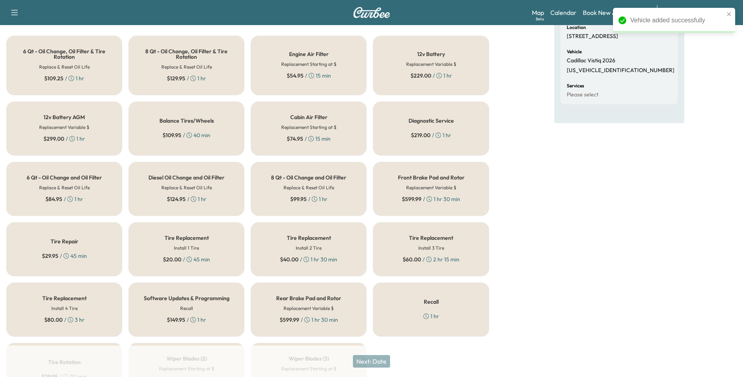
scroll to position [168, 0]
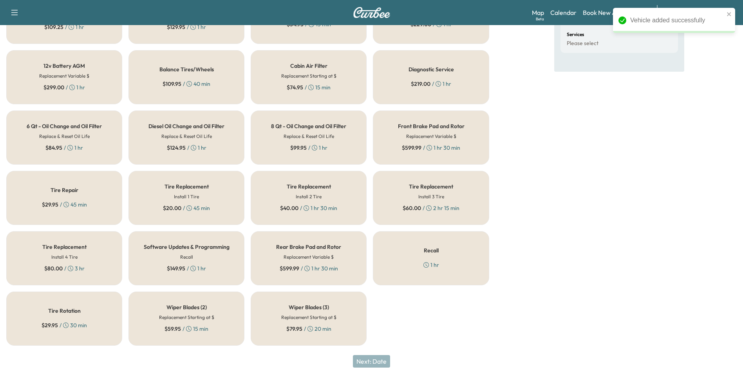
click at [75, 302] on div "Tire Rotation $ 29.95 / 30 min" at bounding box center [64, 318] width 116 height 54
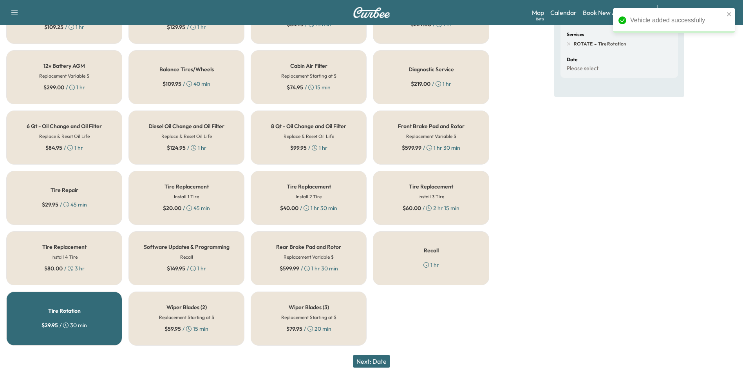
click at [382, 361] on button "Next: Date" at bounding box center [371, 361] width 37 height 13
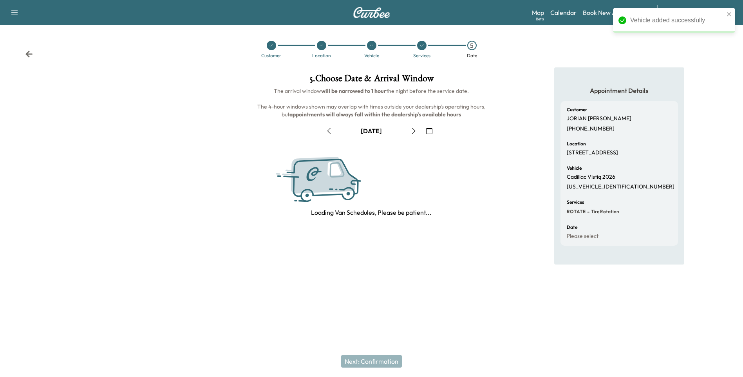
scroll to position [0, 0]
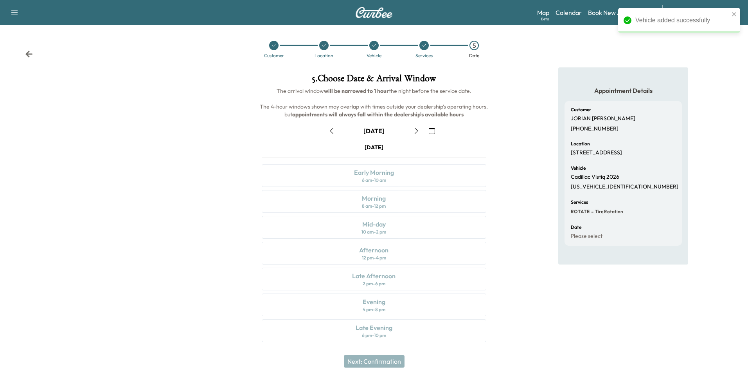
click at [435, 128] on button "button" at bounding box center [431, 130] width 13 height 13
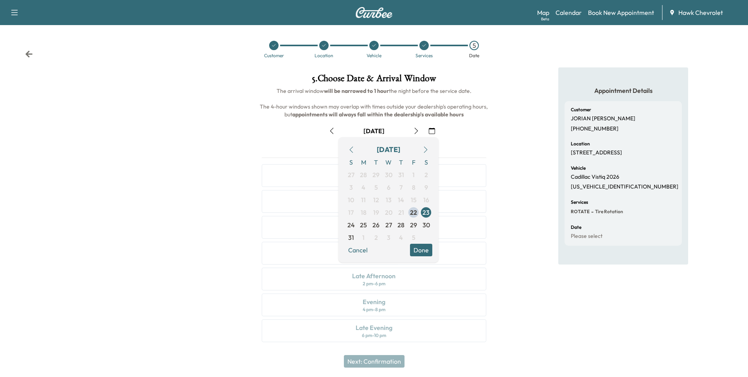
click at [423, 148] on icon "button" at bounding box center [426, 149] width 6 height 6
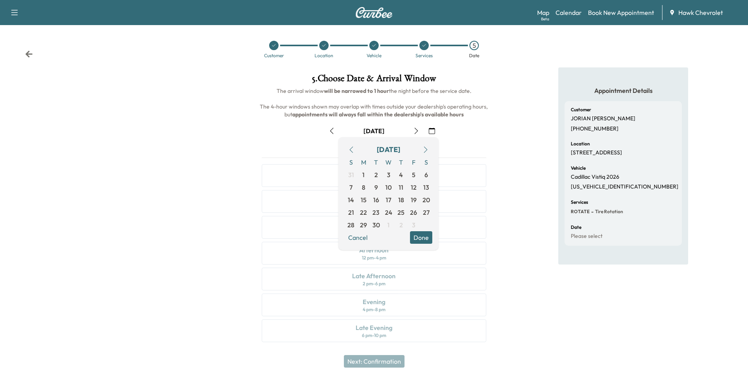
click at [423, 148] on icon "button" at bounding box center [426, 149] width 6 height 6
click at [411, 201] on span "19" at bounding box center [414, 199] width 6 height 9
click at [427, 238] on button "Done" at bounding box center [421, 237] width 22 height 13
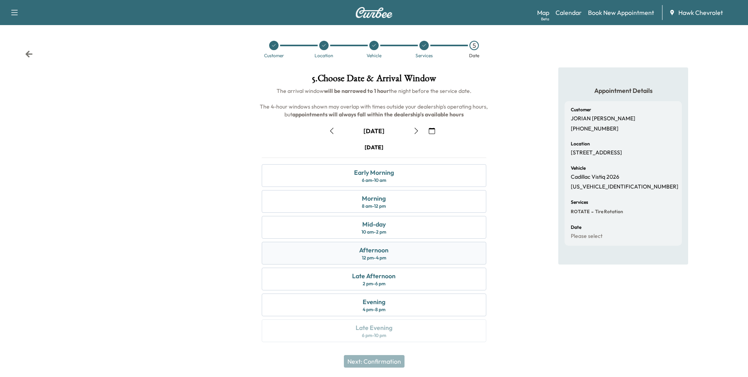
click at [393, 255] on div "Afternoon 12 pm - 4 pm" at bounding box center [374, 253] width 224 height 23
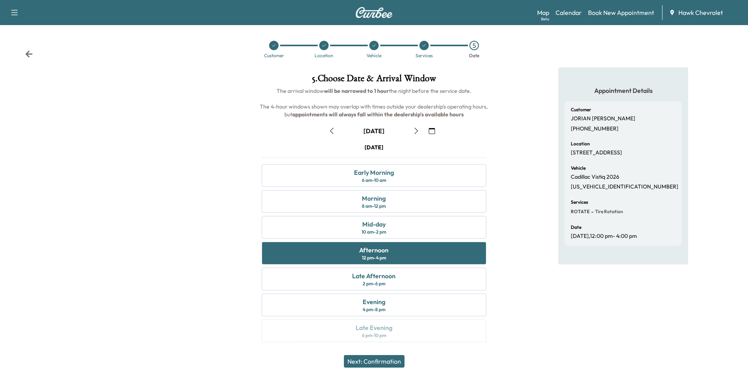
click at [375, 362] on button "Next: Confirmation" at bounding box center [374, 361] width 61 height 13
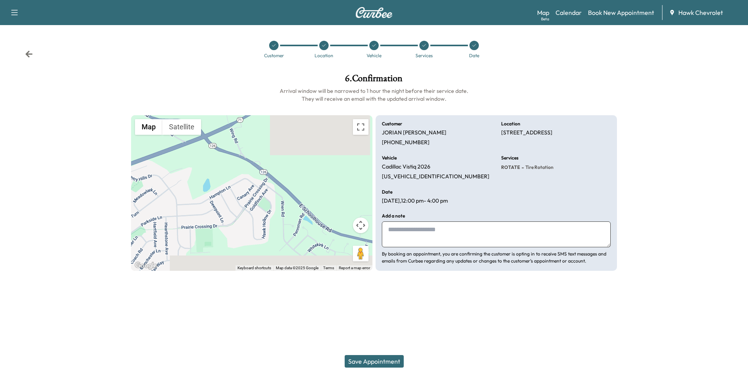
click at [375, 362] on button "Save Appointment" at bounding box center [374, 361] width 59 height 13
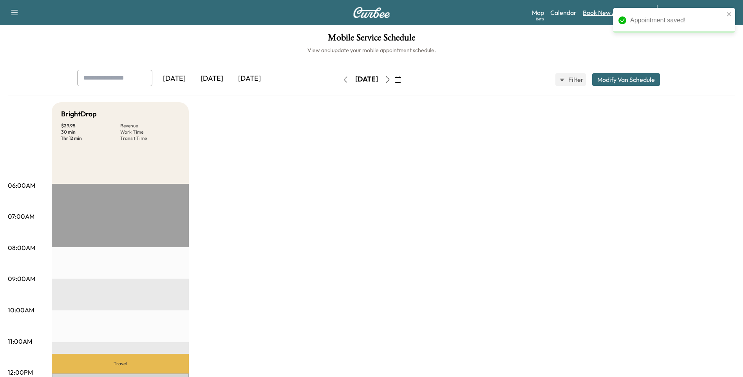
click at [596, 15] on link "Book New Appointment" at bounding box center [615, 12] width 66 height 9
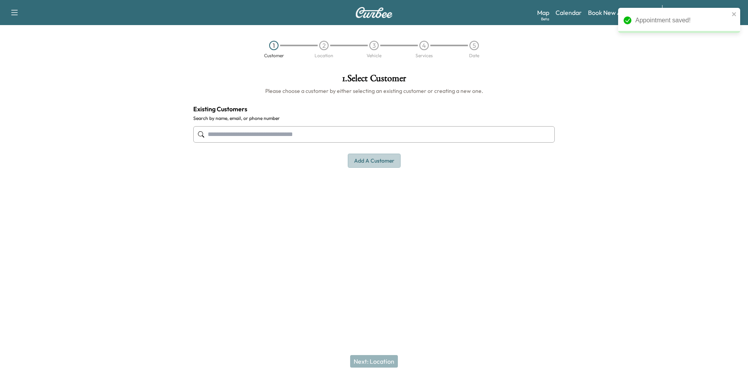
click at [381, 162] on button "Add a customer" at bounding box center [374, 160] width 53 height 14
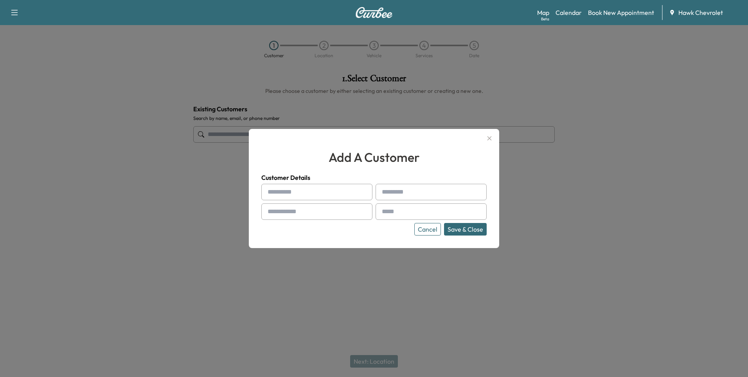
click at [326, 188] on input "text" at bounding box center [316, 192] width 111 height 16
type input "*****"
type input "**********"
click at [416, 213] on input "text" at bounding box center [431, 211] width 111 height 16
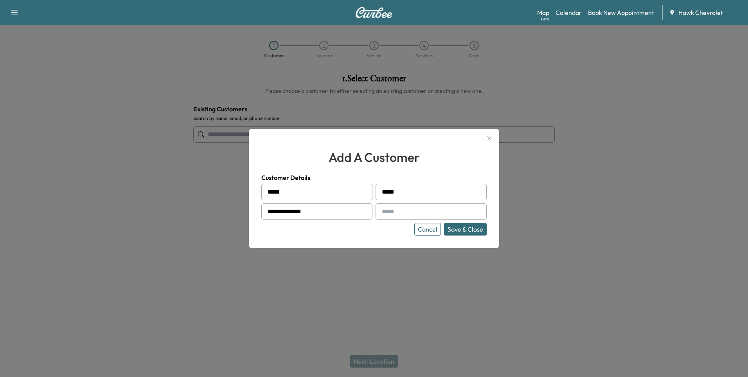
paste input "**********"
type input "**********"
click at [426, 229] on button "Cancel" at bounding box center [428, 229] width 27 height 13
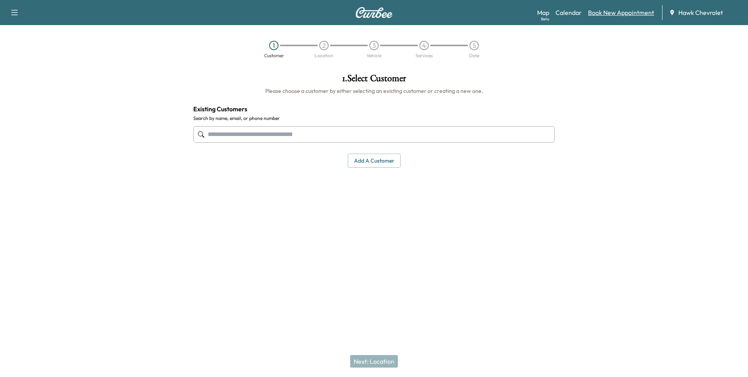
click at [619, 16] on link "Book New Appointment" at bounding box center [621, 12] width 66 height 9
click at [370, 154] on button "Add a customer" at bounding box center [374, 160] width 53 height 14
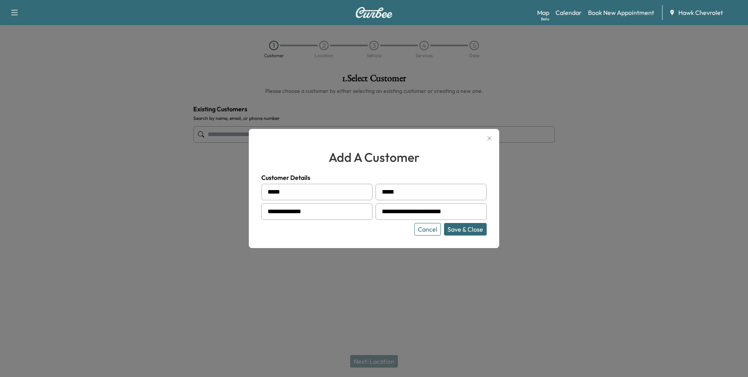
click at [371, 158] on h2 "add a customer" at bounding box center [373, 157] width 225 height 19
click at [328, 195] on input "*****" at bounding box center [316, 192] width 111 height 16
type input "****"
type input "**********"
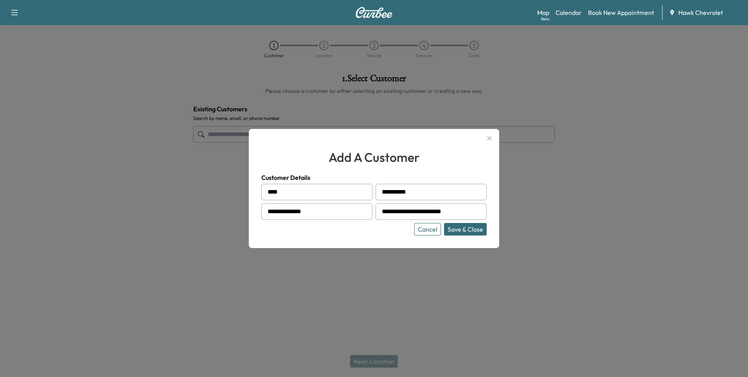
type input "**********"
click at [435, 212] on input "**********" at bounding box center [431, 211] width 111 height 16
paste input "text"
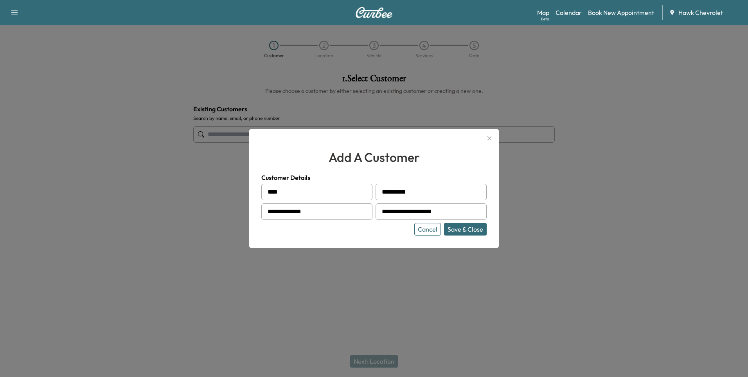
type input "**********"
click at [470, 230] on button "Save & Close" at bounding box center [465, 229] width 43 height 13
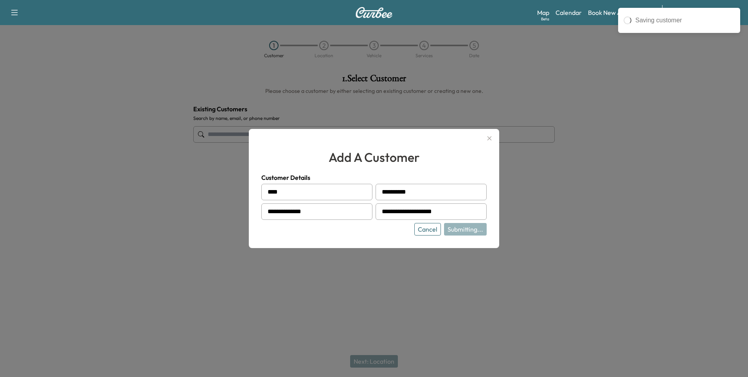
type input "**********"
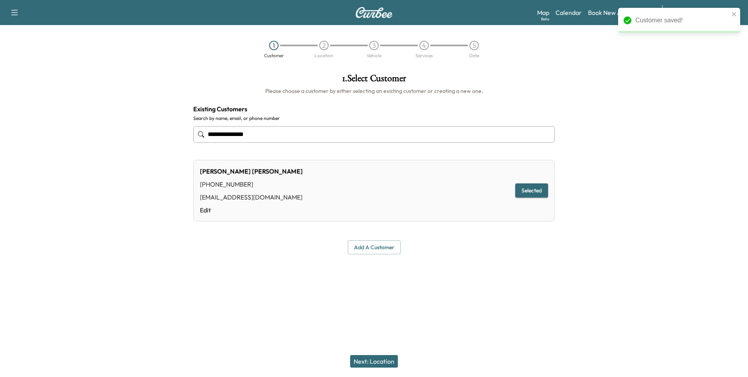
click at [382, 364] on button "Next: Location" at bounding box center [374, 361] width 48 height 13
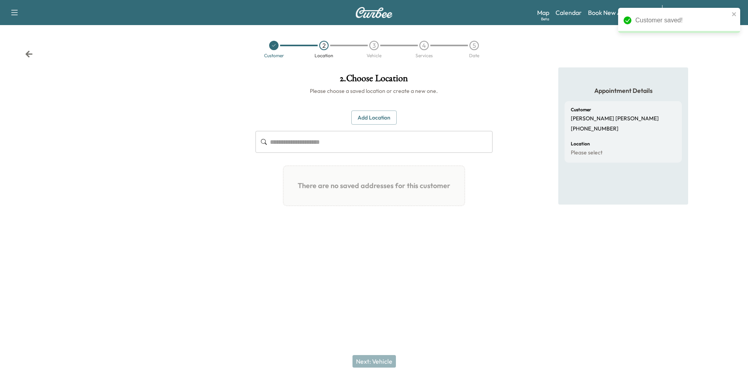
click at [370, 121] on button "Add Location" at bounding box center [374, 117] width 45 height 14
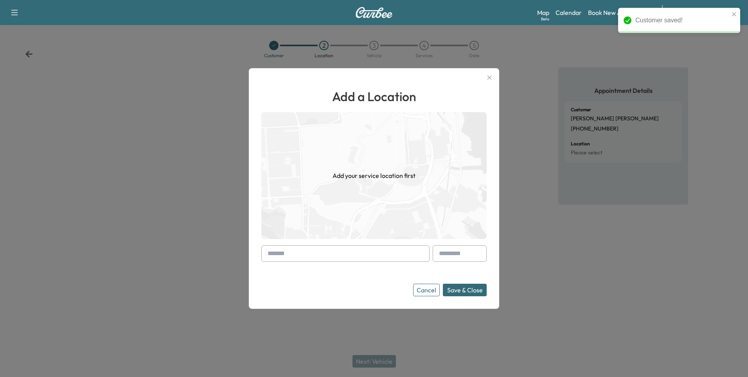
click at [356, 256] on input "text" at bounding box center [345, 253] width 168 height 16
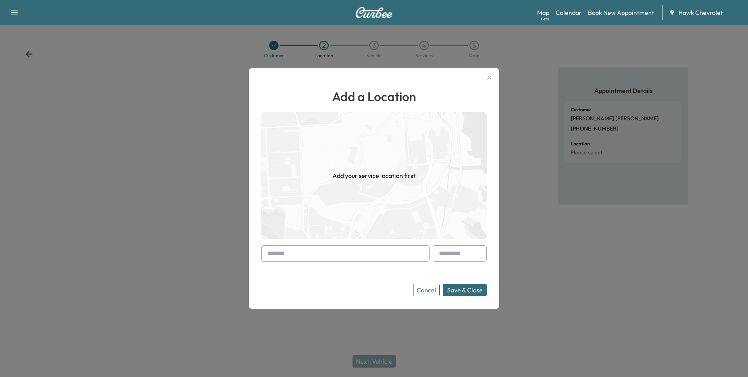
click at [340, 255] on input "text" at bounding box center [345, 253] width 168 height 16
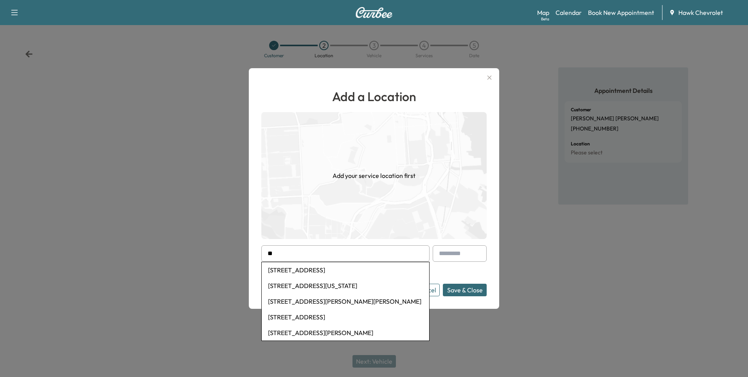
type input "*"
click at [349, 270] on li "[STREET_ADDRESS]" at bounding box center [346, 270] width 168 height 16
type input "**********"
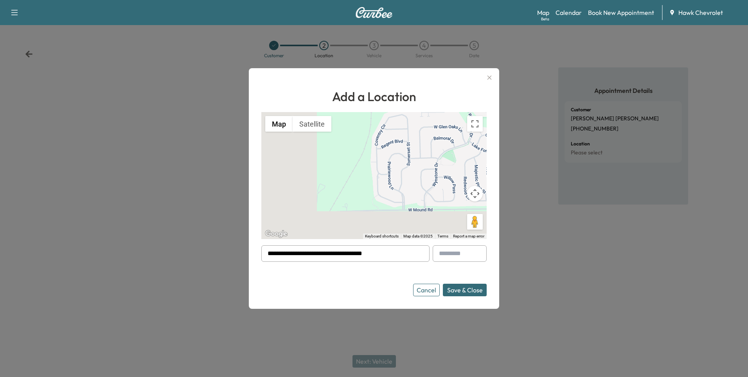
click at [473, 289] on button "Save & Close" at bounding box center [465, 289] width 44 height 13
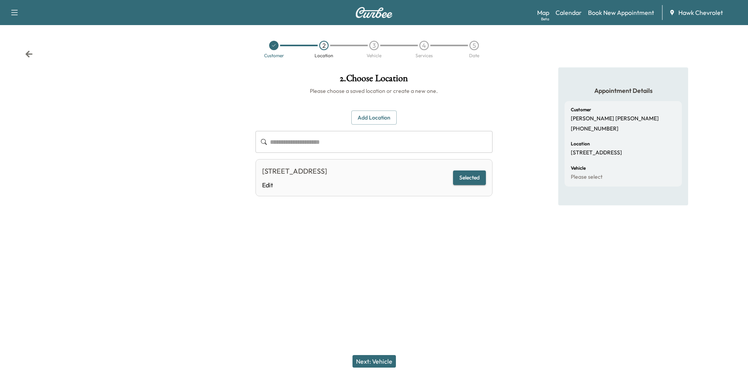
click at [396, 361] on div "Next: Vehicle" at bounding box center [374, 360] width 748 height 31
click at [391, 361] on button "Next: Vehicle" at bounding box center [374, 361] width 43 height 13
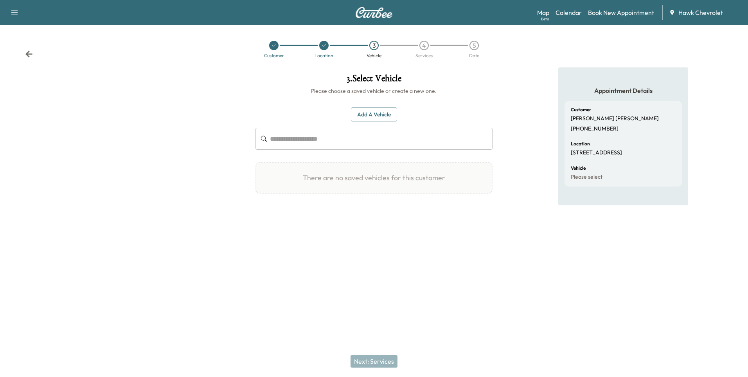
click at [392, 117] on button "Add a Vehicle" at bounding box center [374, 114] width 46 height 14
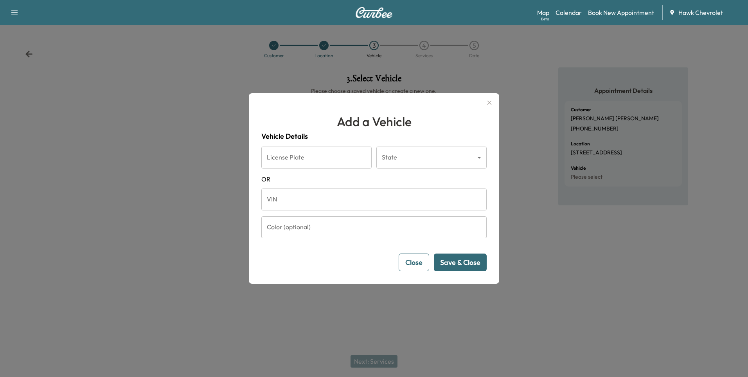
click at [325, 202] on input "VIN" at bounding box center [373, 199] width 225 height 22
paste input "**********"
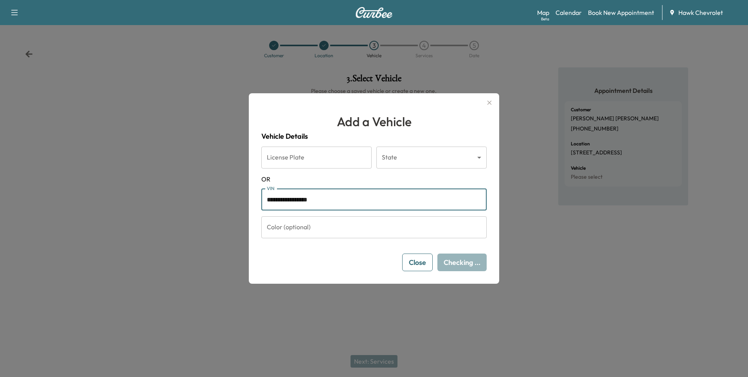
type input "**********"
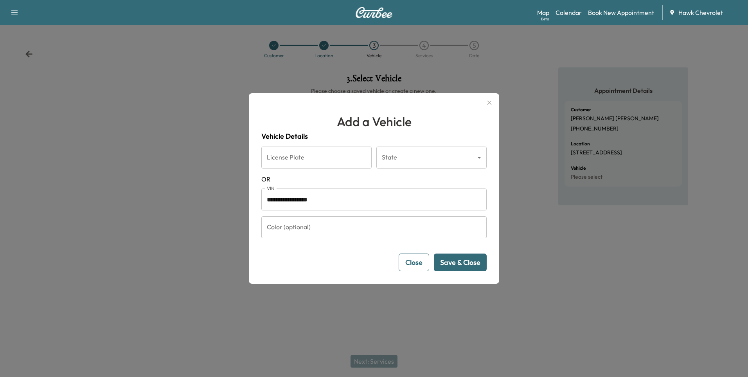
click at [472, 265] on button "Save & Close" at bounding box center [460, 262] width 53 height 18
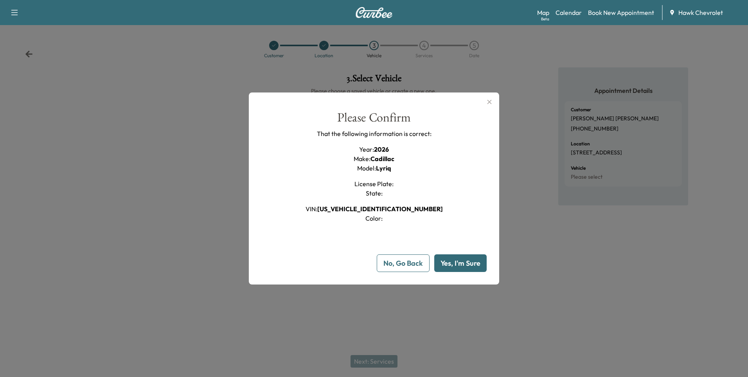
click at [452, 261] on button "Yes, I'm Sure" at bounding box center [460, 263] width 52 height 18
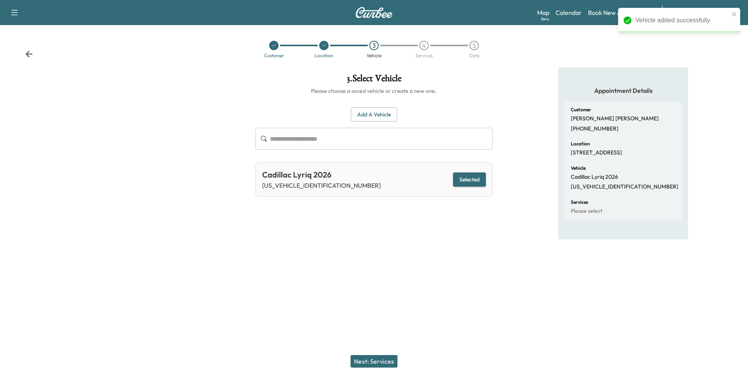
click at [388, 360] on button "Next: Services" at bounding box center [374, 361] width 47 height 13
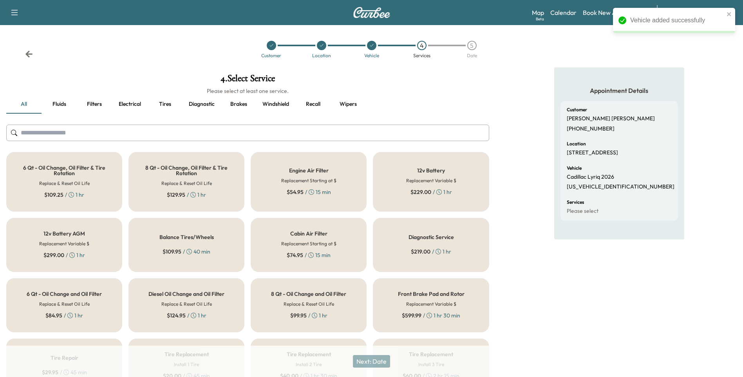
scroll to position [168, 0]
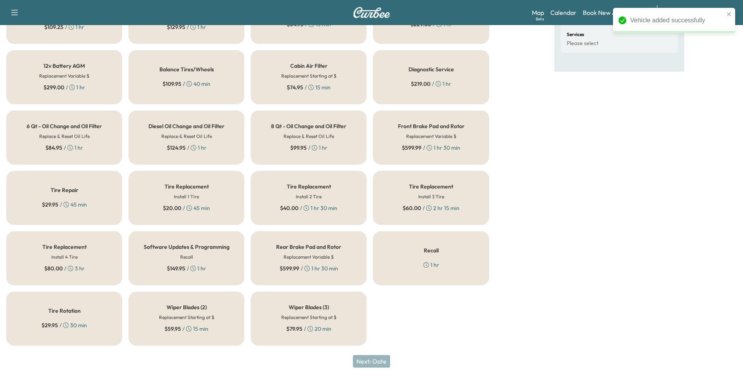
click at [77, 310] on h5 "Tire Rotation" at bounding box center [64, 310] width 32 height 5
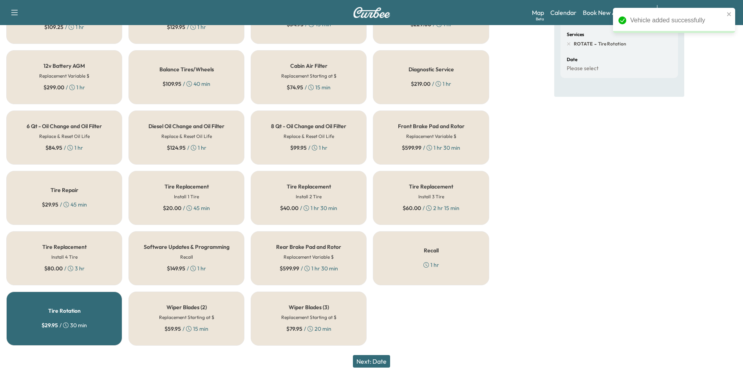
click at [372, 359] on button "Next: Date" at bounding box center [371, 361] width 37 height 13
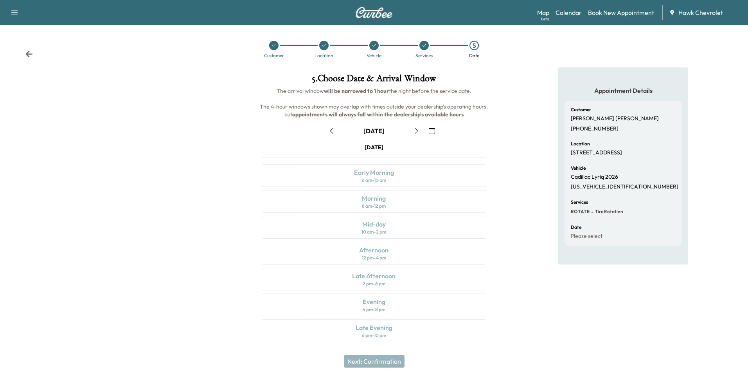
click at [438, 129] on button "button" at bounding box center [431, 130] width 13 height 13
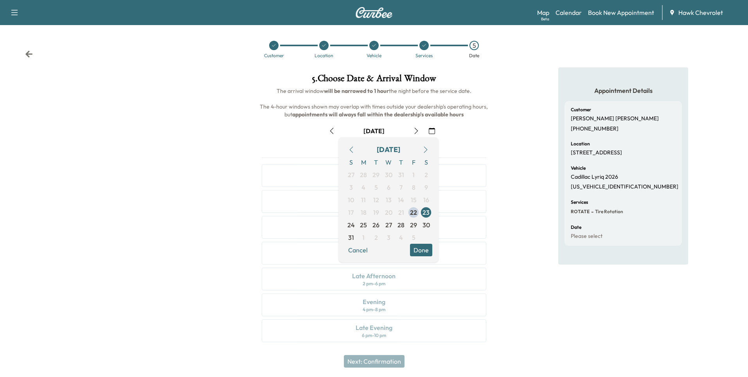
click at [435, 132] on icon "button" at bounding box center [432, 131] width 6 height 6
click at [427, 148] on icon "button" at bounding box center [426, 149] width 6 height 6
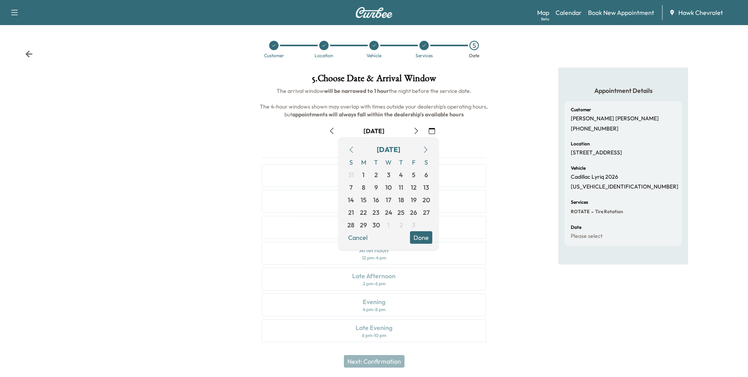
click at [427, 148] on icon "button" at bounding box center [426, 149] width 6 height 6
click at [362, 198] on span "10" at bounding box center [364, 199] width 6 height 9
click at [417, 251] on button "Done" at bounding box center [421, 249] width 22 height 13
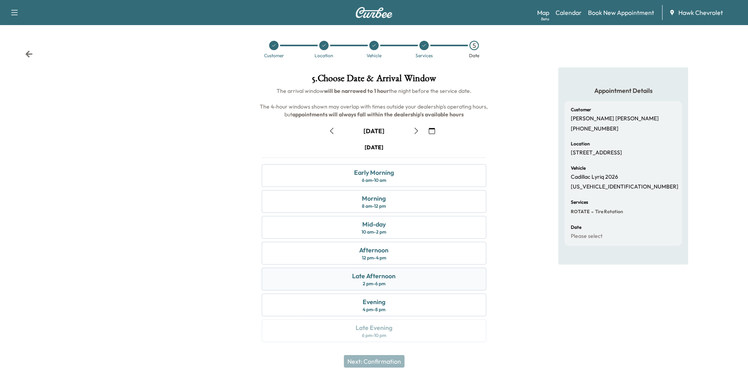
click at [384, 282] on div "2 pm - 6 pm" at bounding box center [374, 283] width 23 height 6
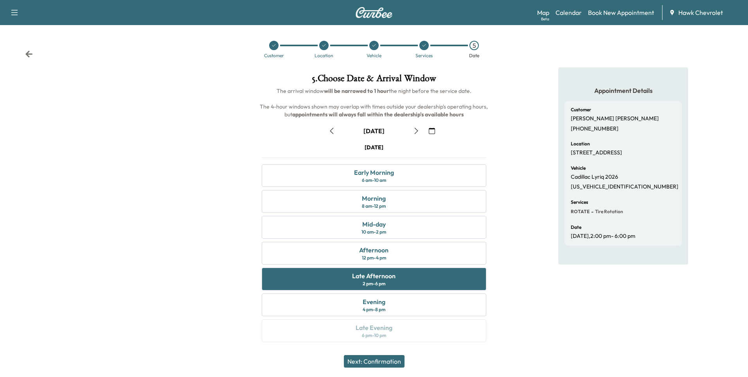
click at [383, 355] on button "Next: Confirmation" at bounding box center [374, 361] width 61 height 13
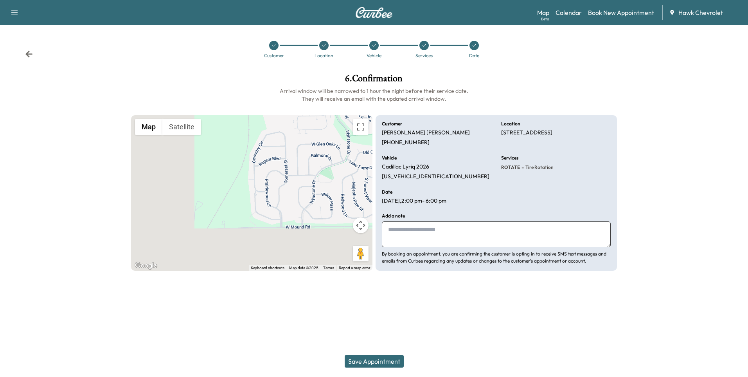
click at [386, 361] on button "Save Appointment" at bounding box center [374, 361] width 59 height 13
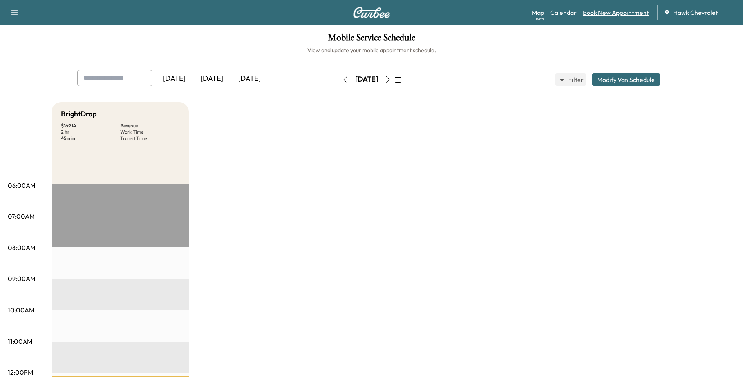
click at [608, 11] on link "Book New Appointment" at bounding box center [615, 12] width 66 height 9
